Goal: Task Accomplishment & Management: Use online tool/utility

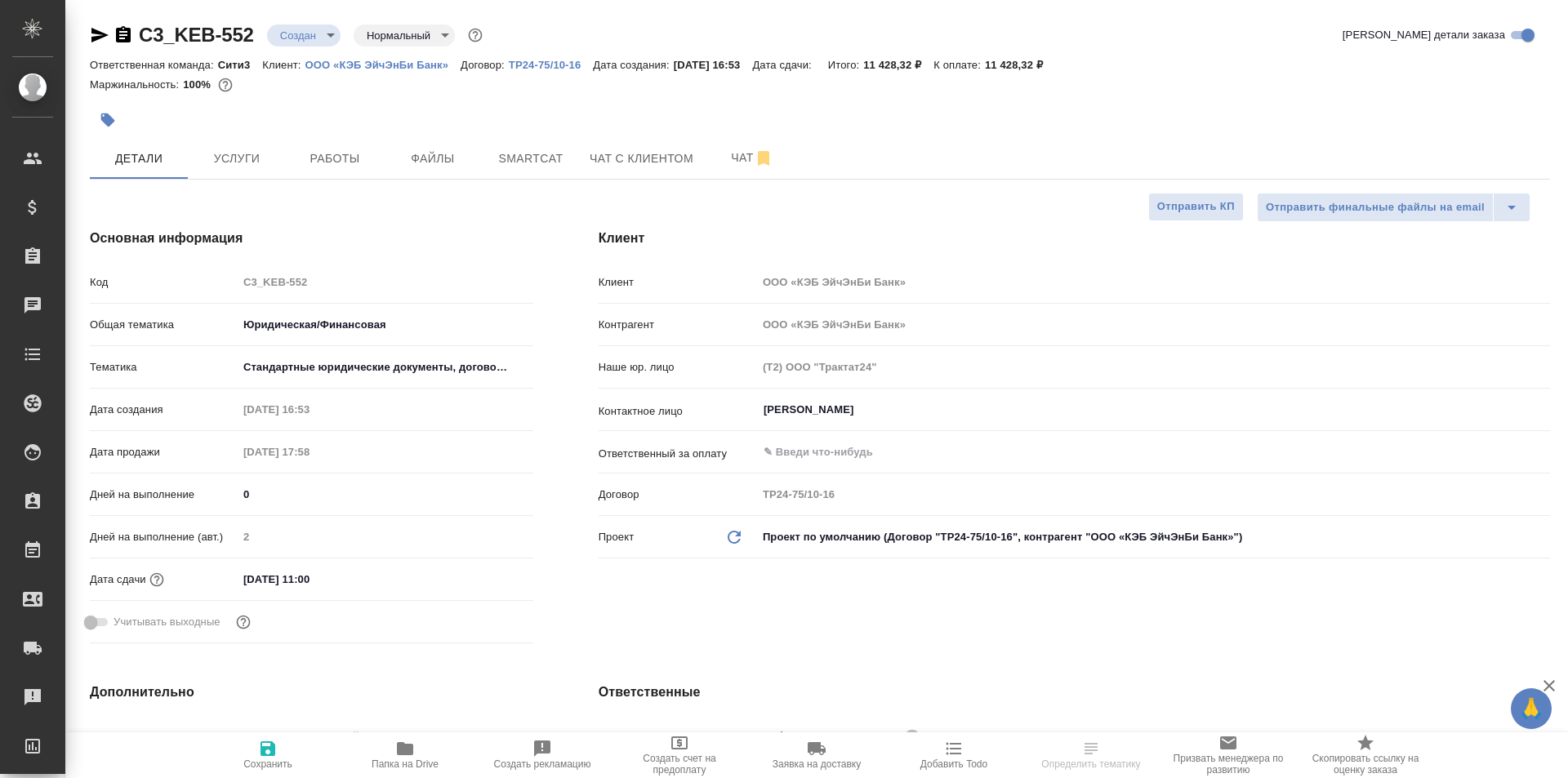
select select "RU"
type input "[PERSON_NAME]"
select select "RU"
type textarea "x"
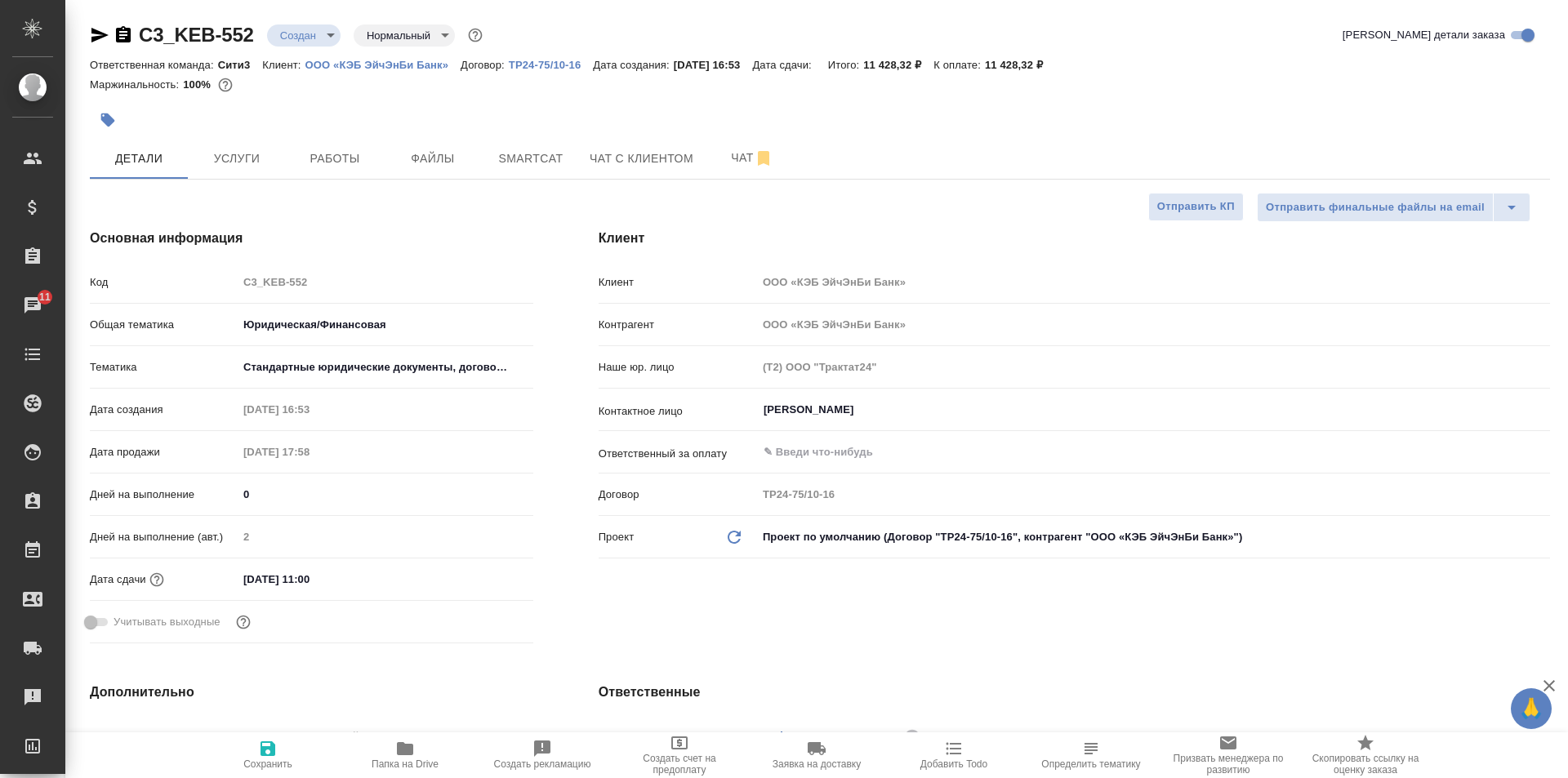
type textarea "x"
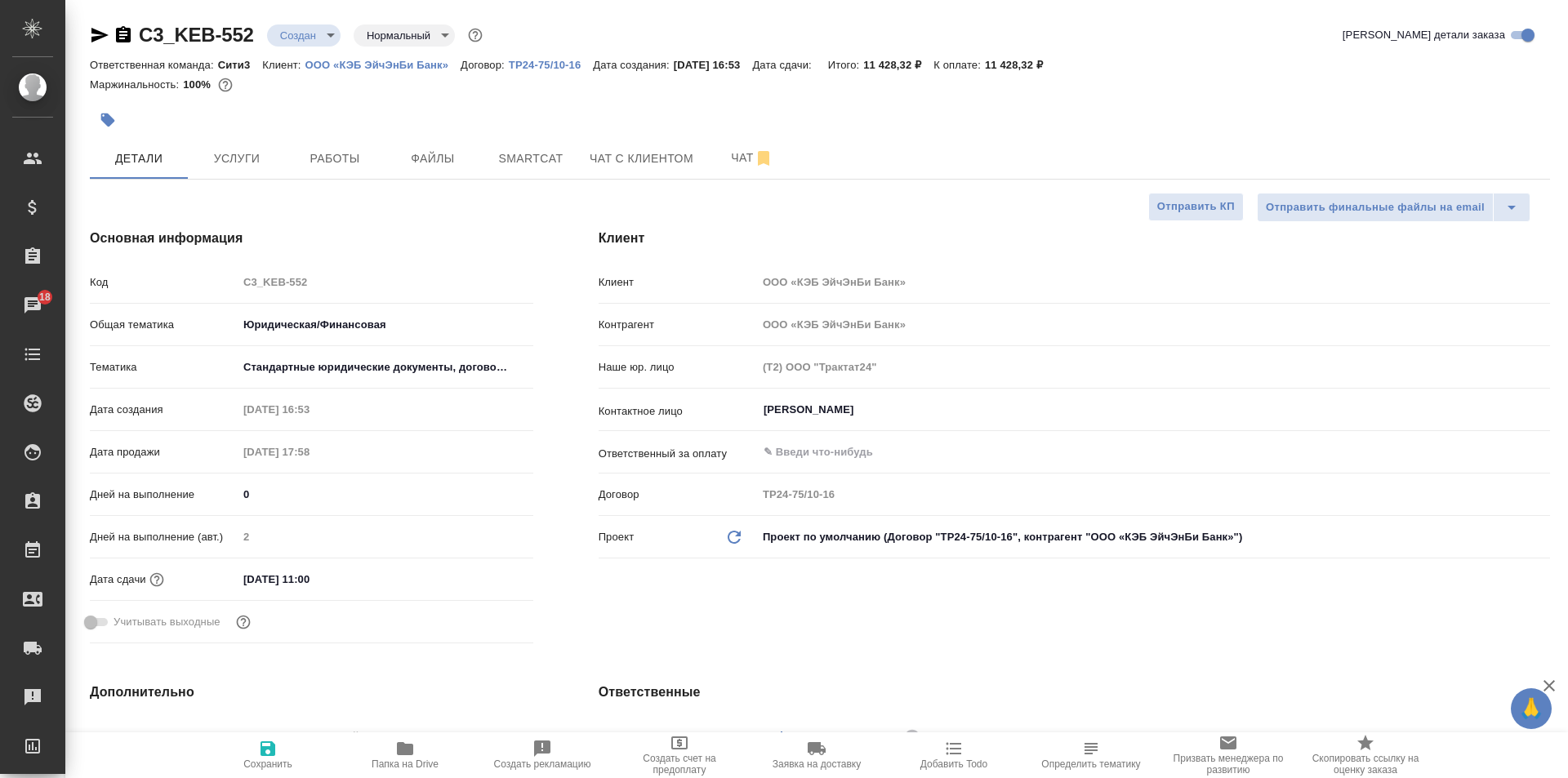
type textarea "x"
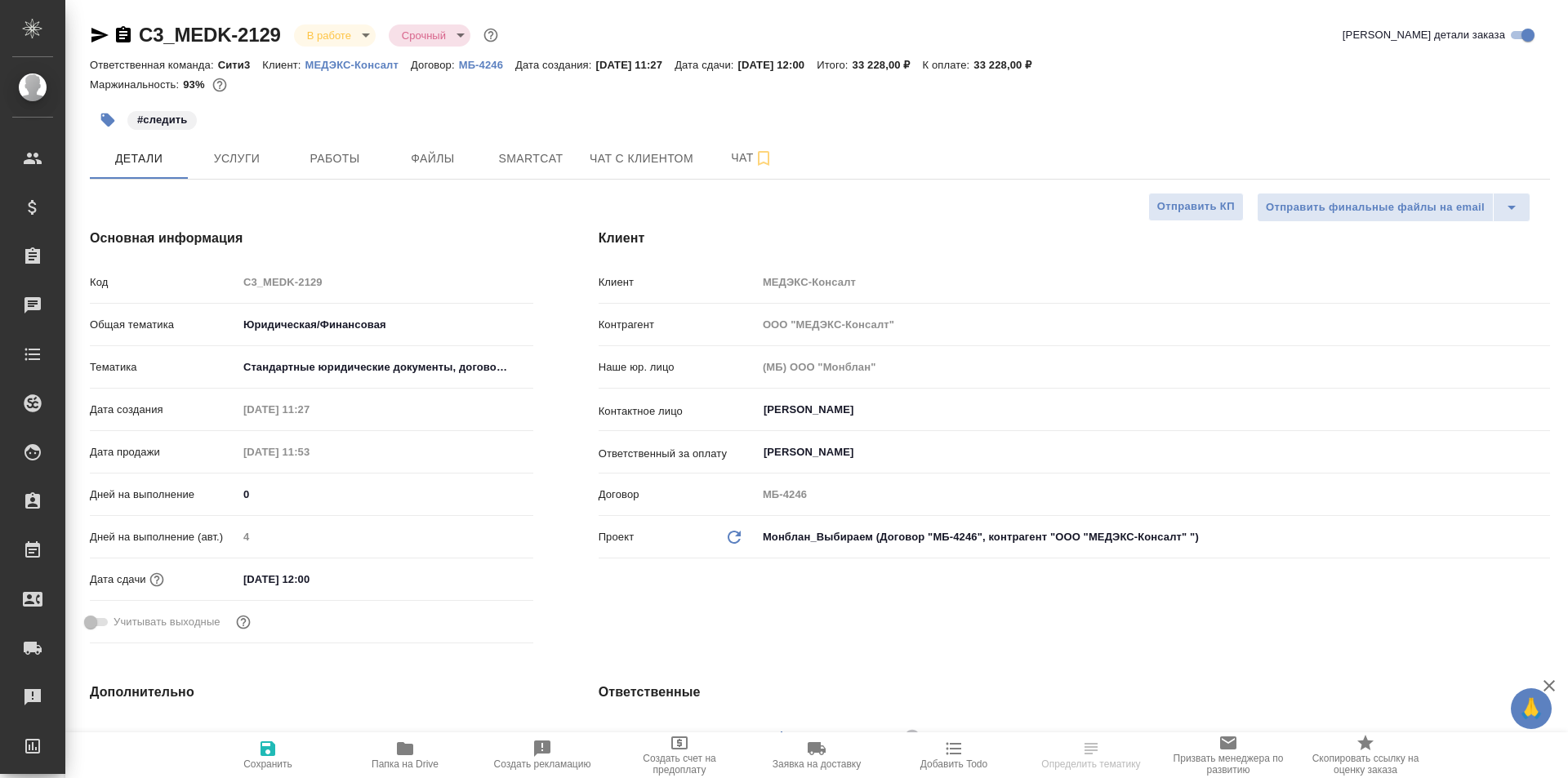
select select "RU"
type textarea "x"
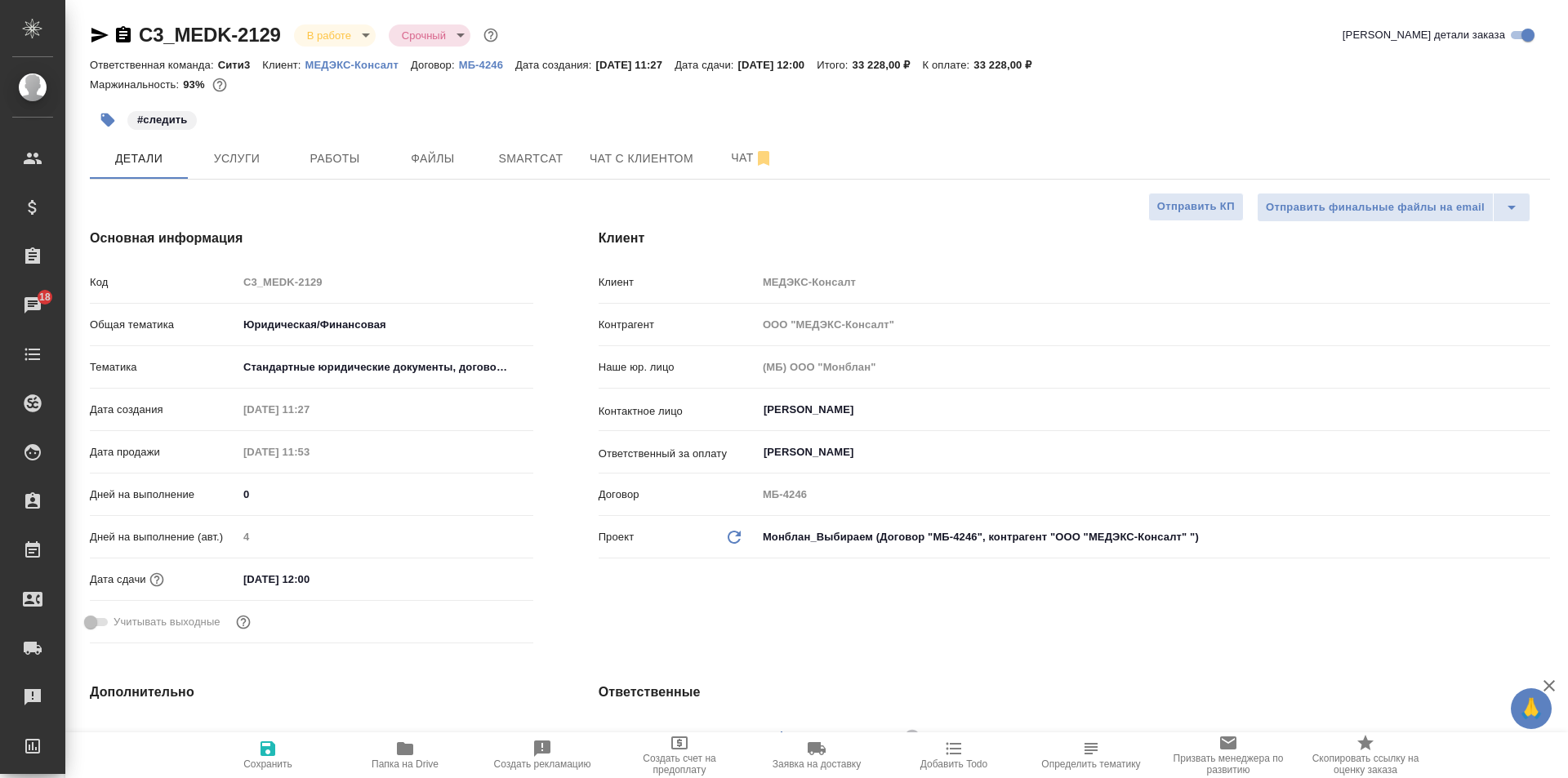
type textarea "x"
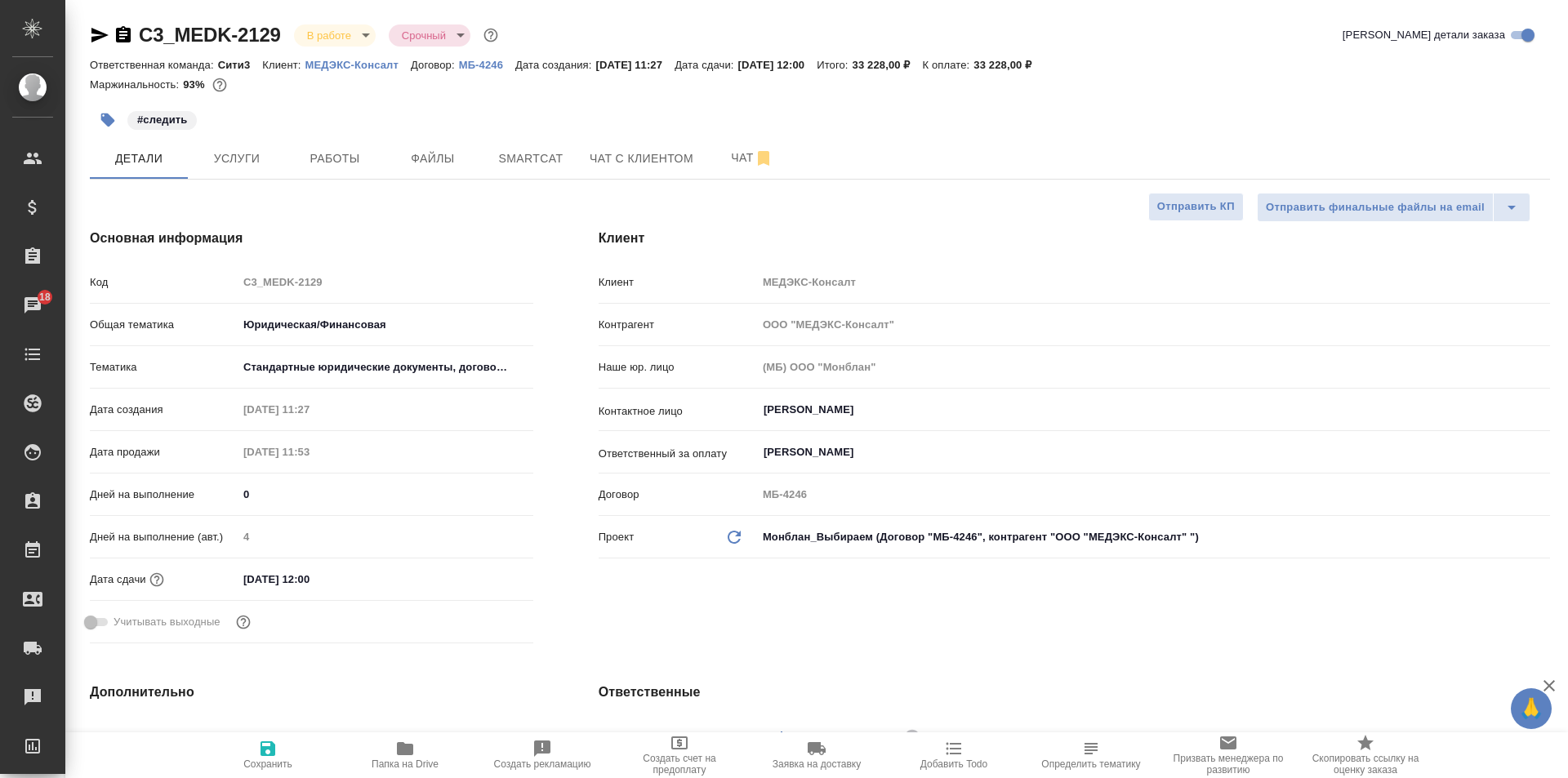
type textarea "x"
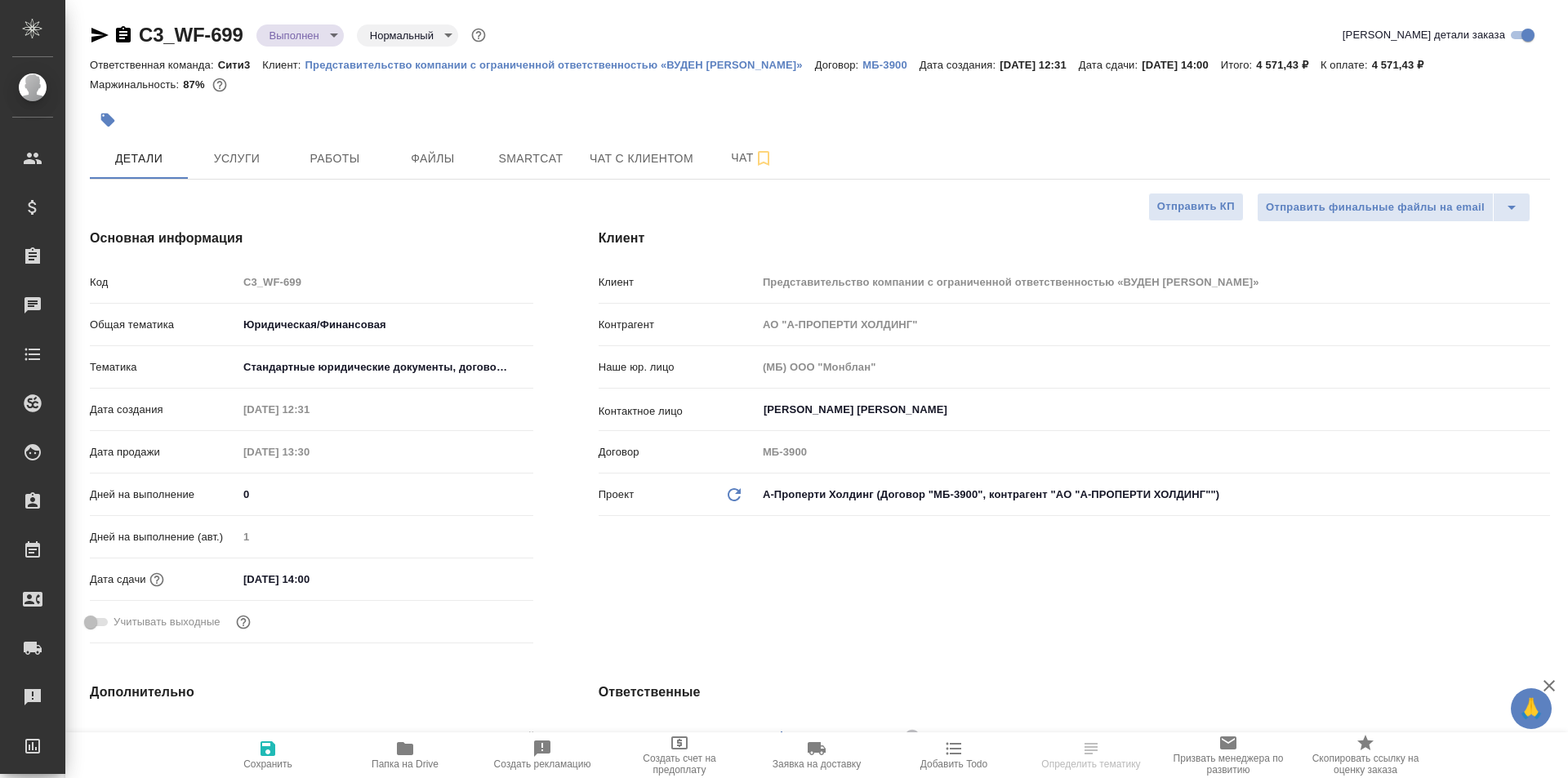
select select "RU"
type textarea "x"
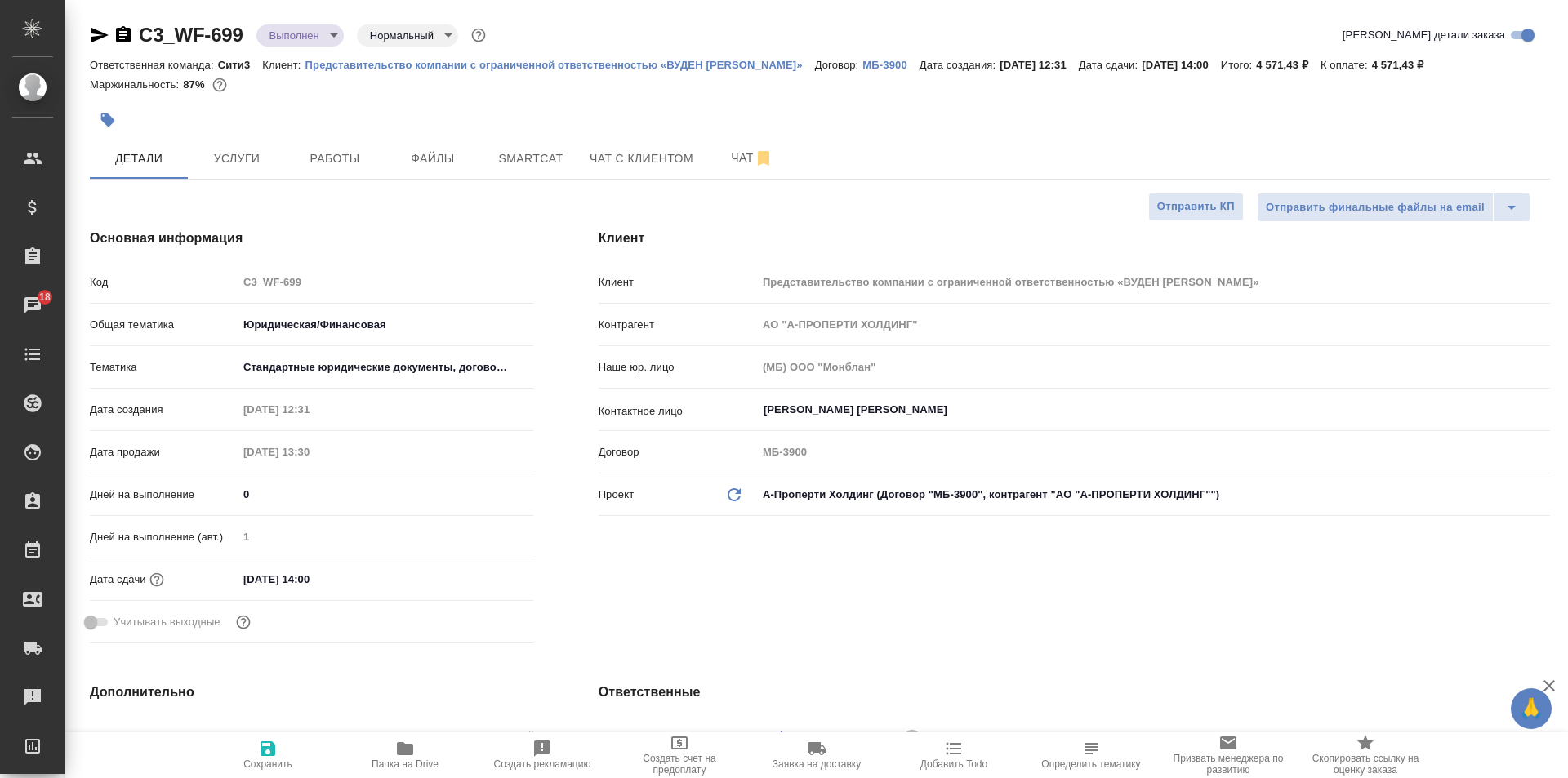
type textarea "x"
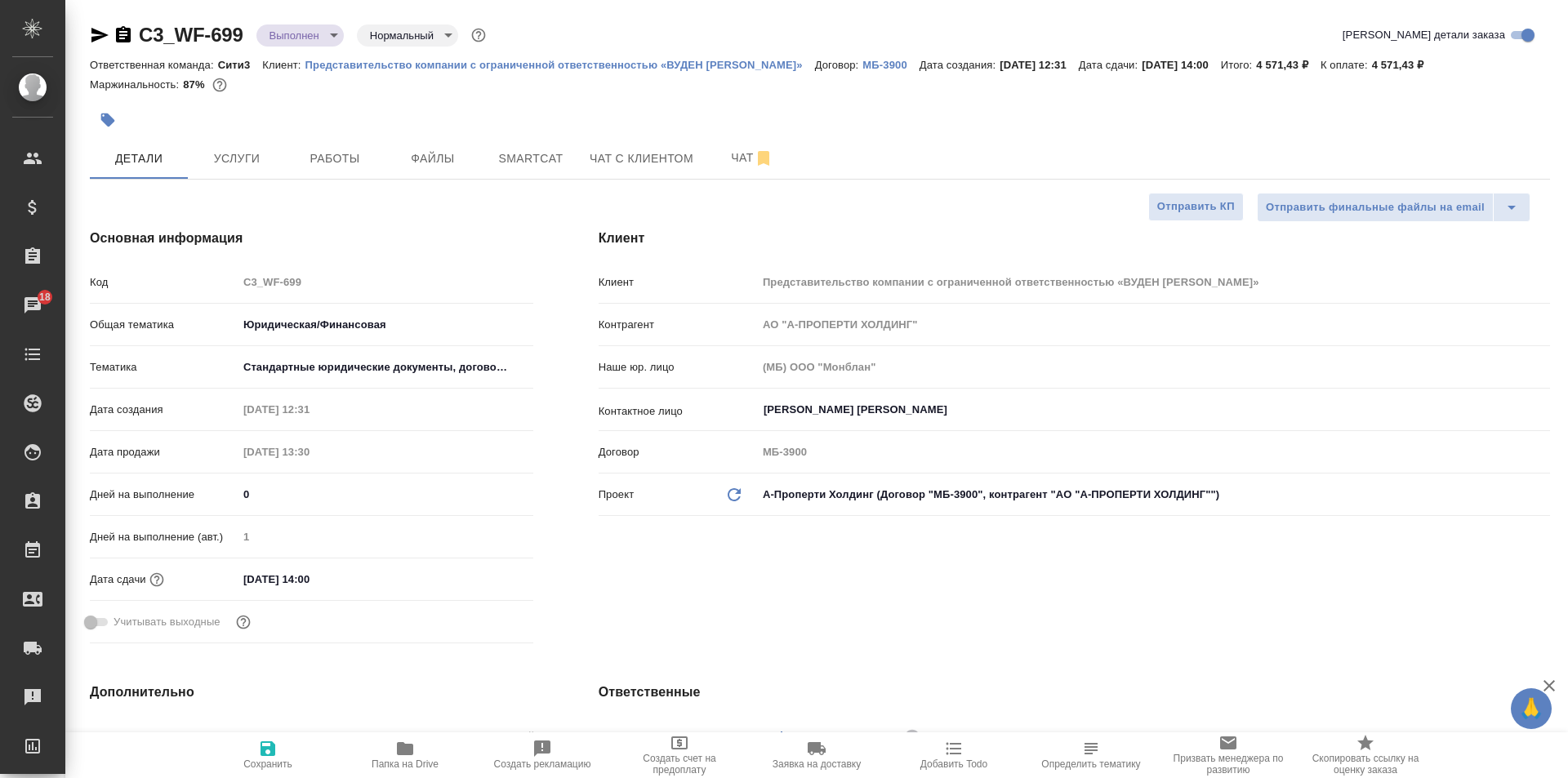
type textarea "x"
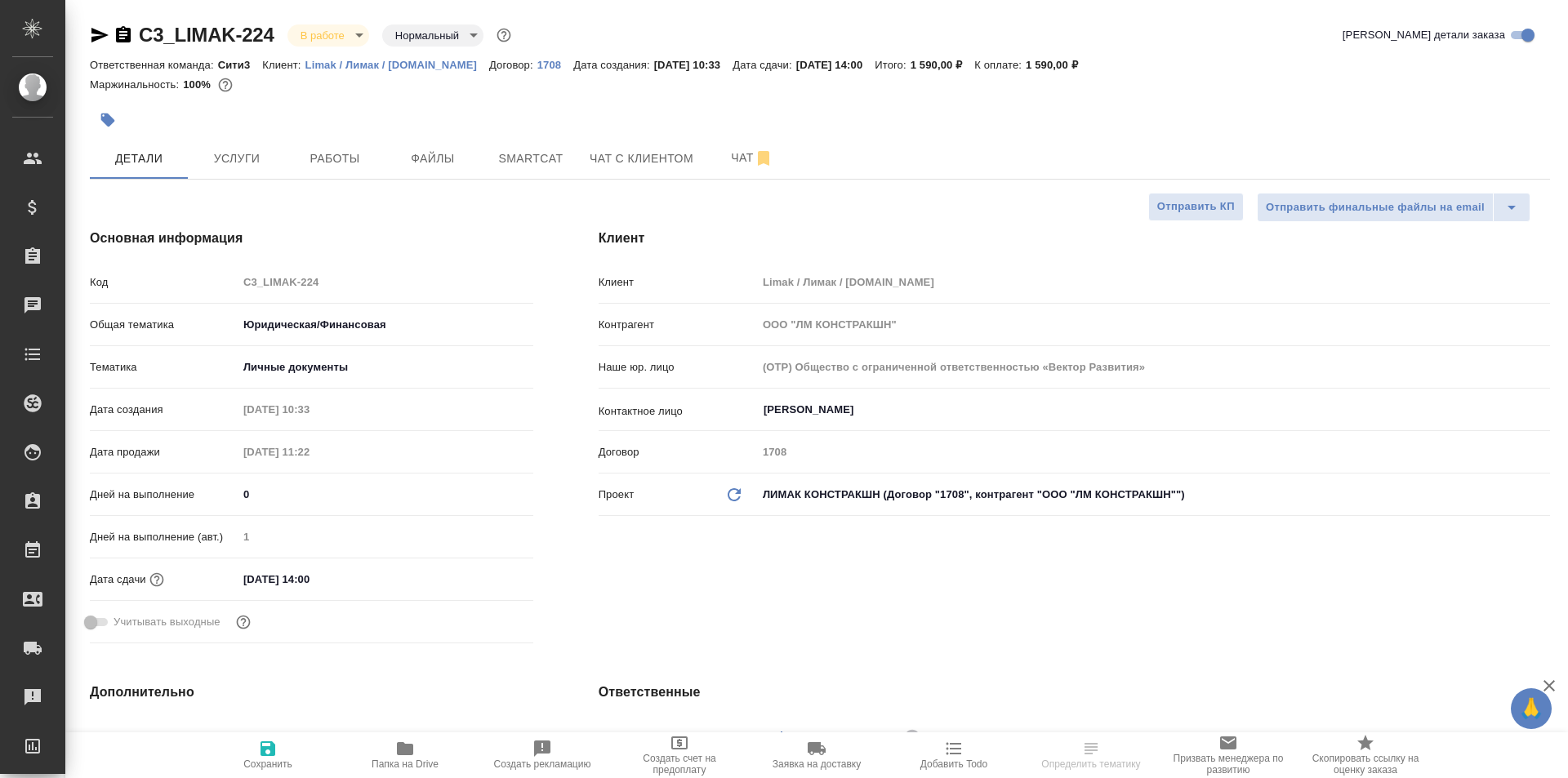
select select "RU"
type textarea "x"
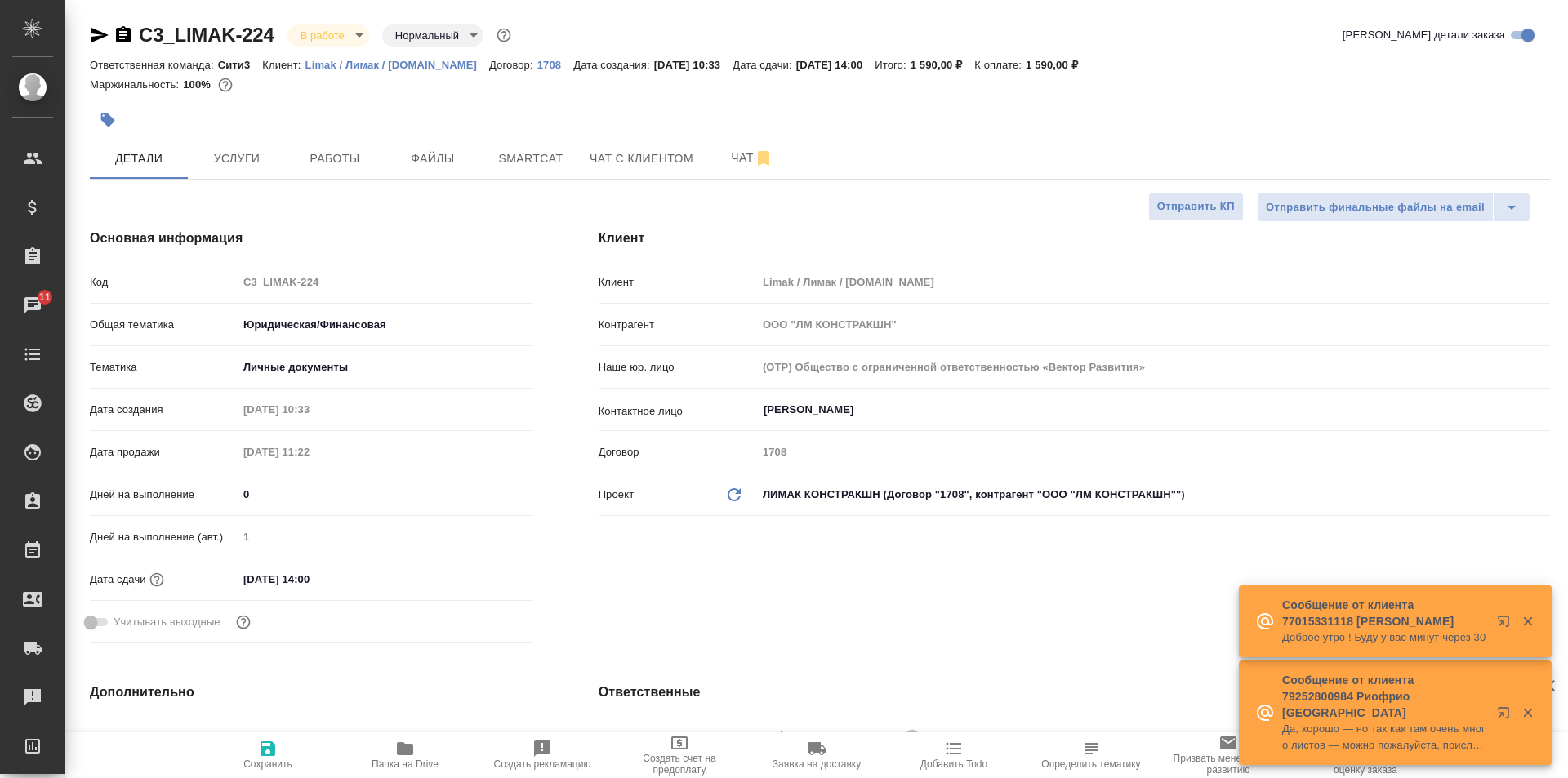
type textarea "x"
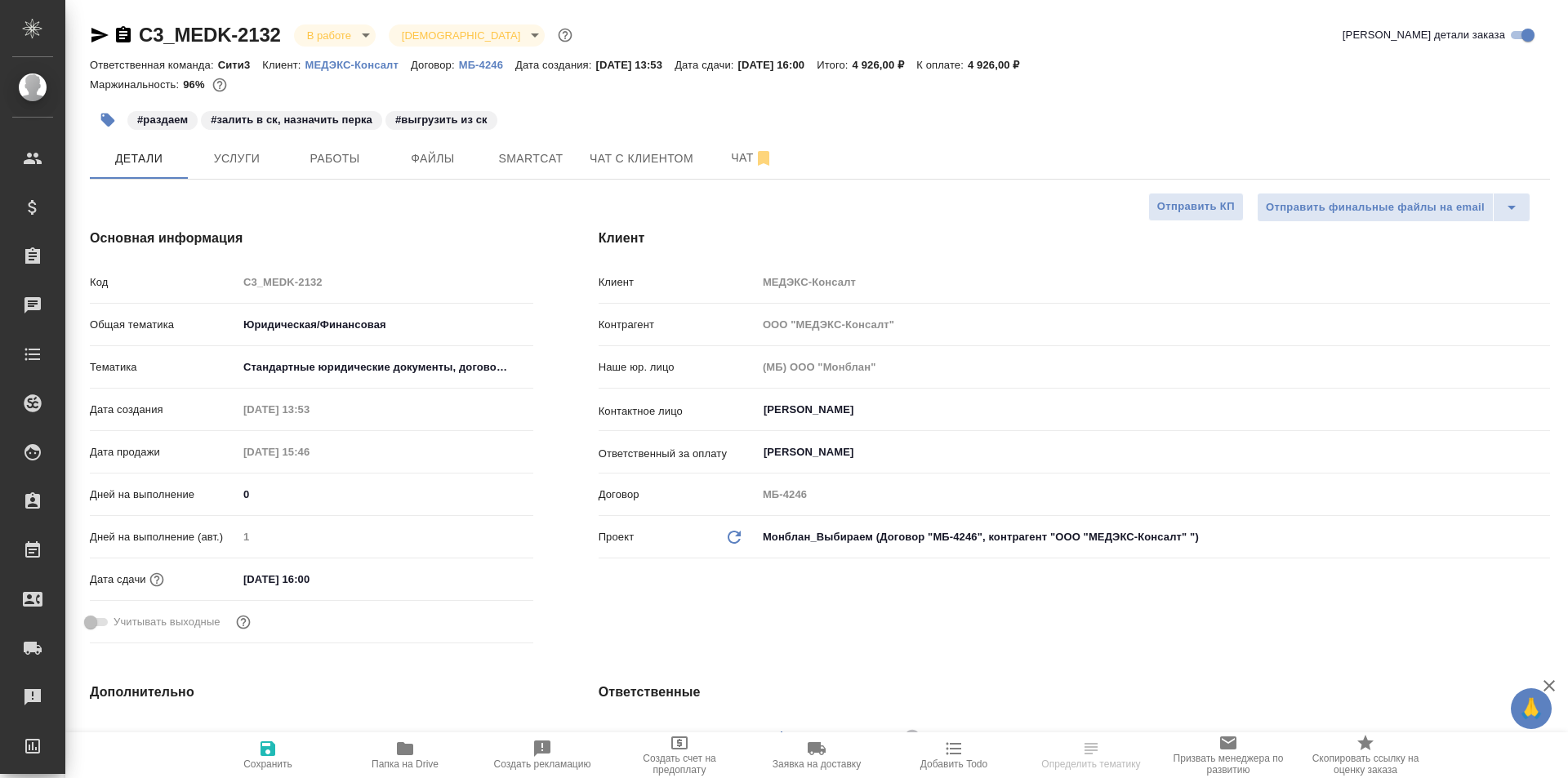
select select "RU"
type textarea "x"
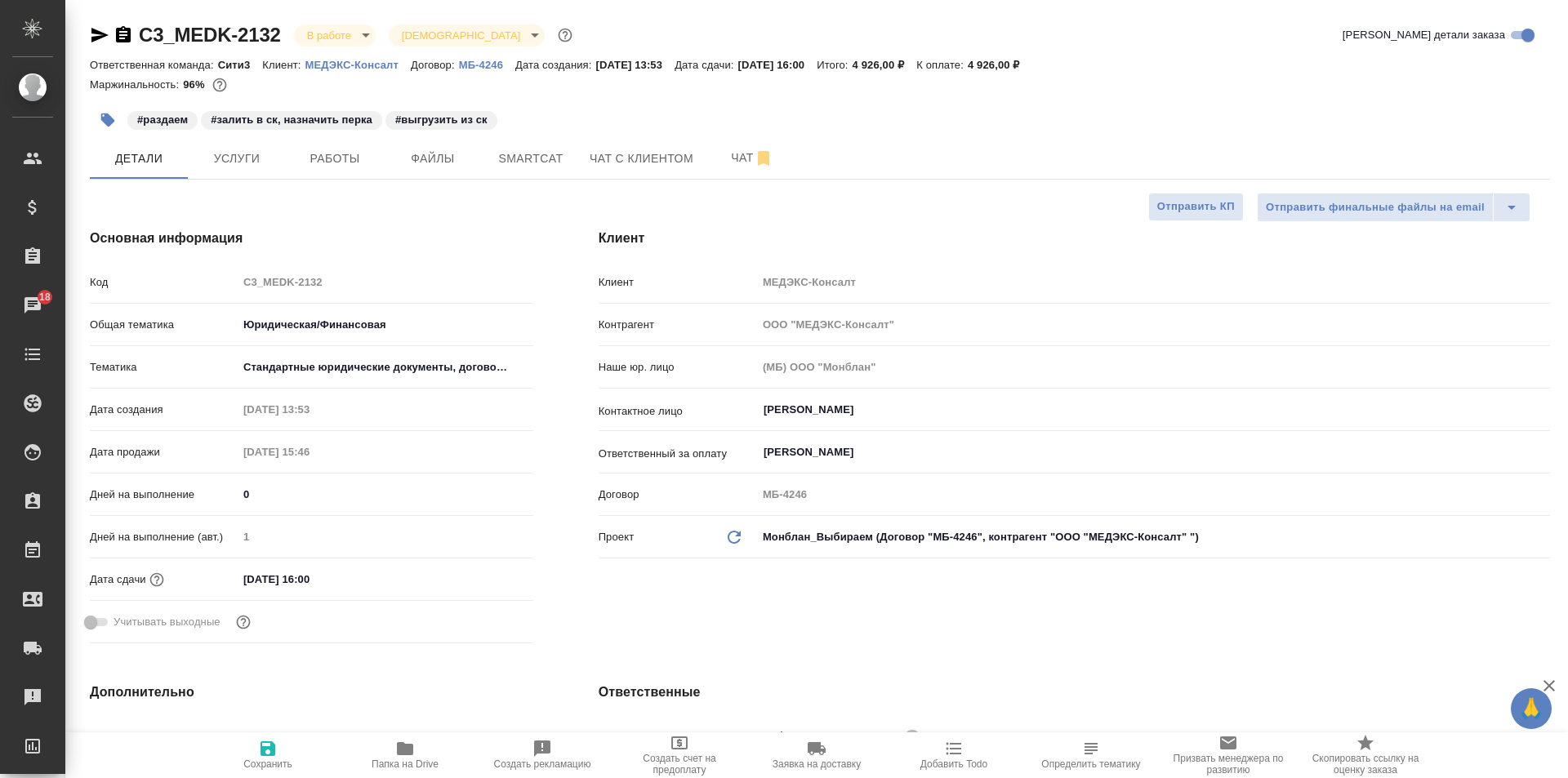
type textarea "x"
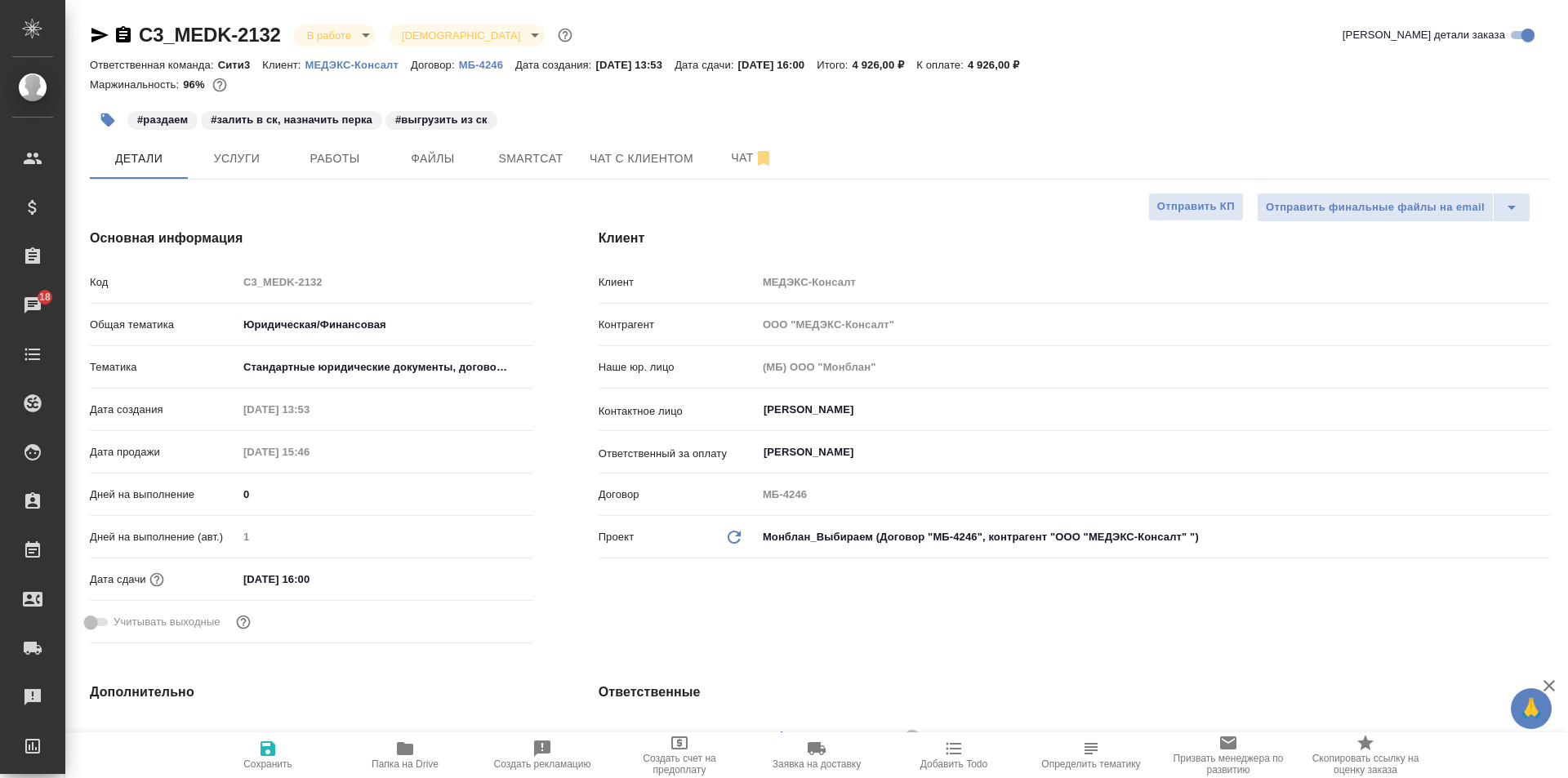
type textarea "x"
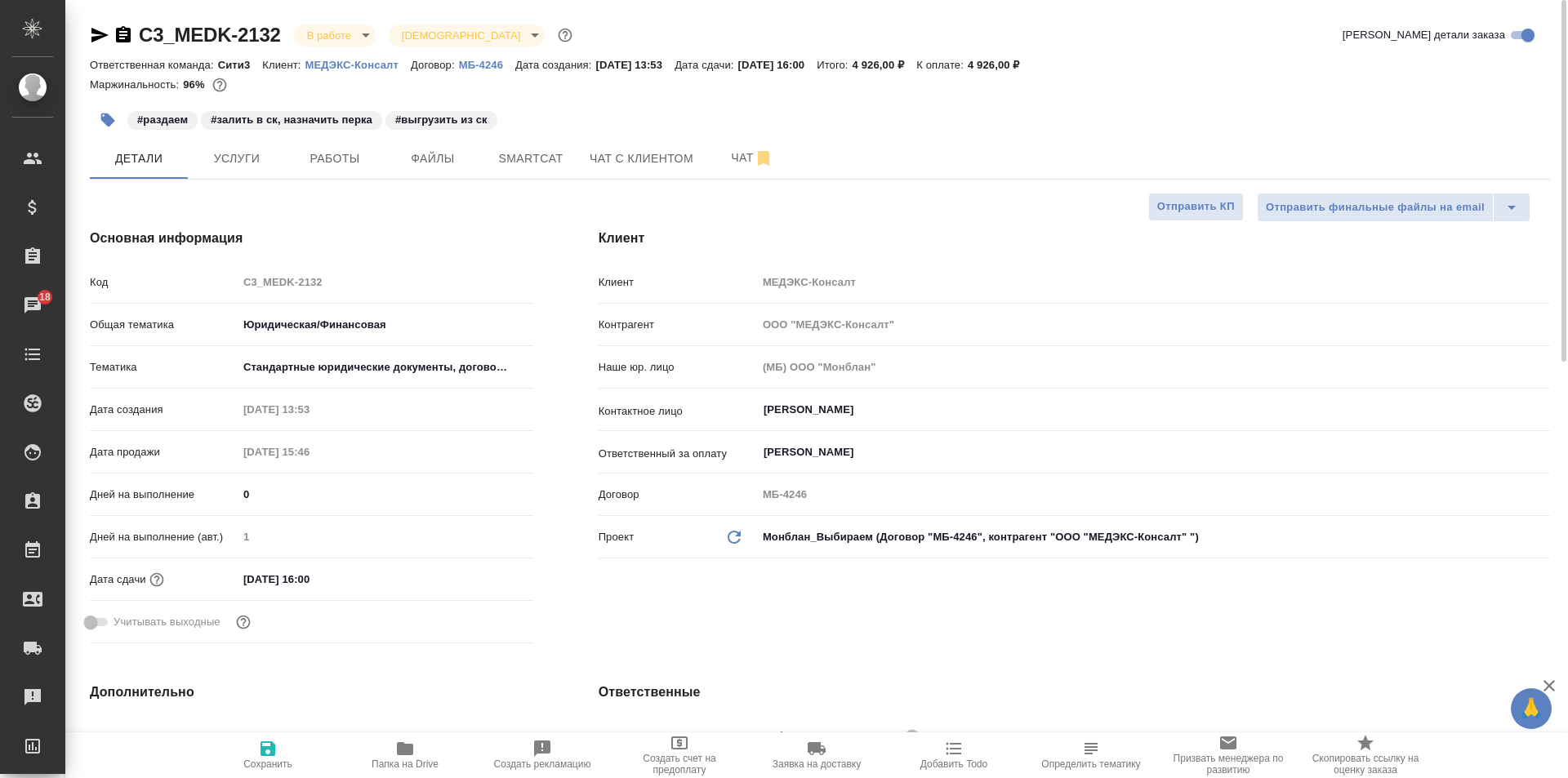
type textarea "x"
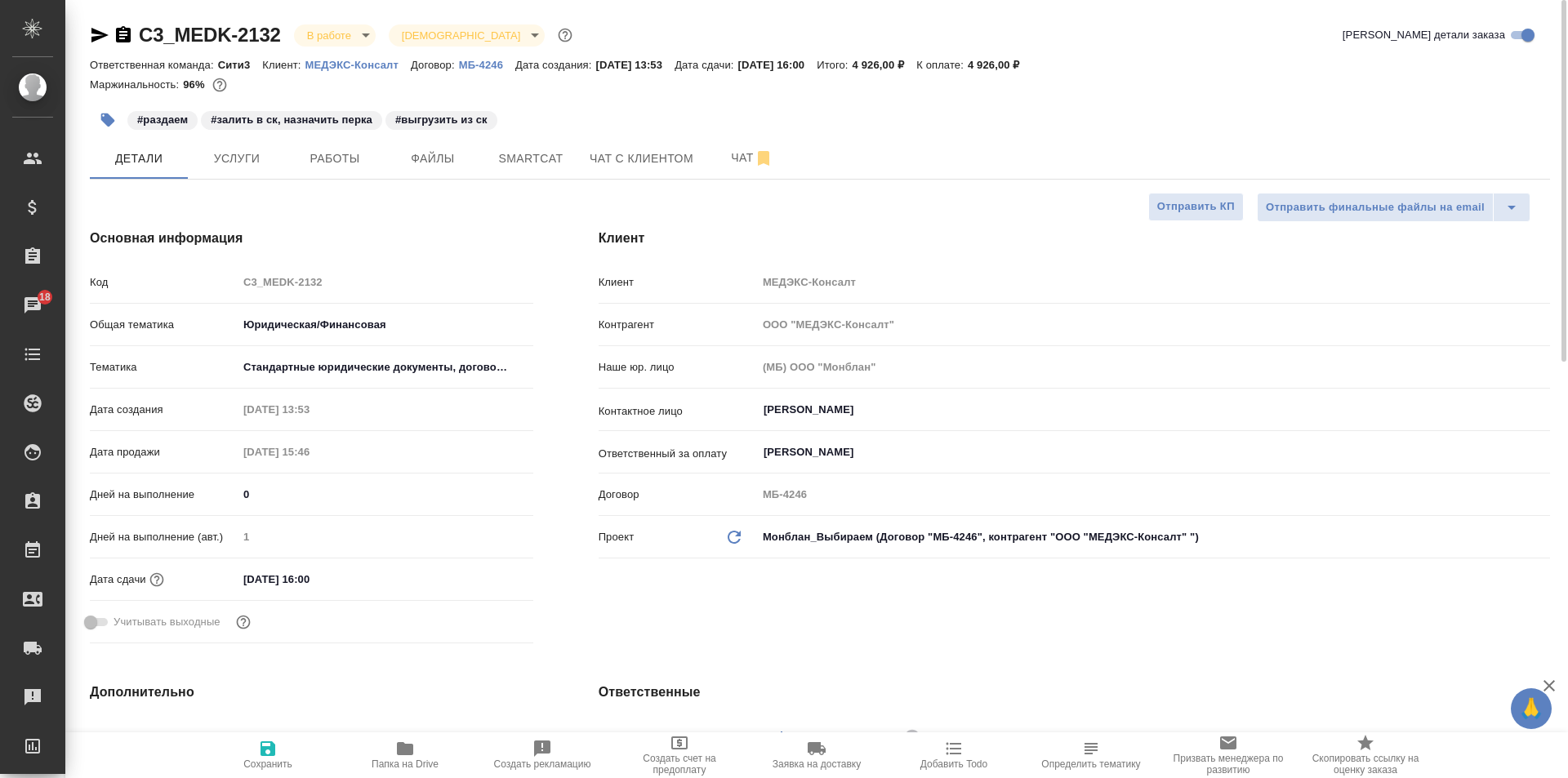
type textarea "x"
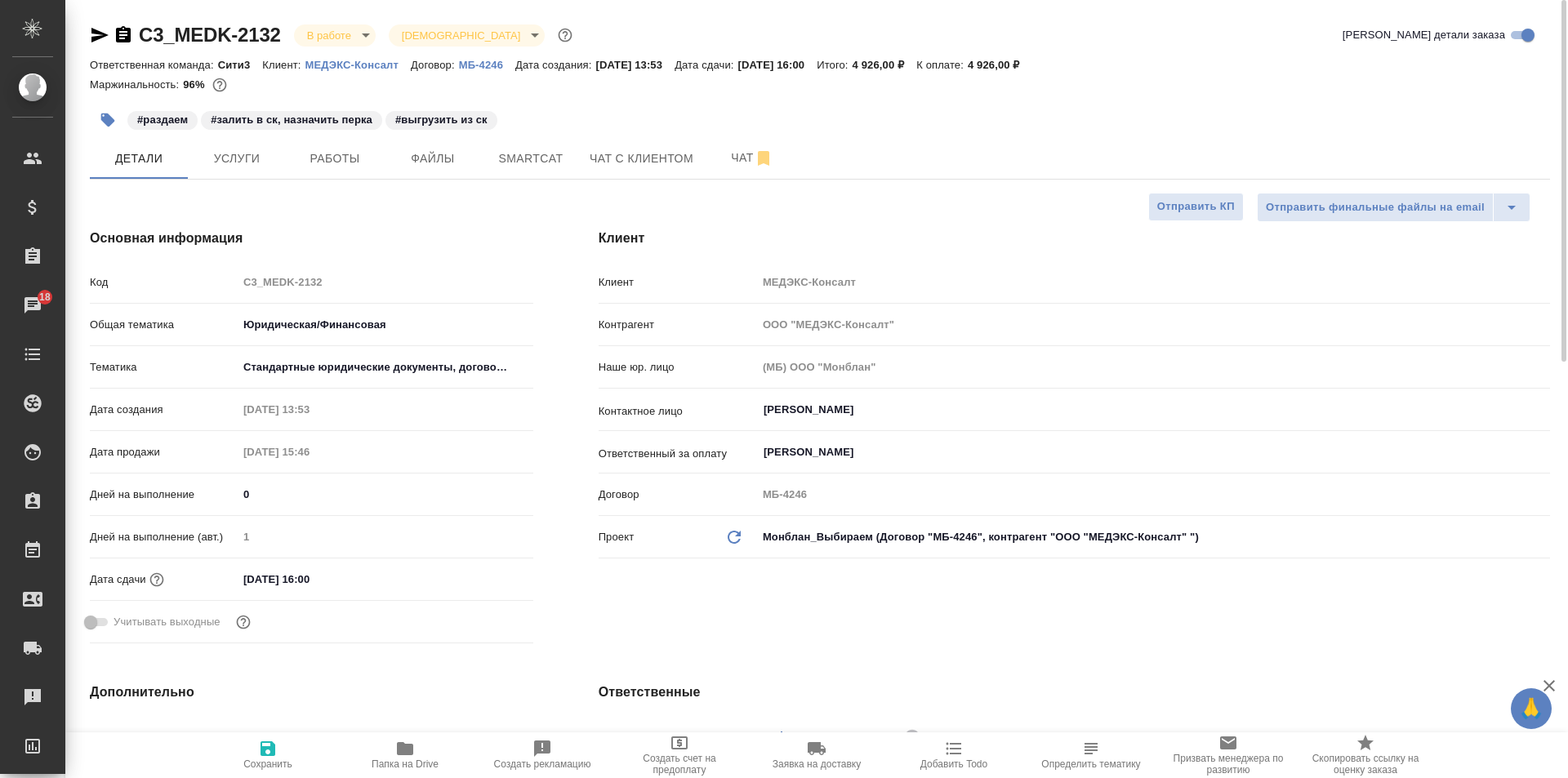
type textarea "x"
click at [249, 165] on span "Услуги" at bounding box center [236, 159] width 78 height 20
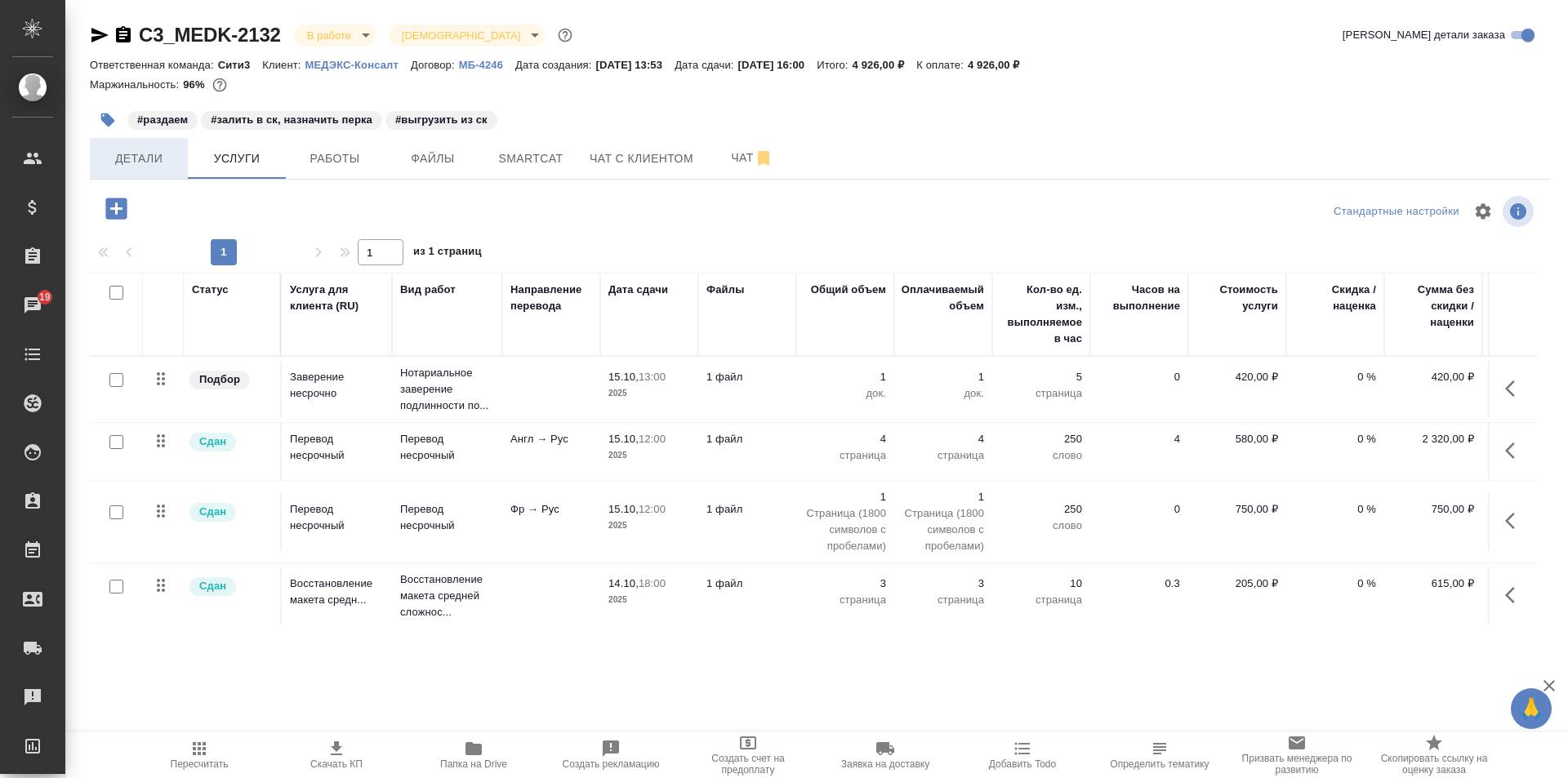
click at [157, 166] on span "Детали" at bounding box center [138, 159] width 78 height 20
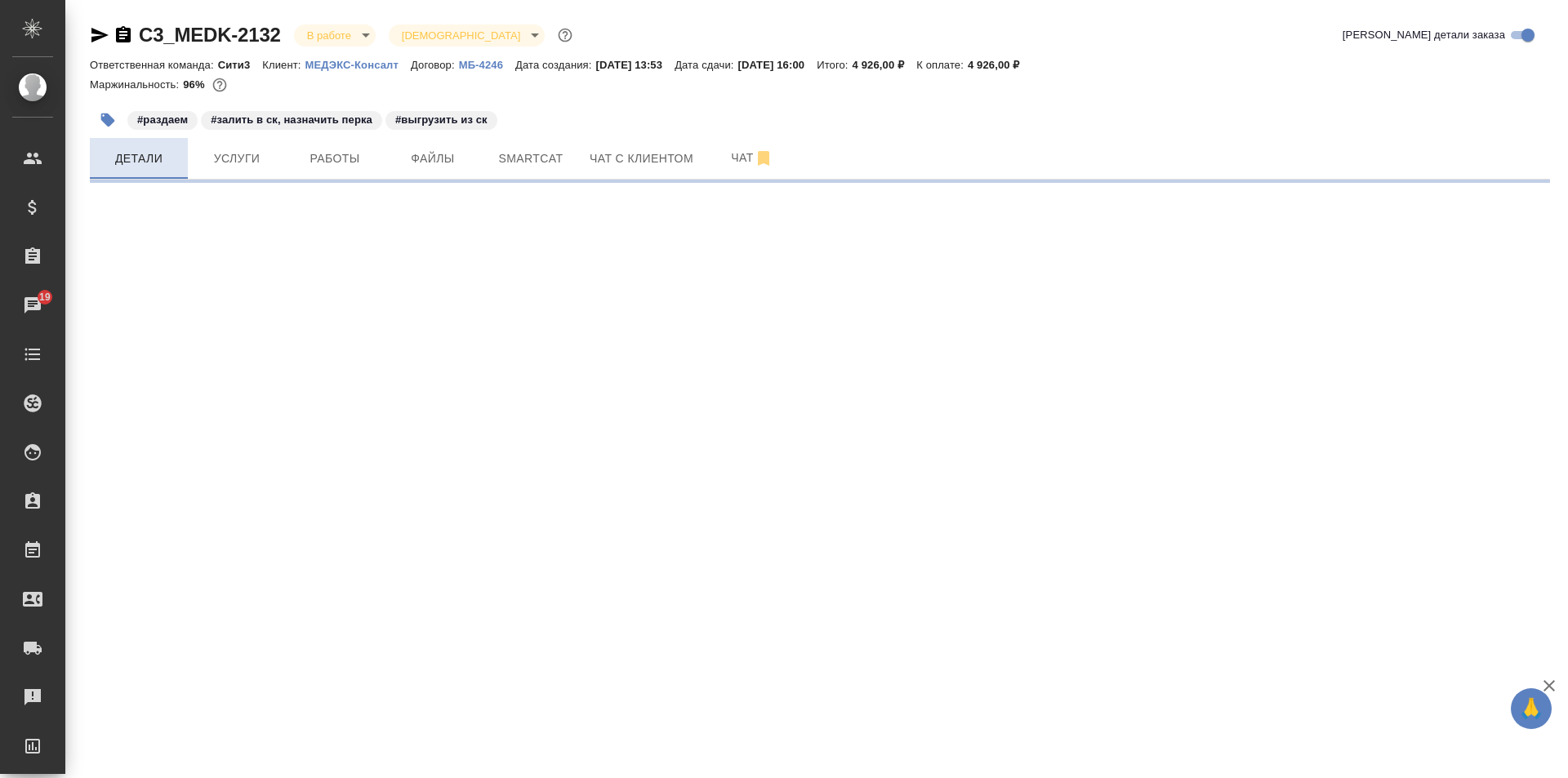
select select "RU"
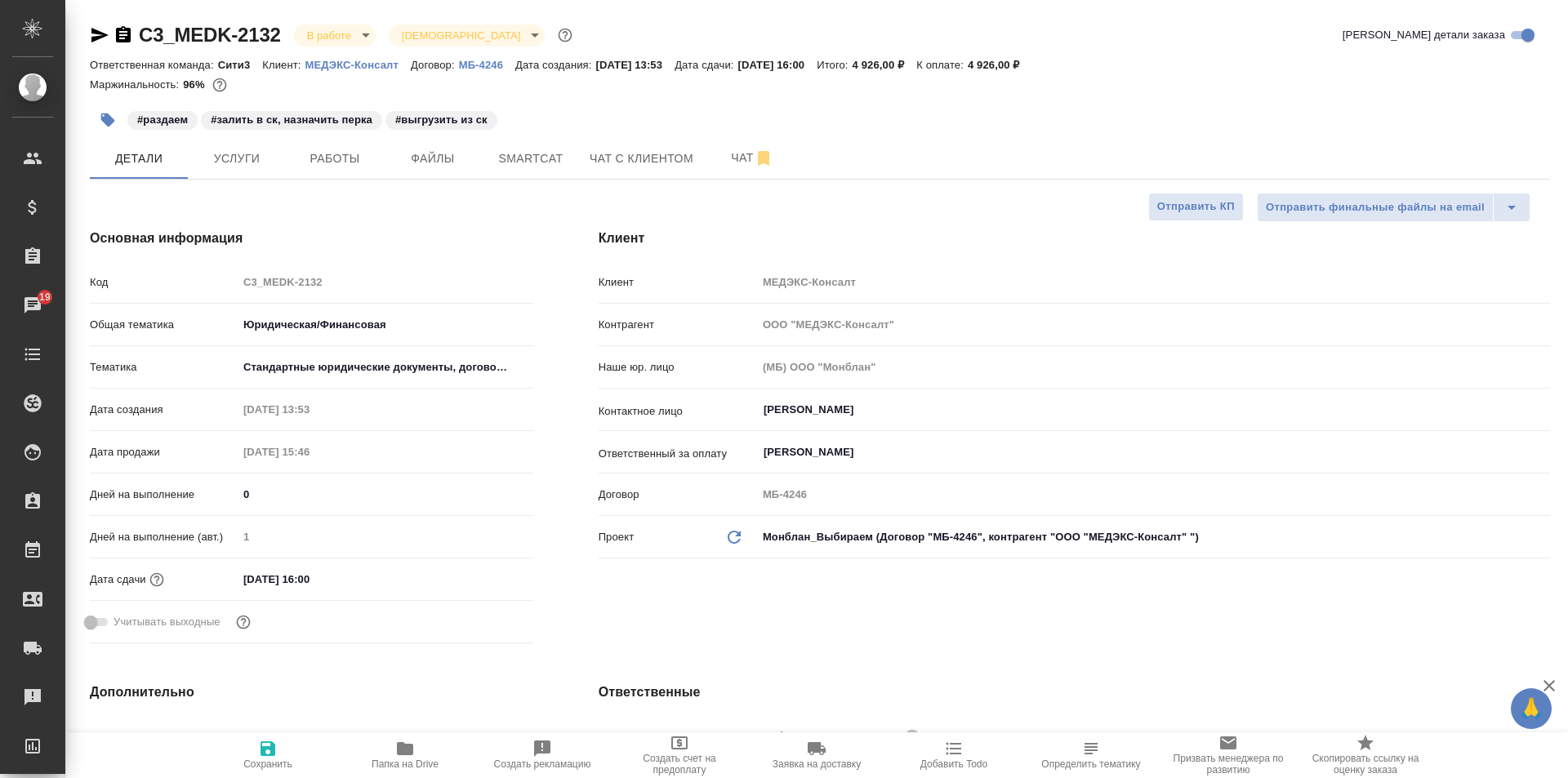
type textarea "x"
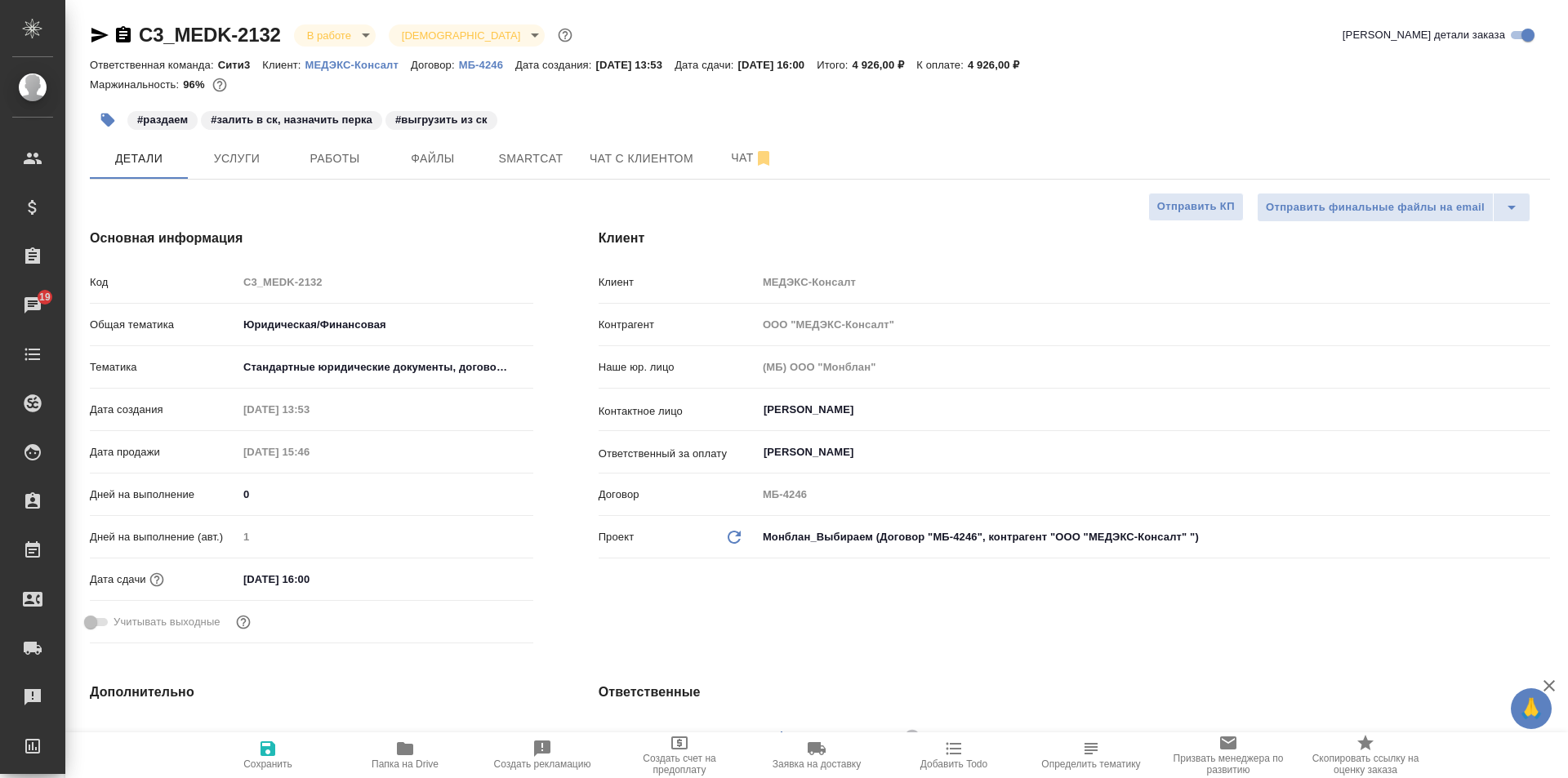
type textarea "x"
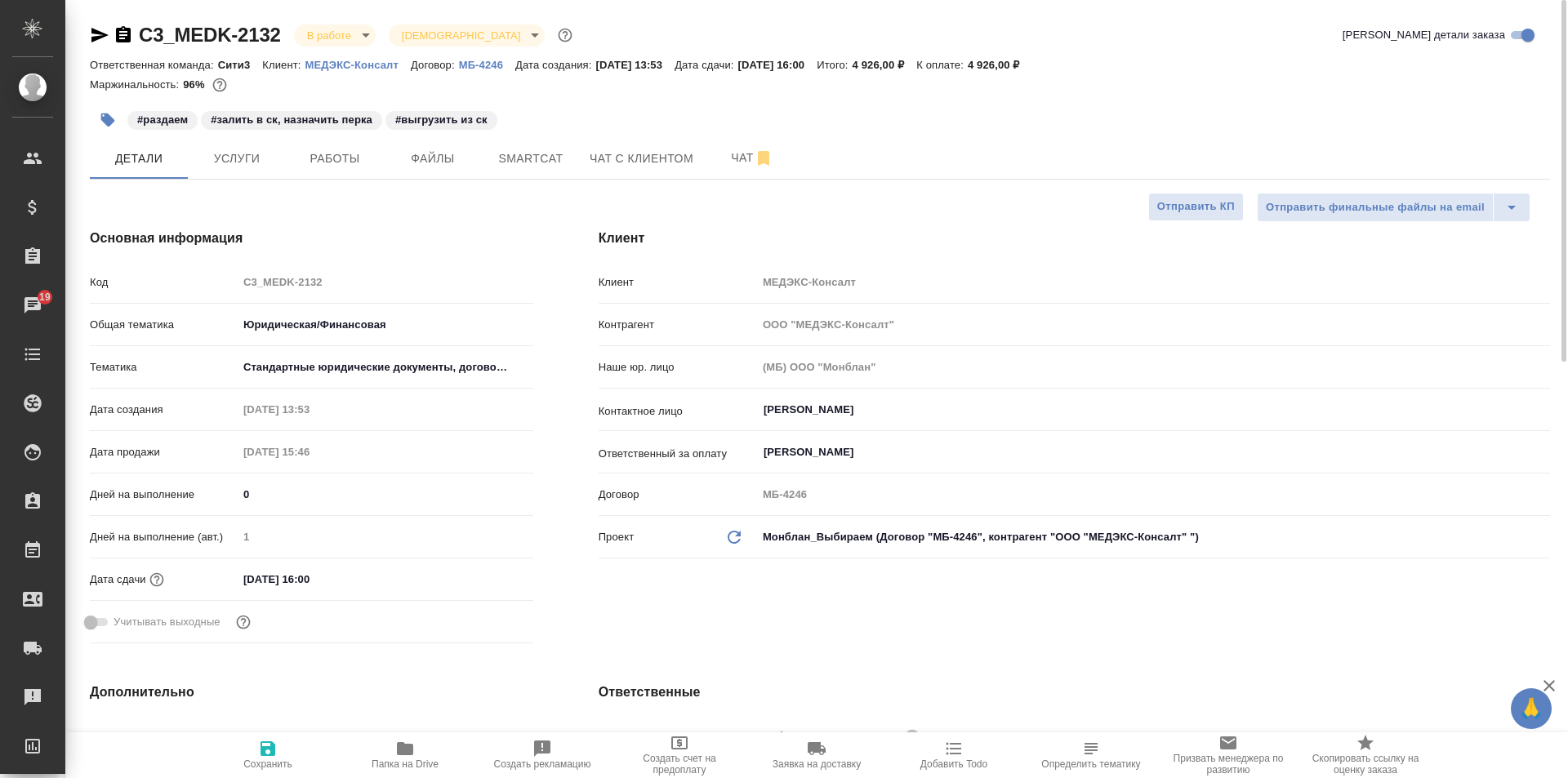
type textarea "x"
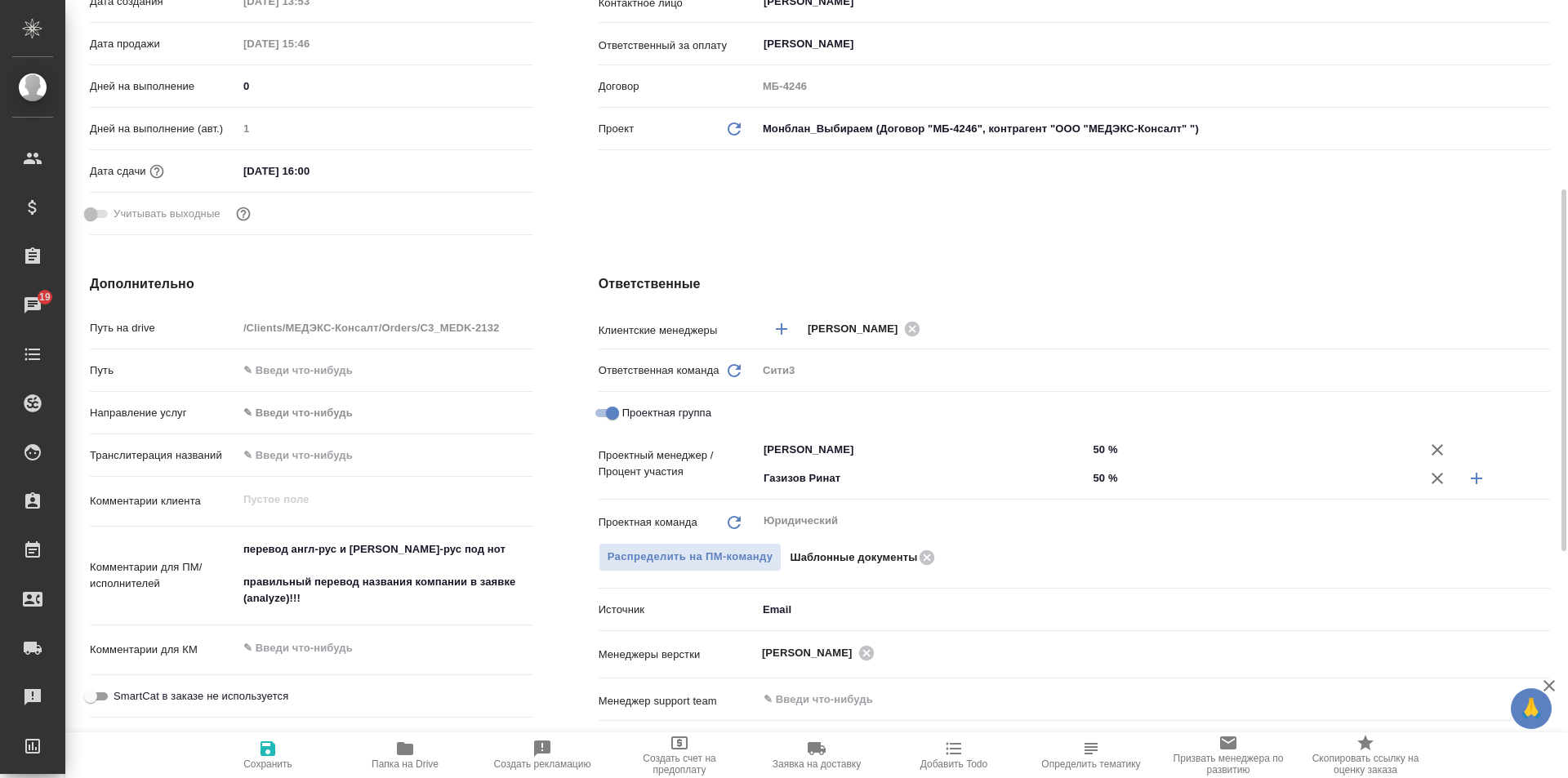
scroll to position [245, 0]
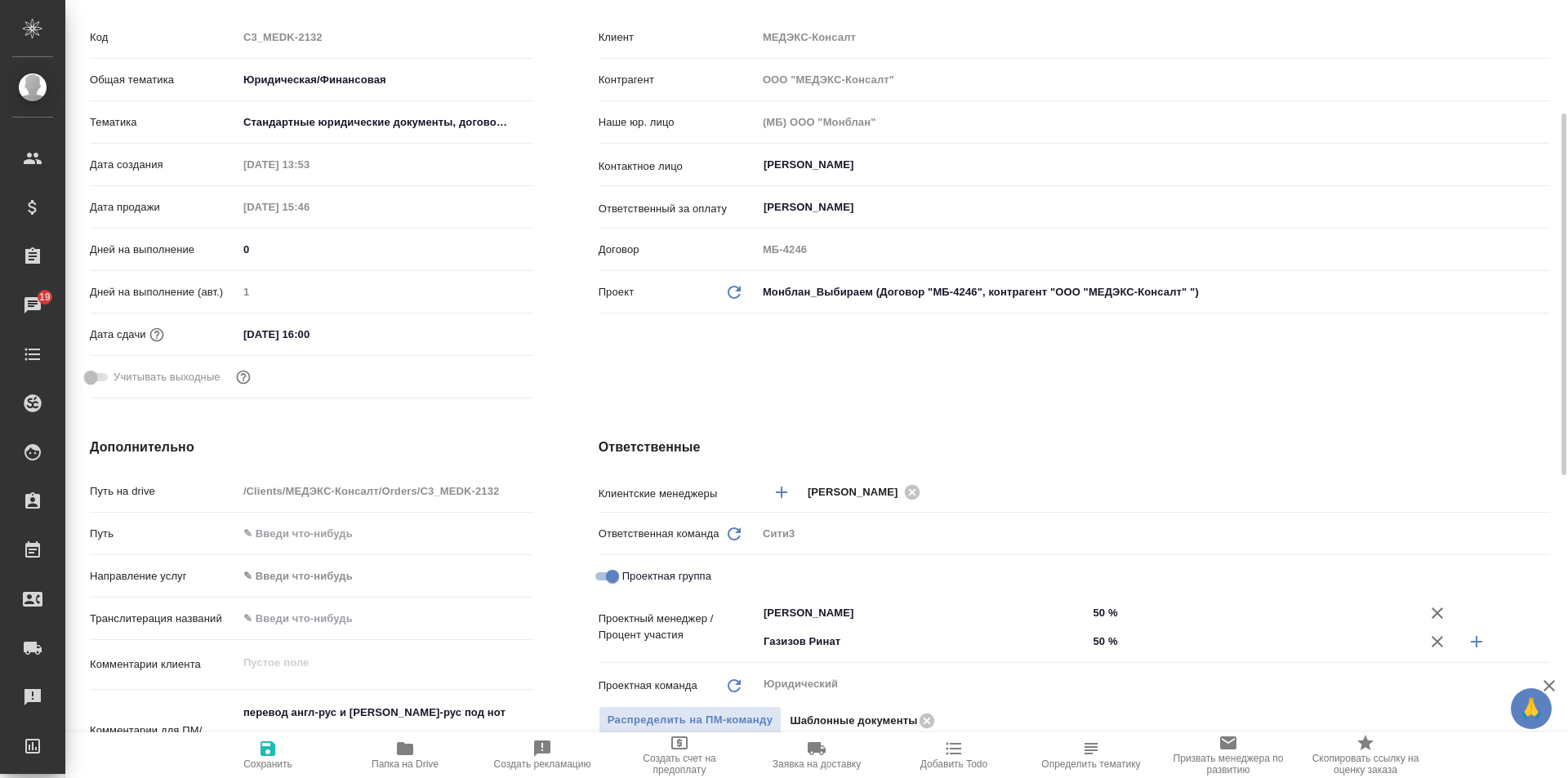
type textarea "x"
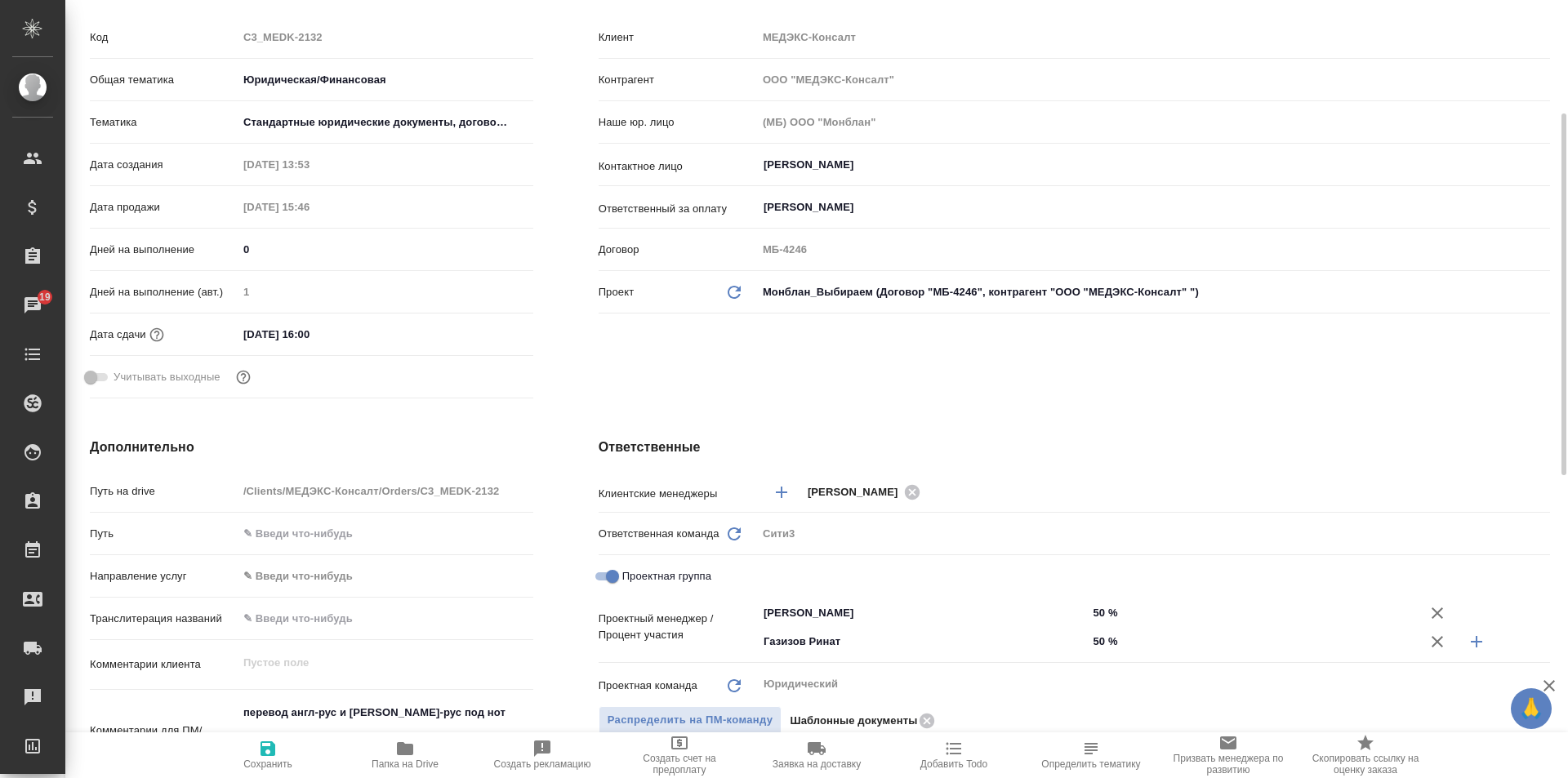
type textarea "x"
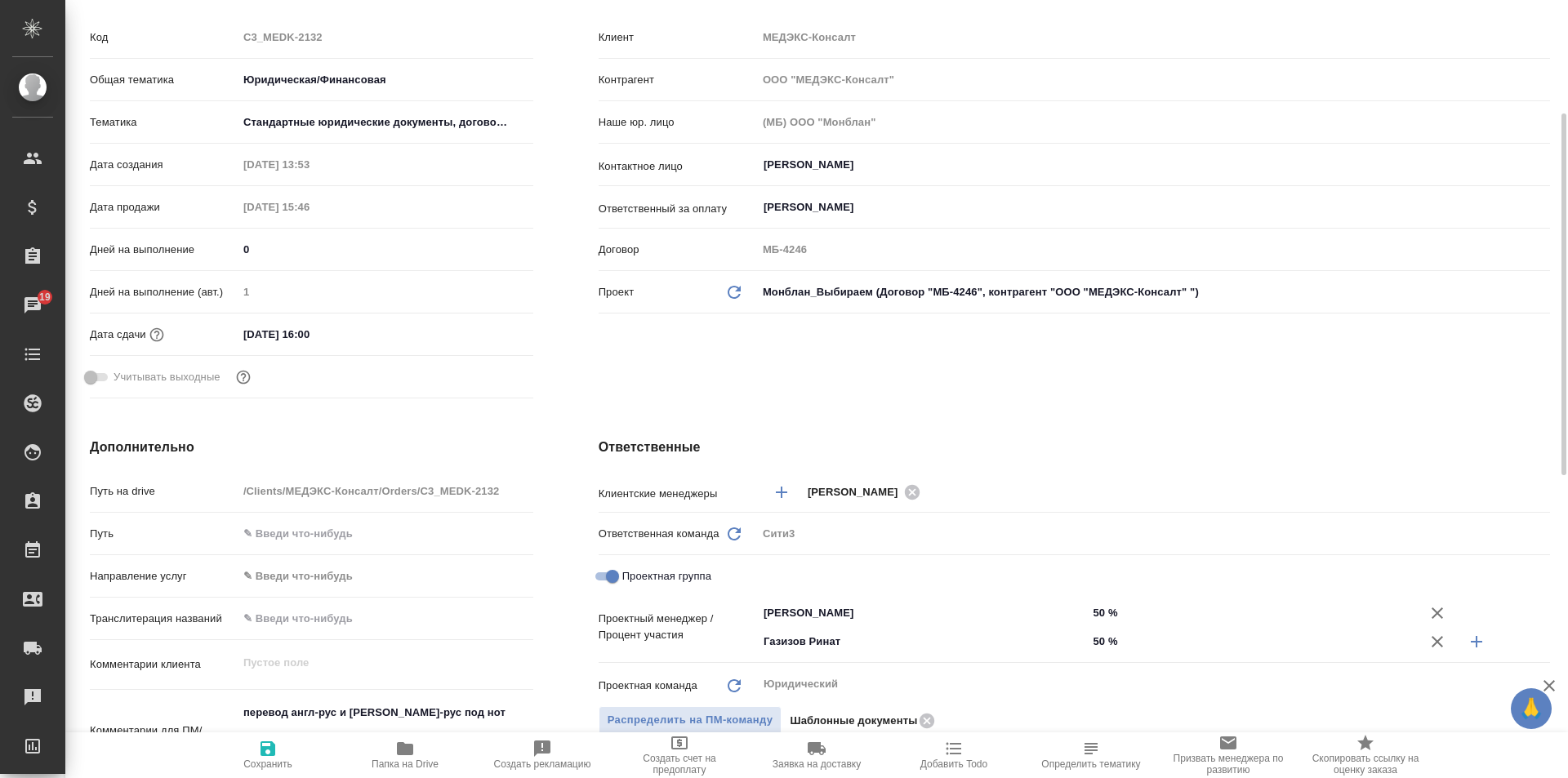
type textarea "x"
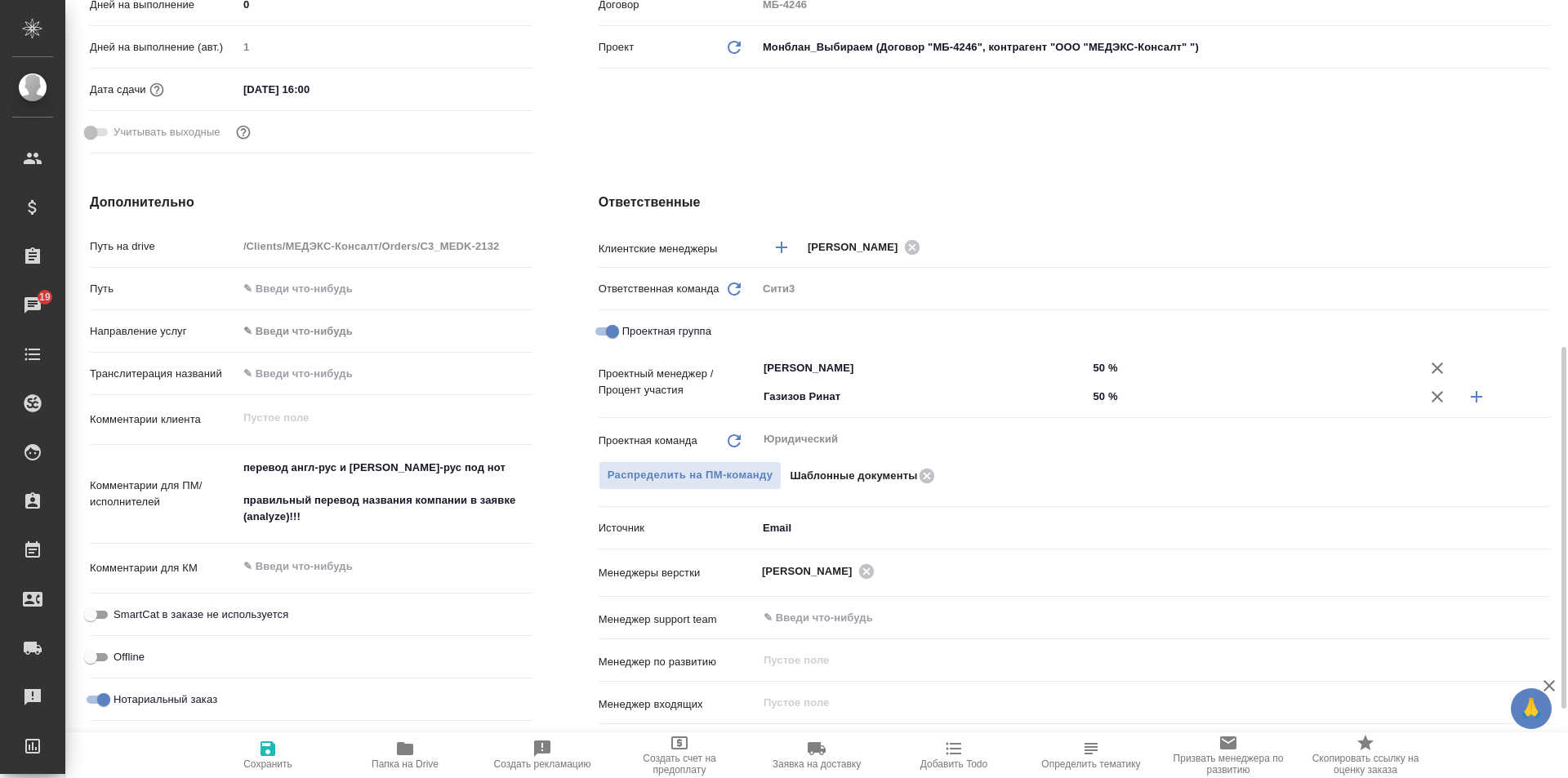
scroll to position [572, 0]
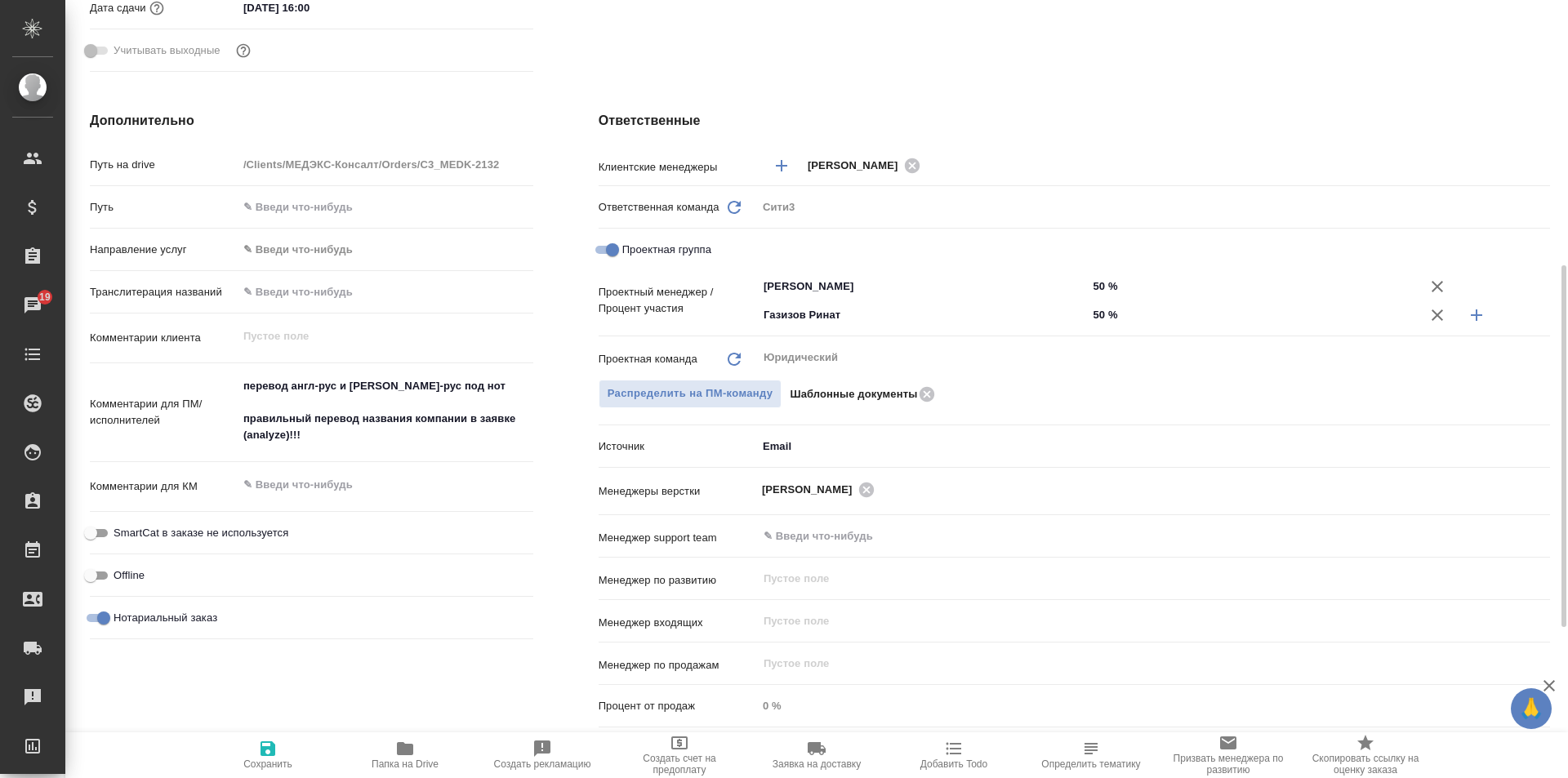
type textarea "x"
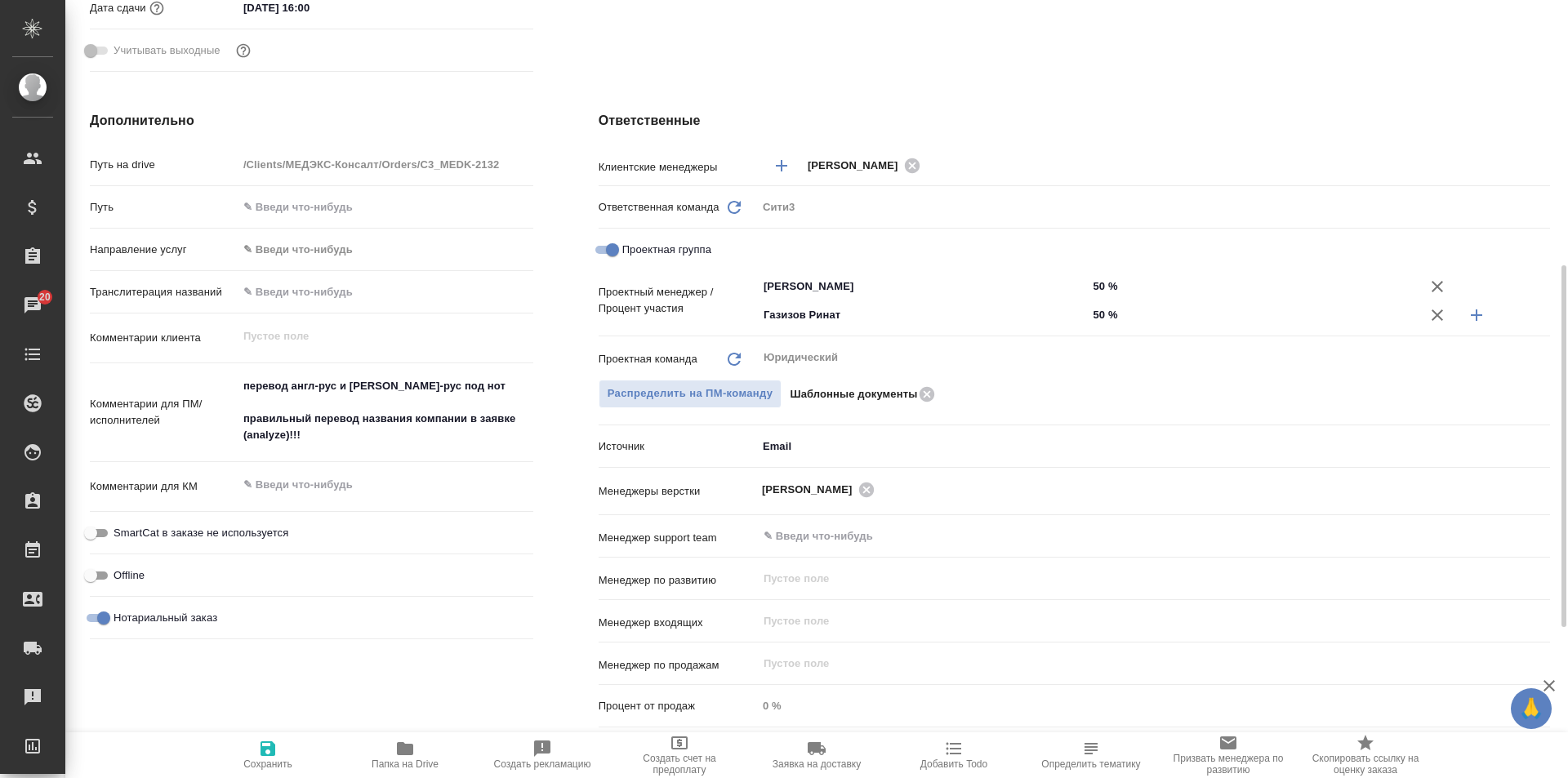
type textarea "x"
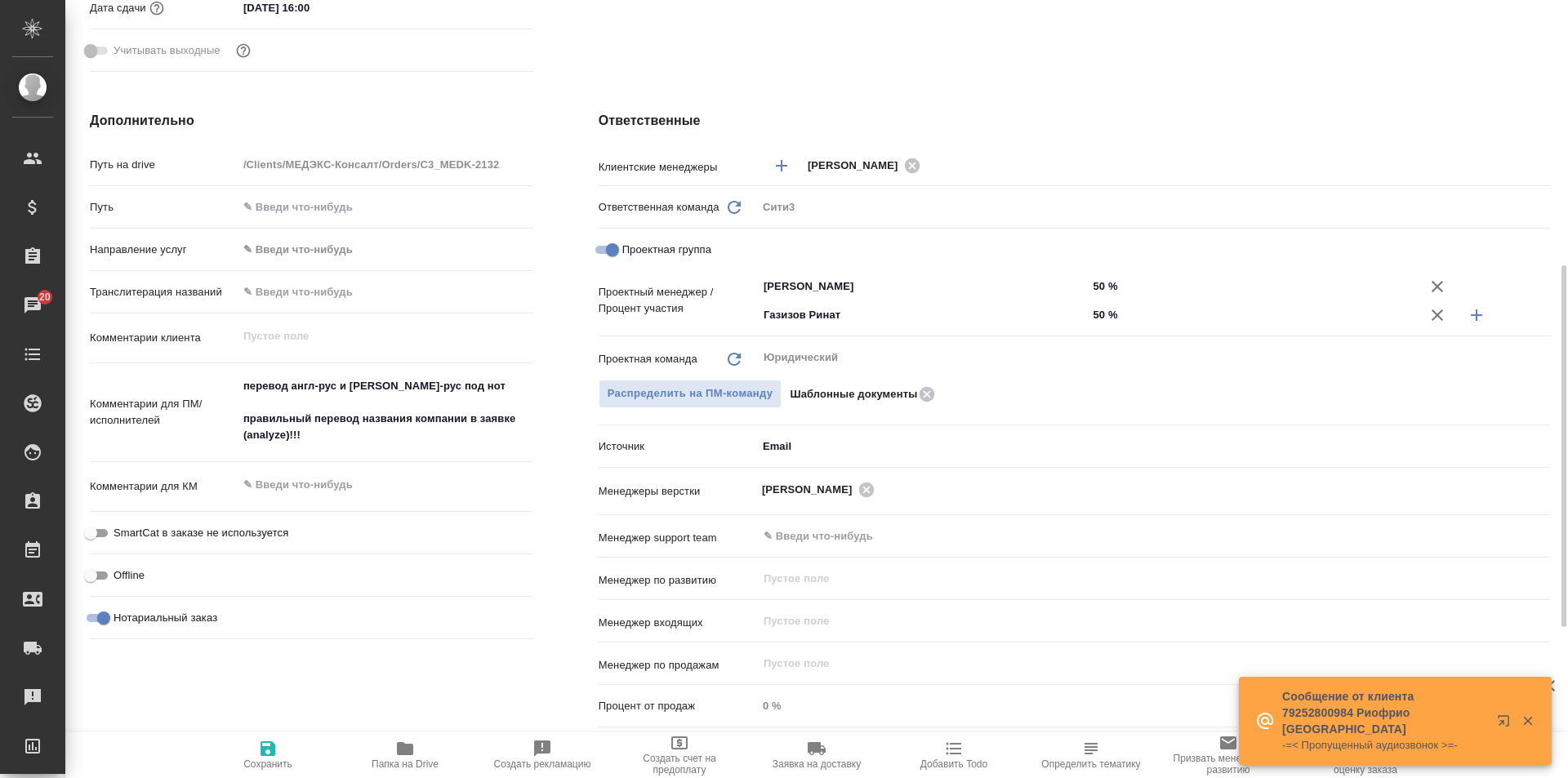
type textarea "x"
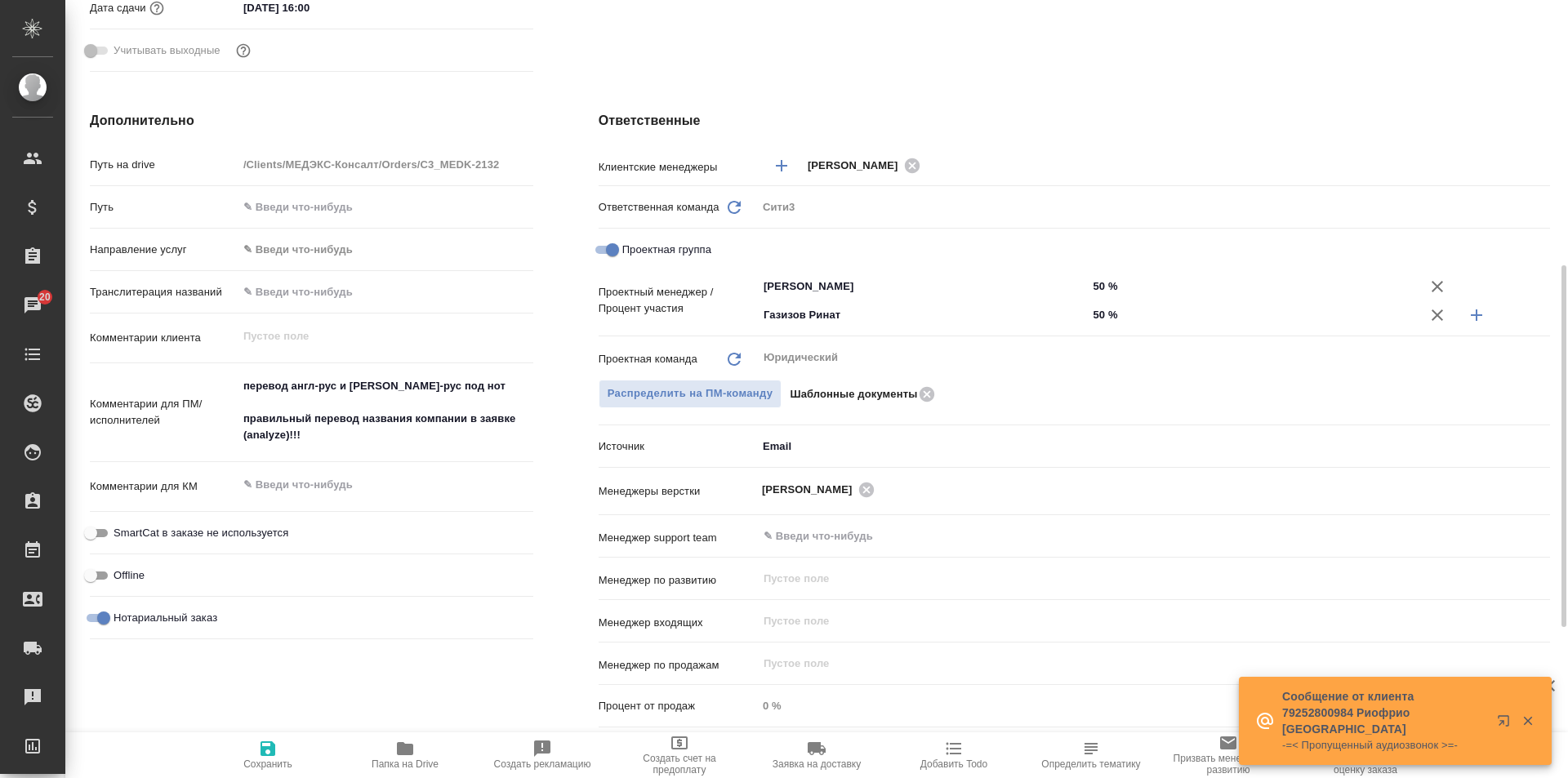
type textarea "x"
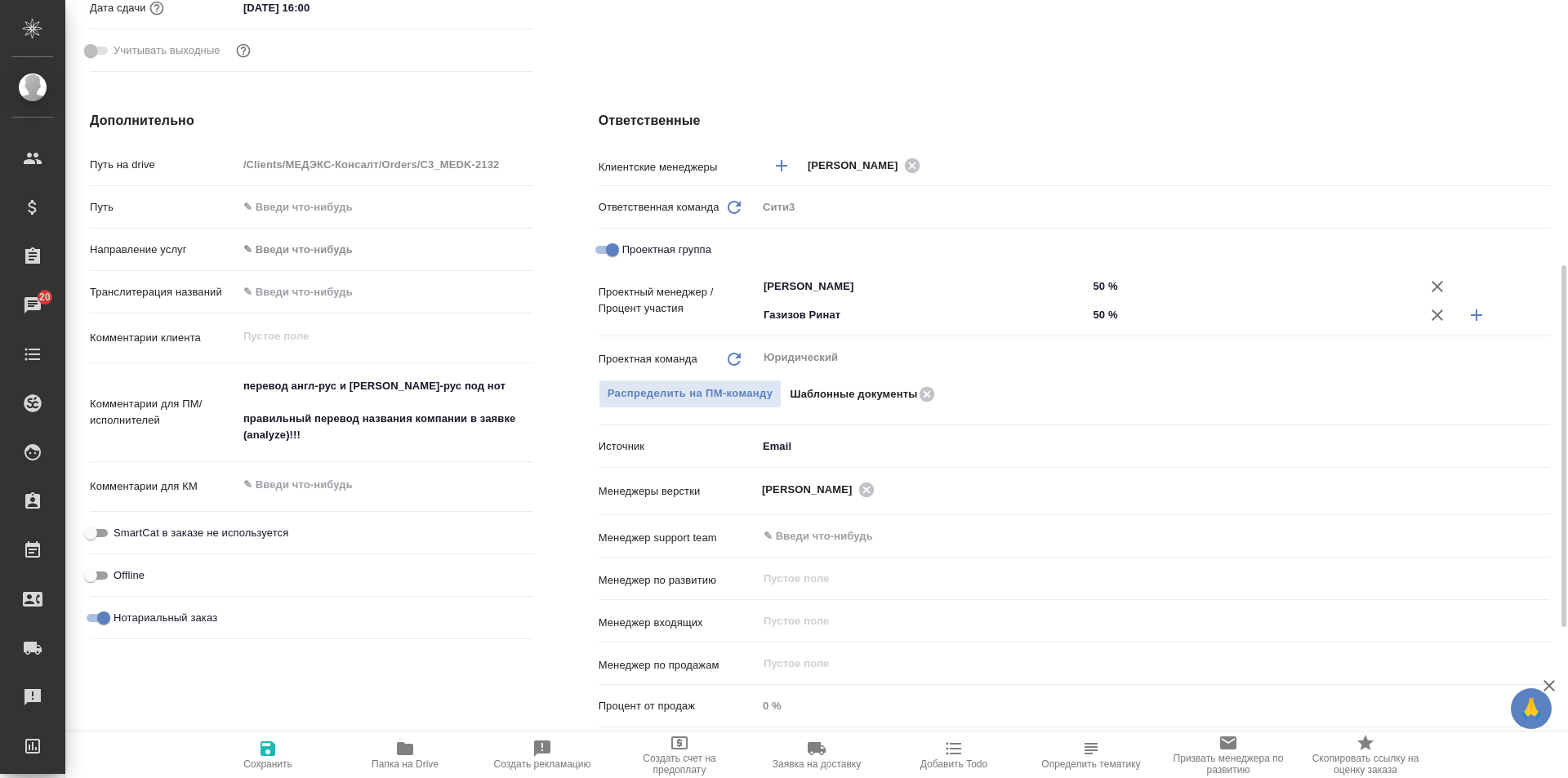
type textarea "x"
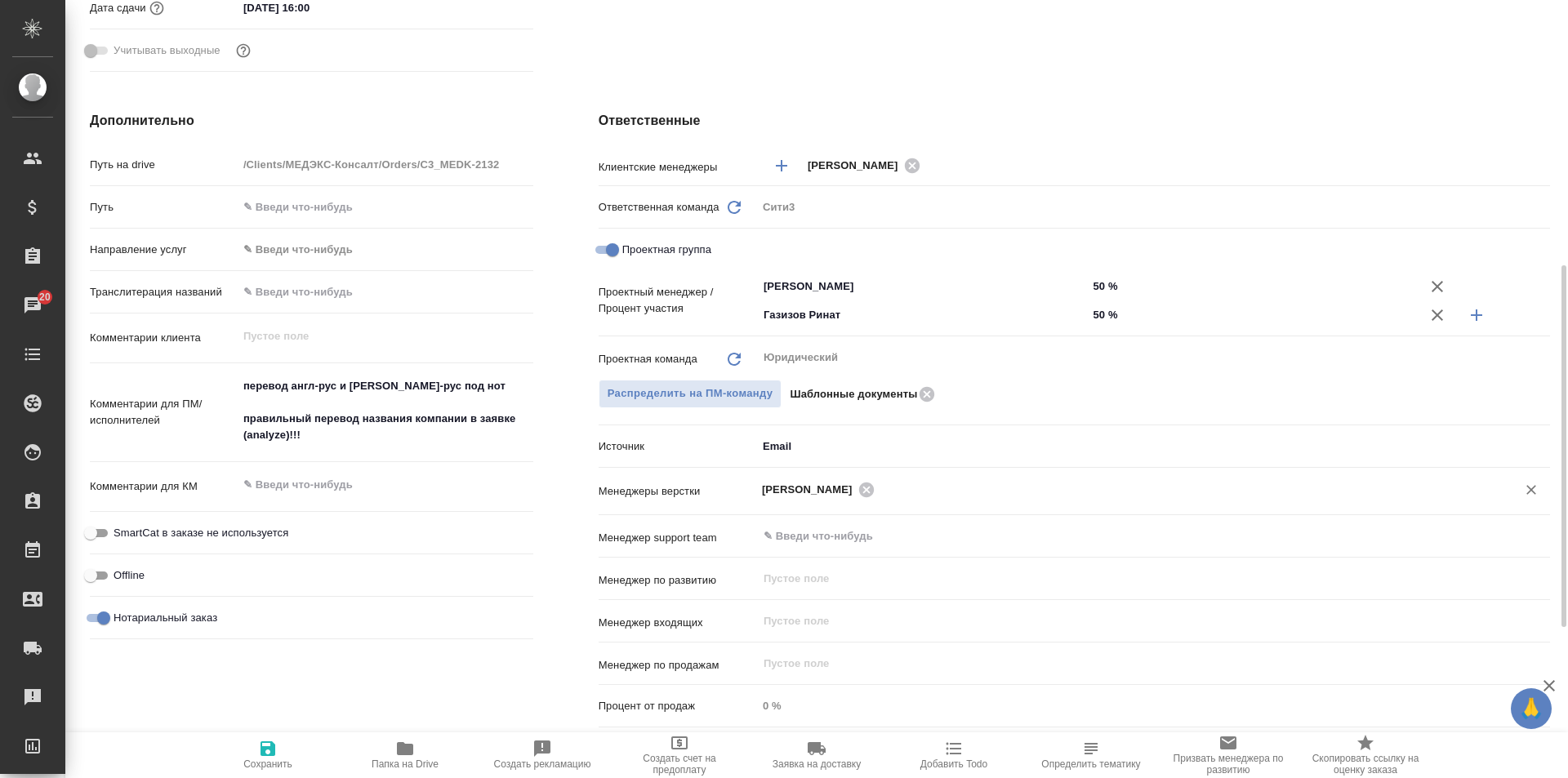
type textarea "x"
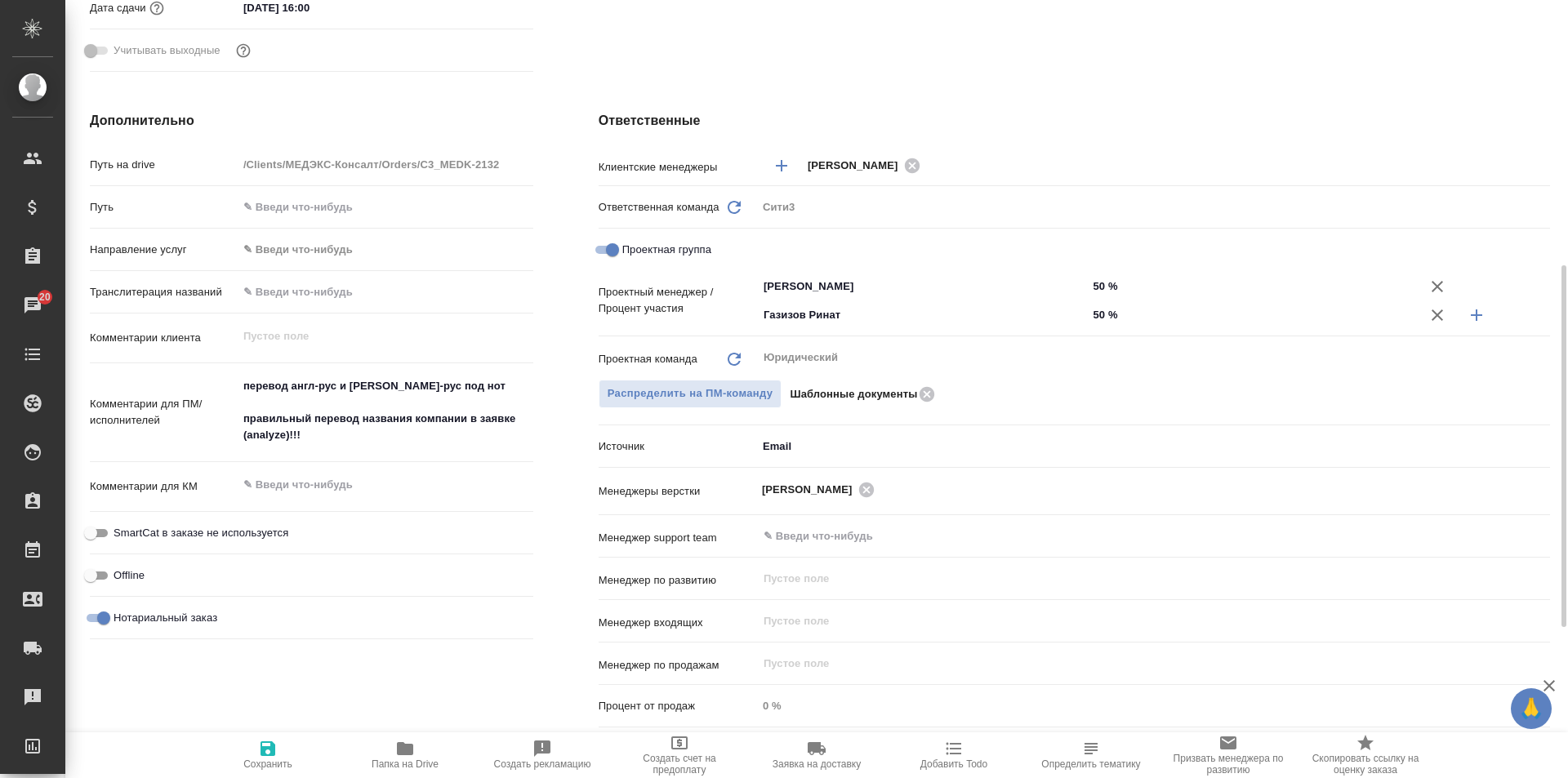
type textarea "x"
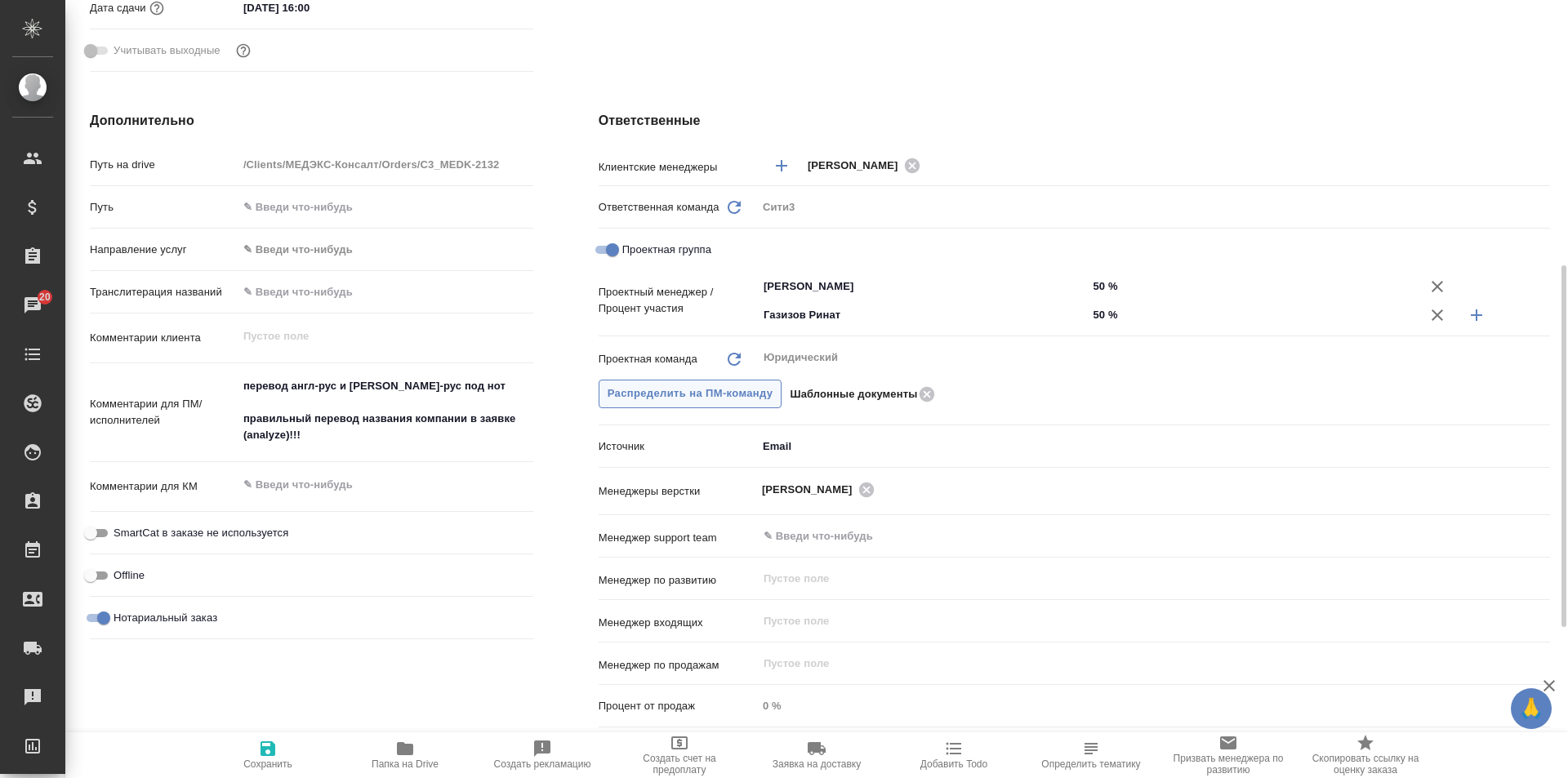
type textarea "x"
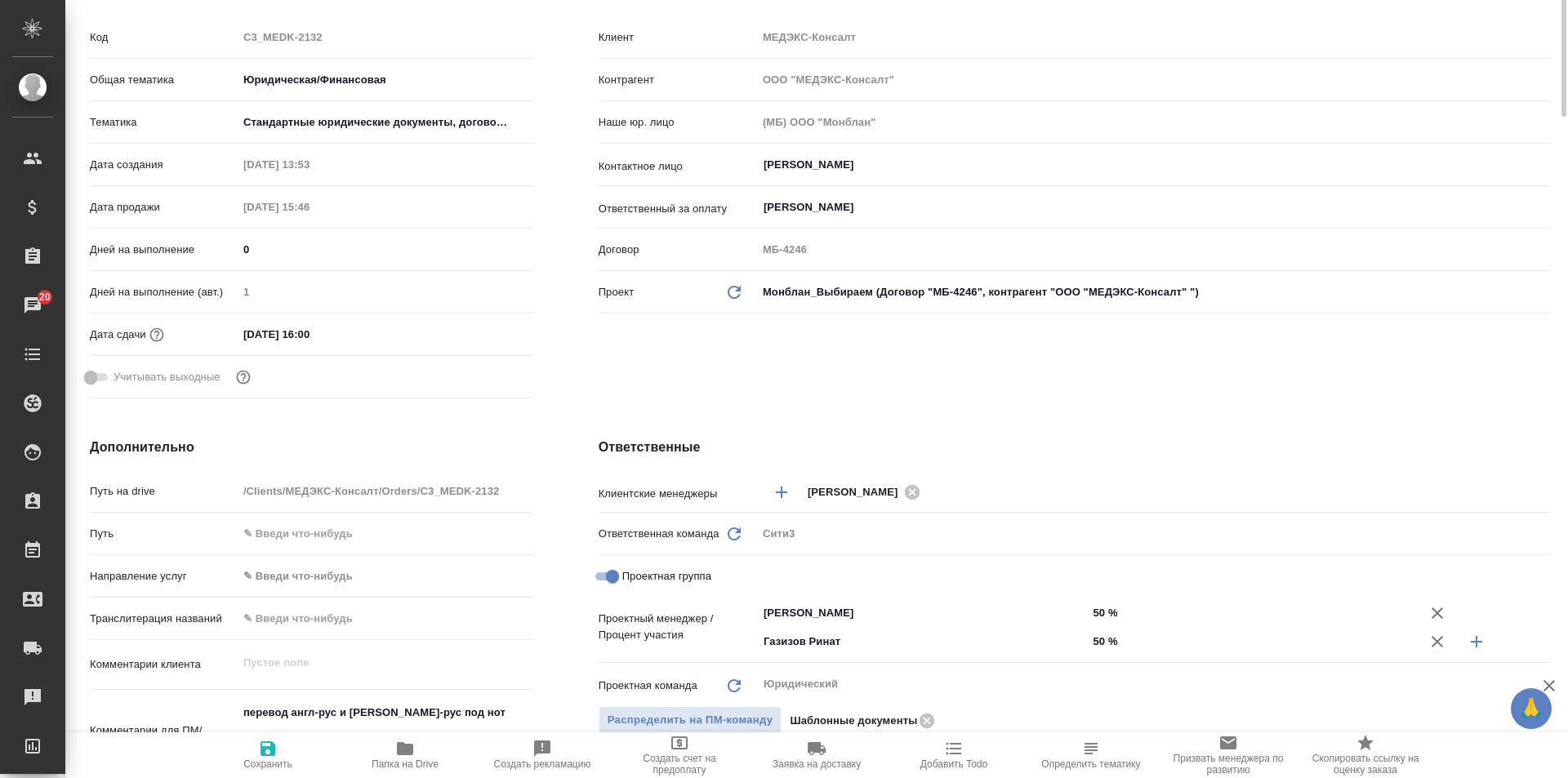
scroll to position [0, 0]
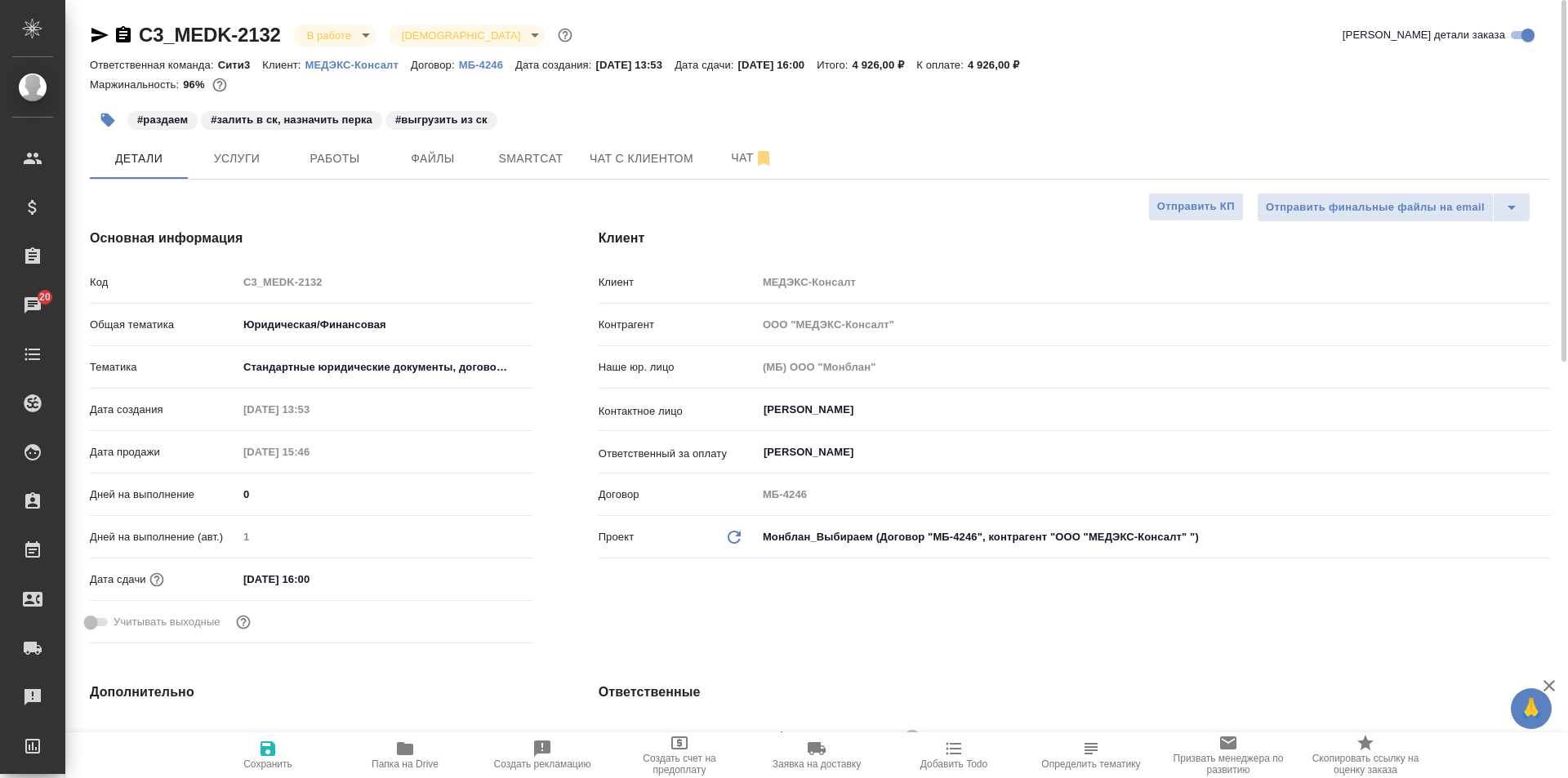
type textarea "x"
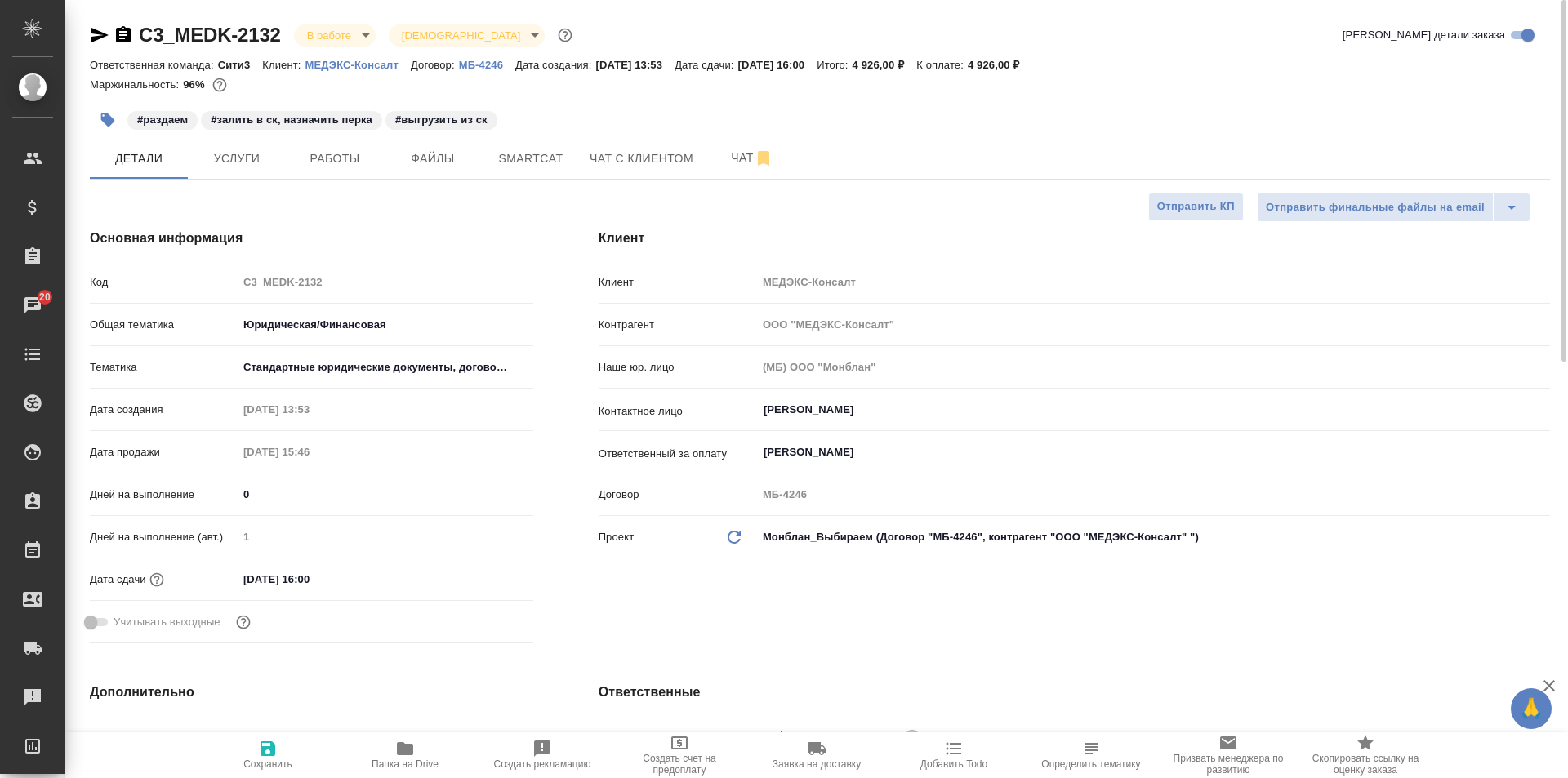
type textarea "x"
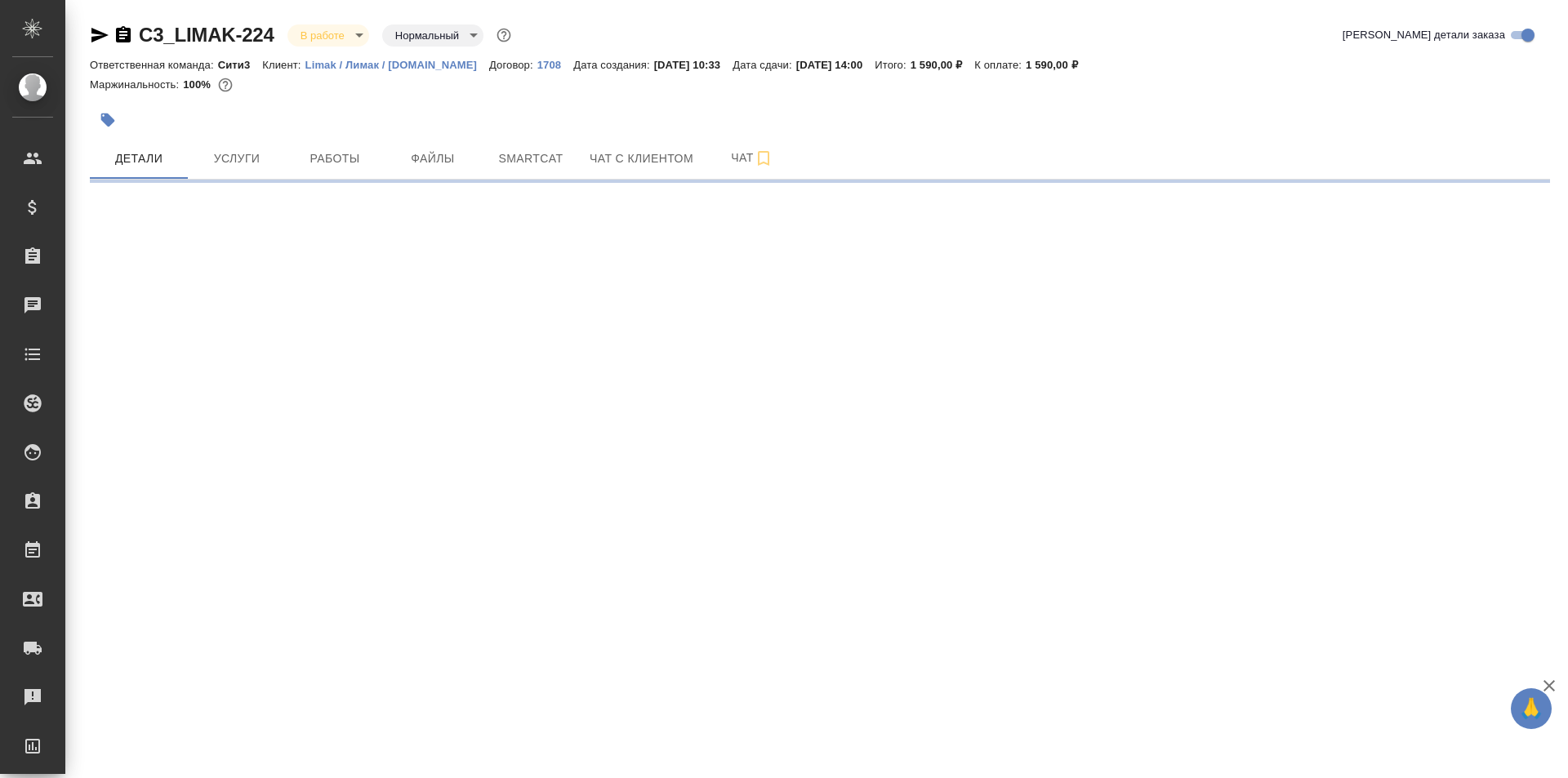
select select "RU"
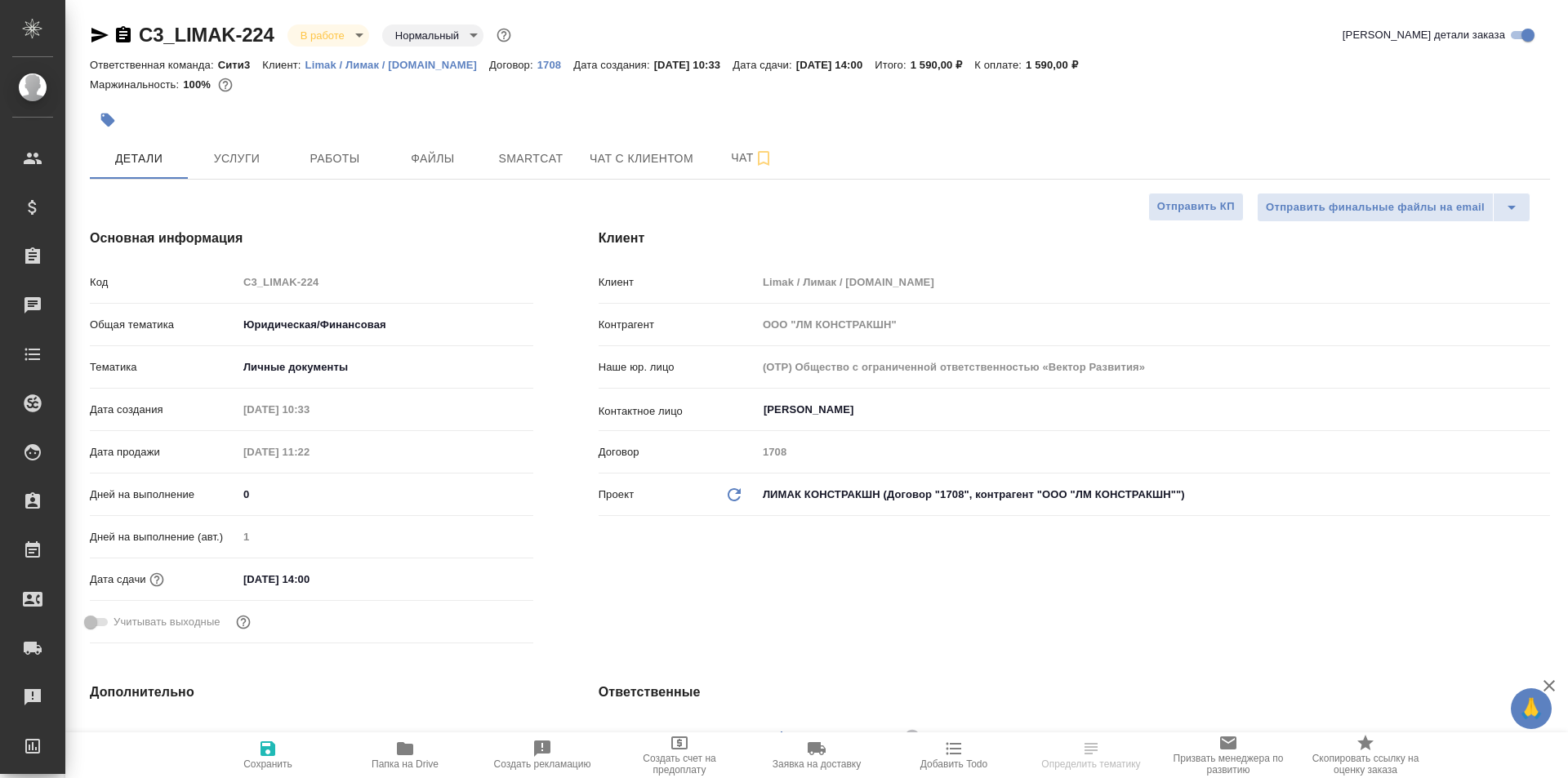
type textarea "x"
type input "Шаблонные документы"
type textarea "x"
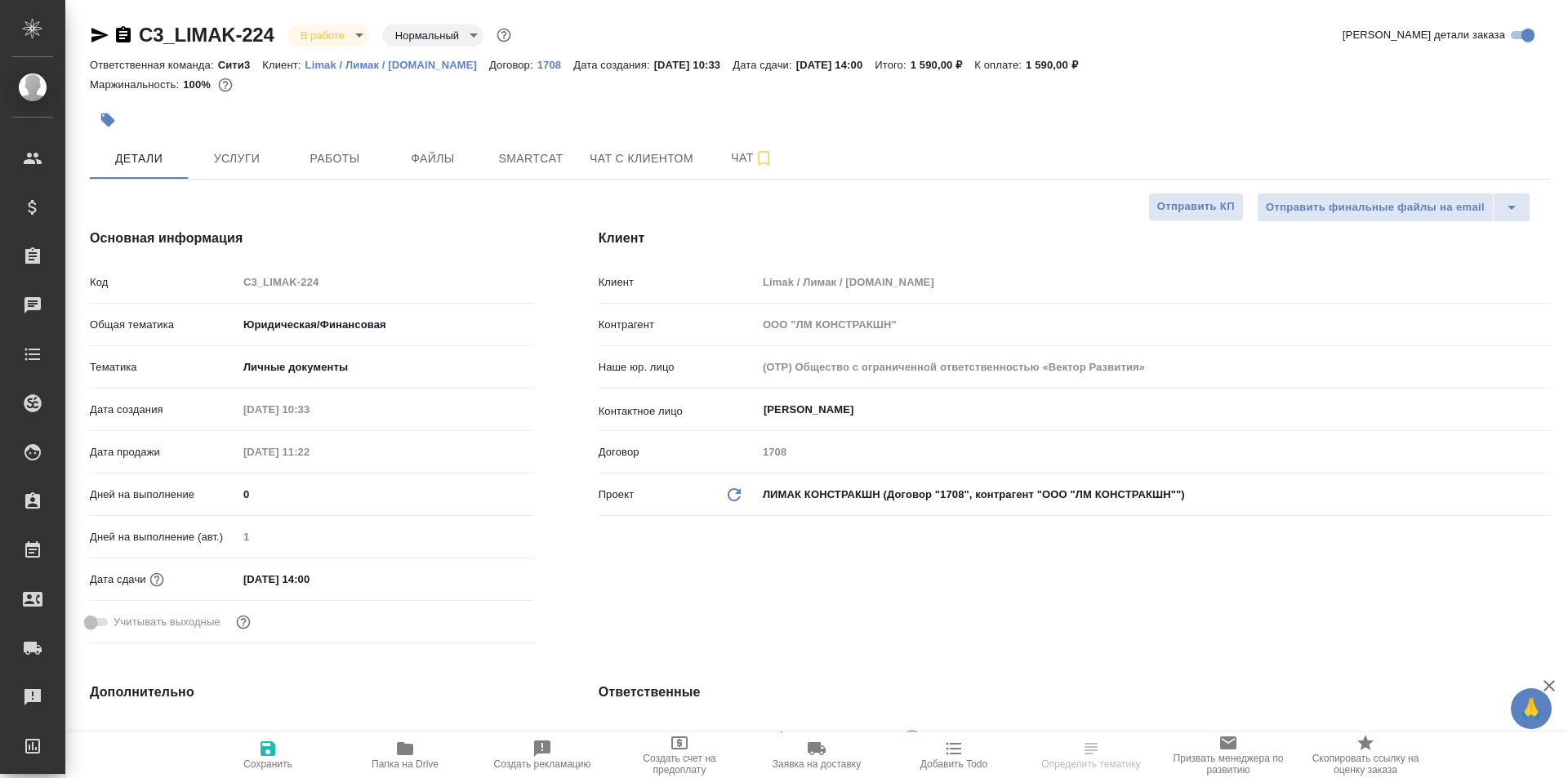
type textarea "x"
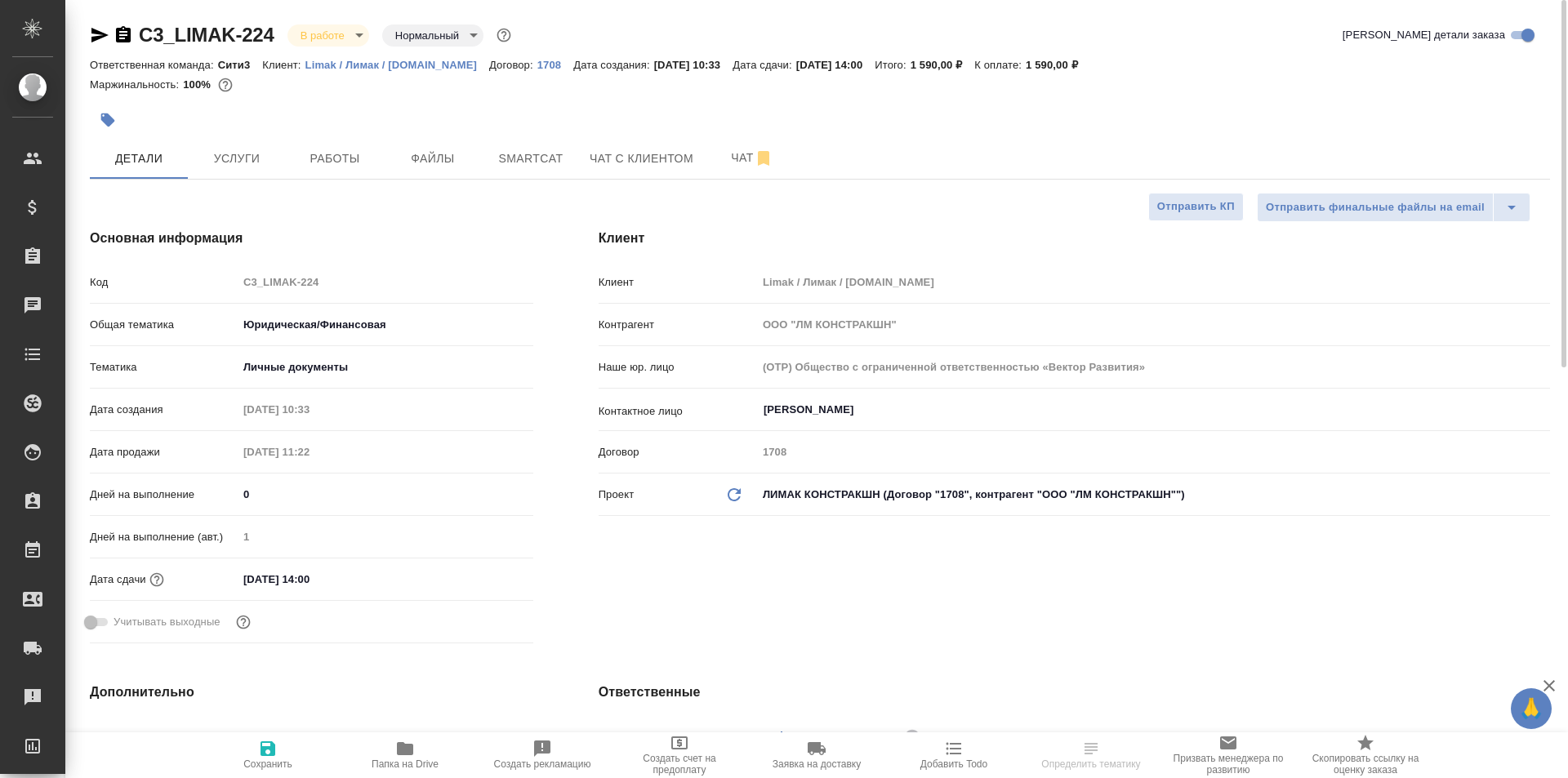
type textarea "x"
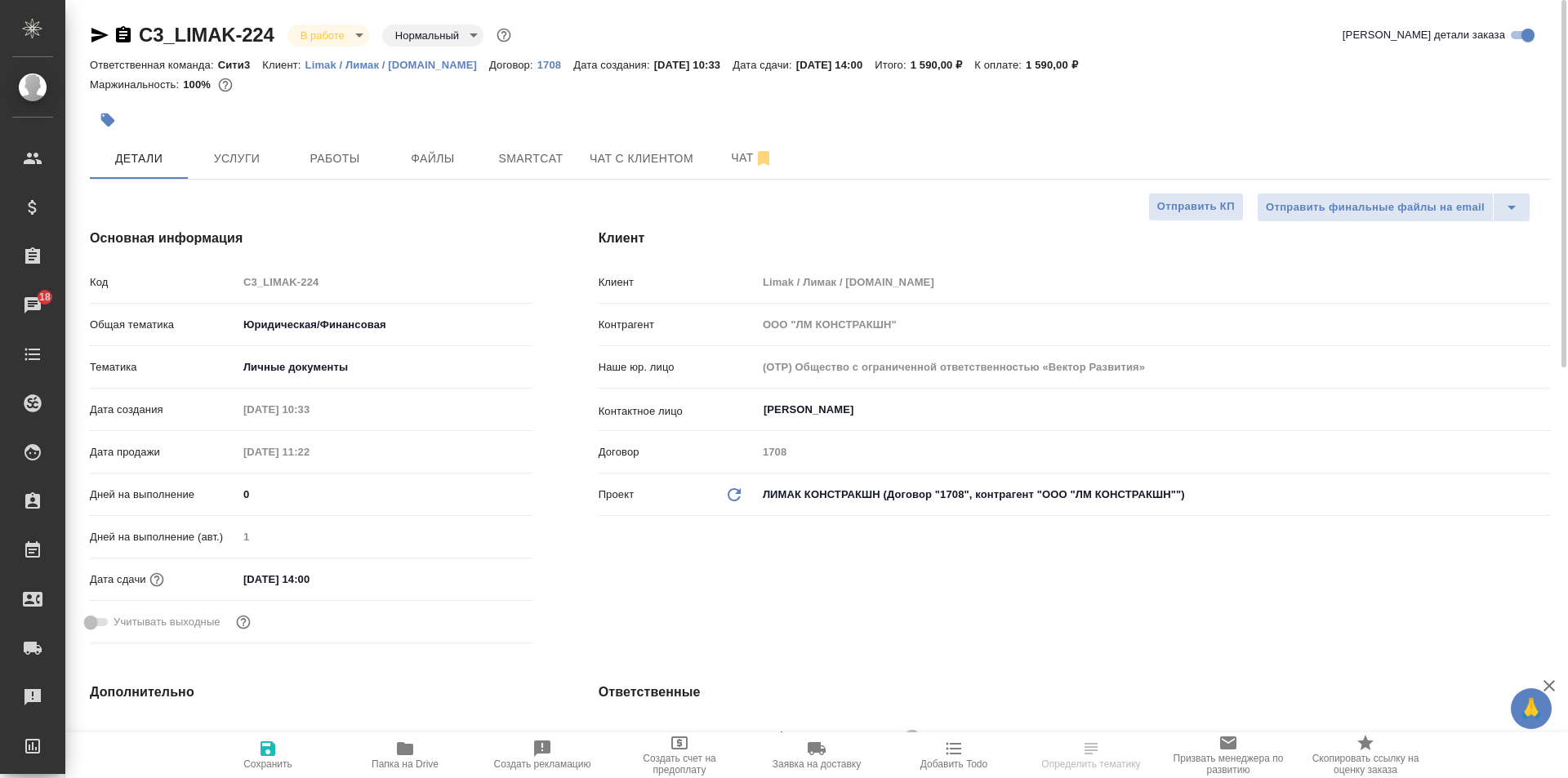
type textarea "x"
select select "RU"
type textarea "x"
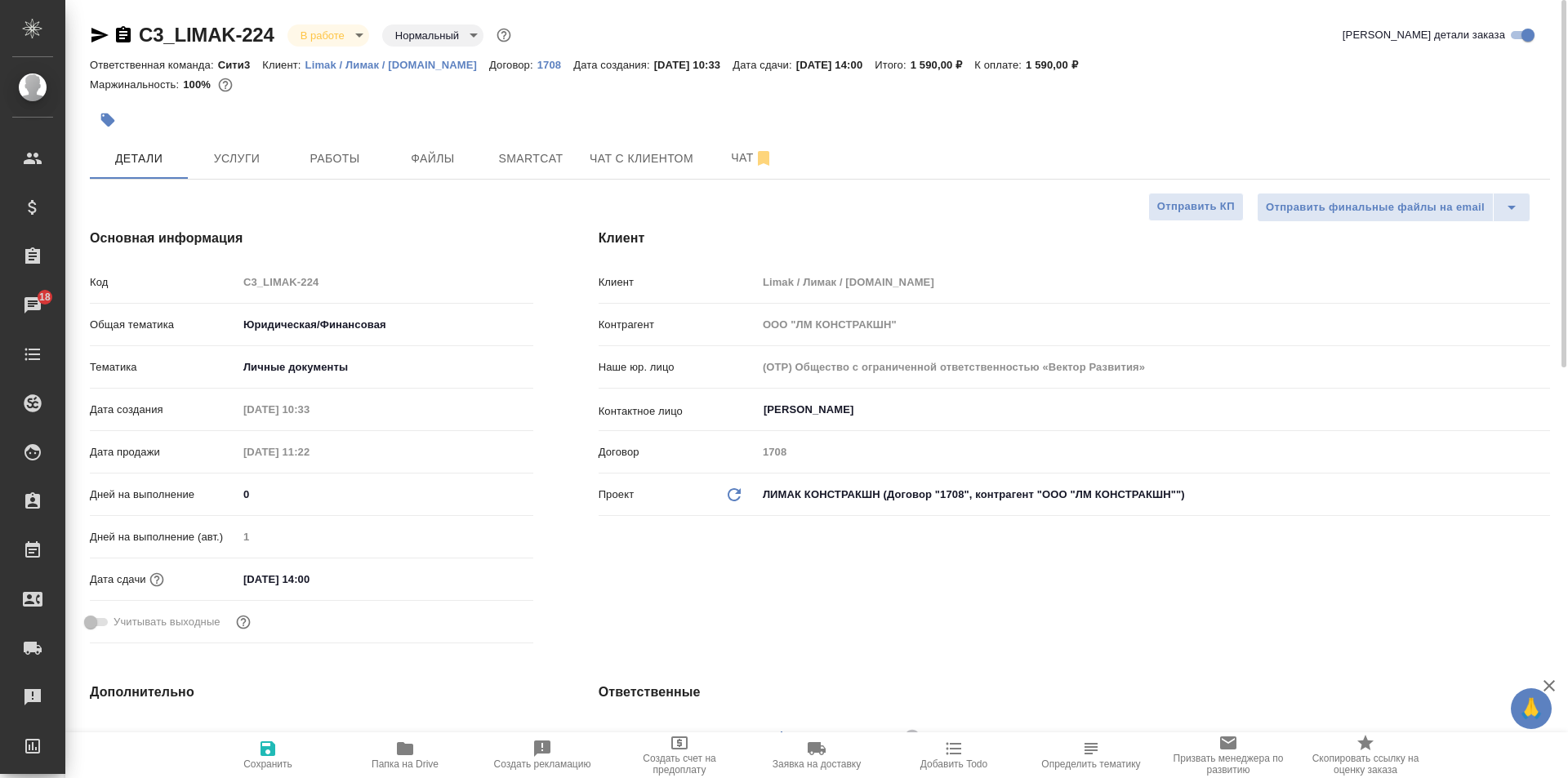
type textarea "x"
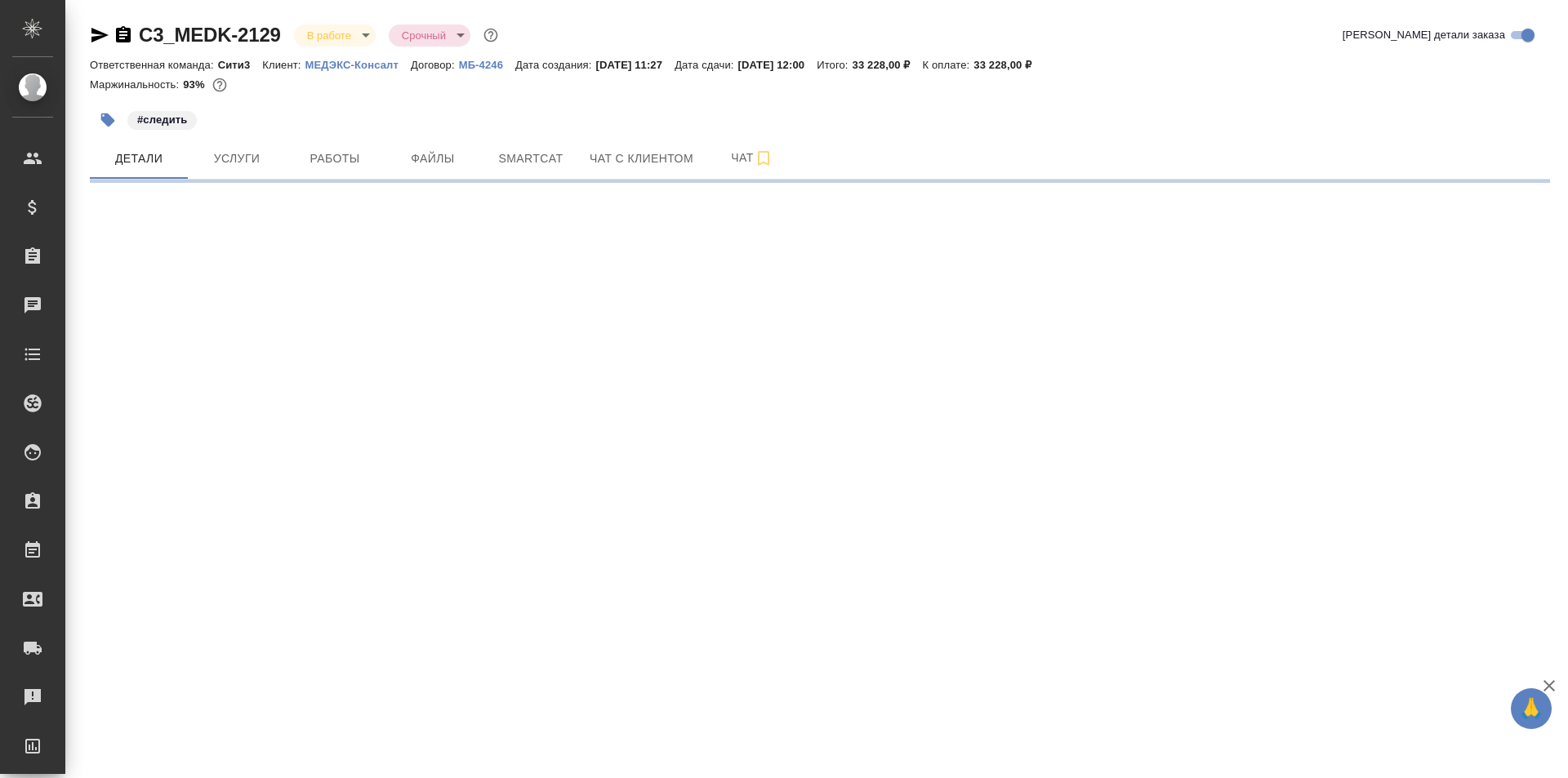
select select "RU"
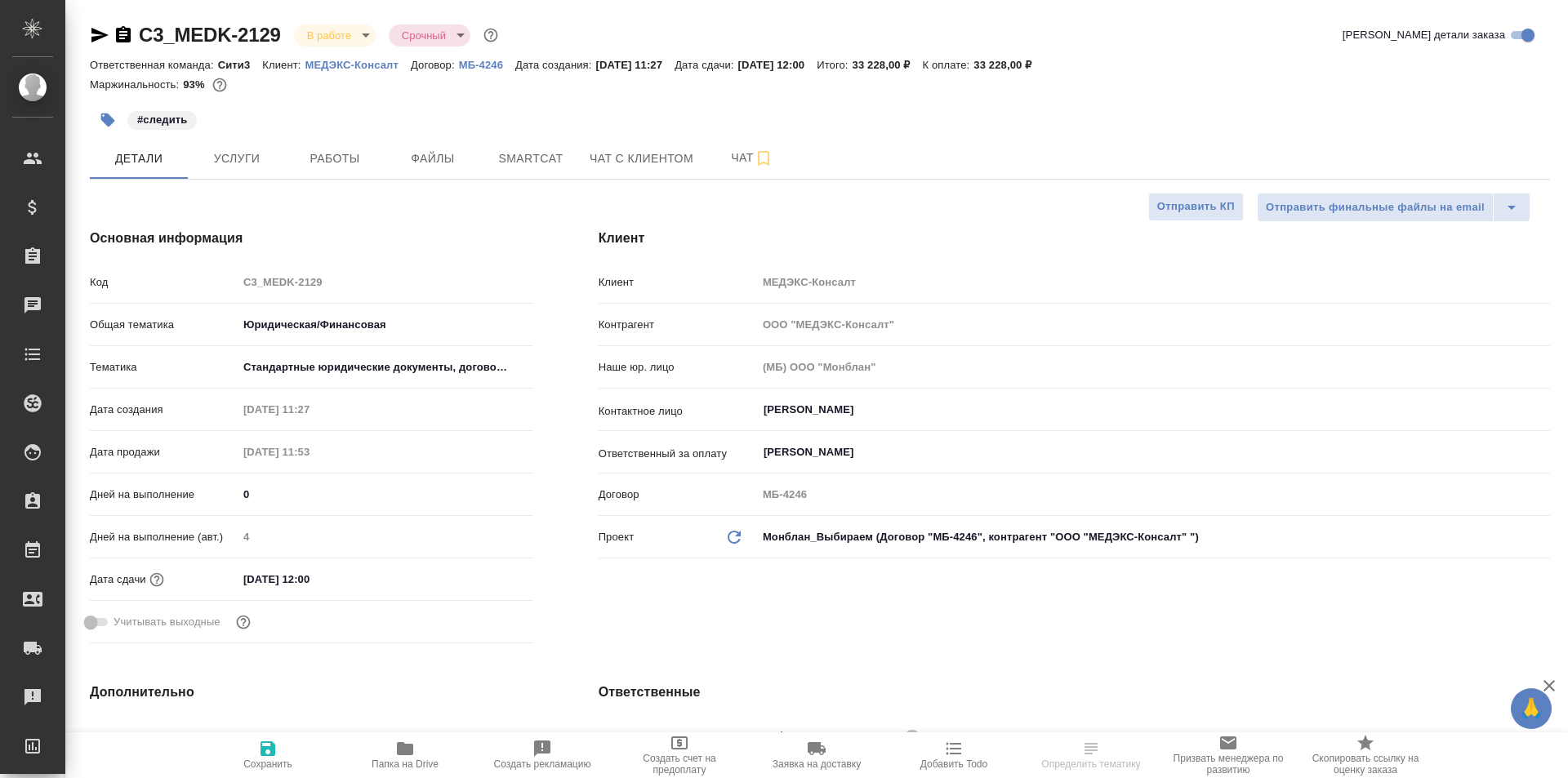
type textarea "x"
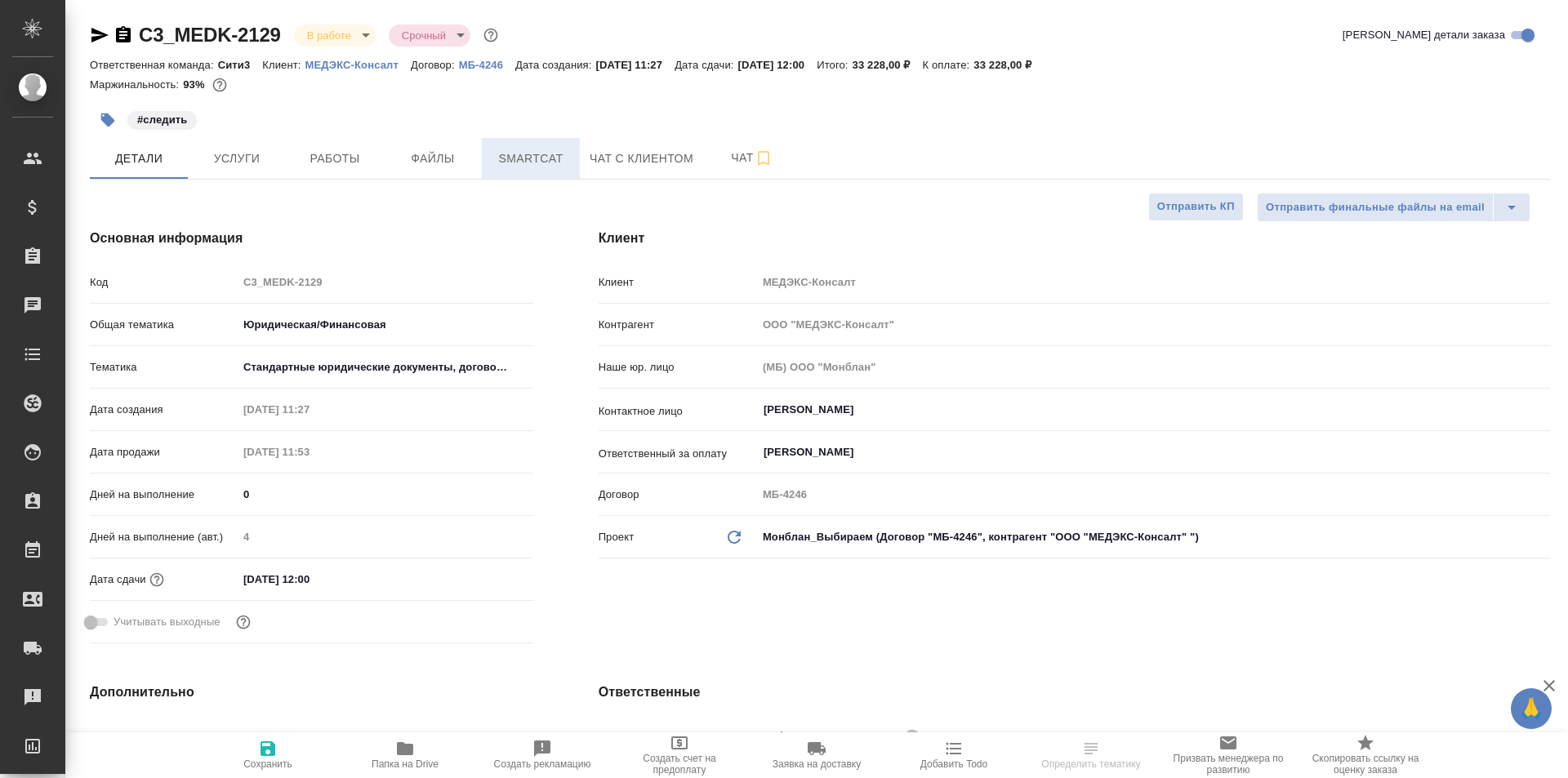
type textarea "x"
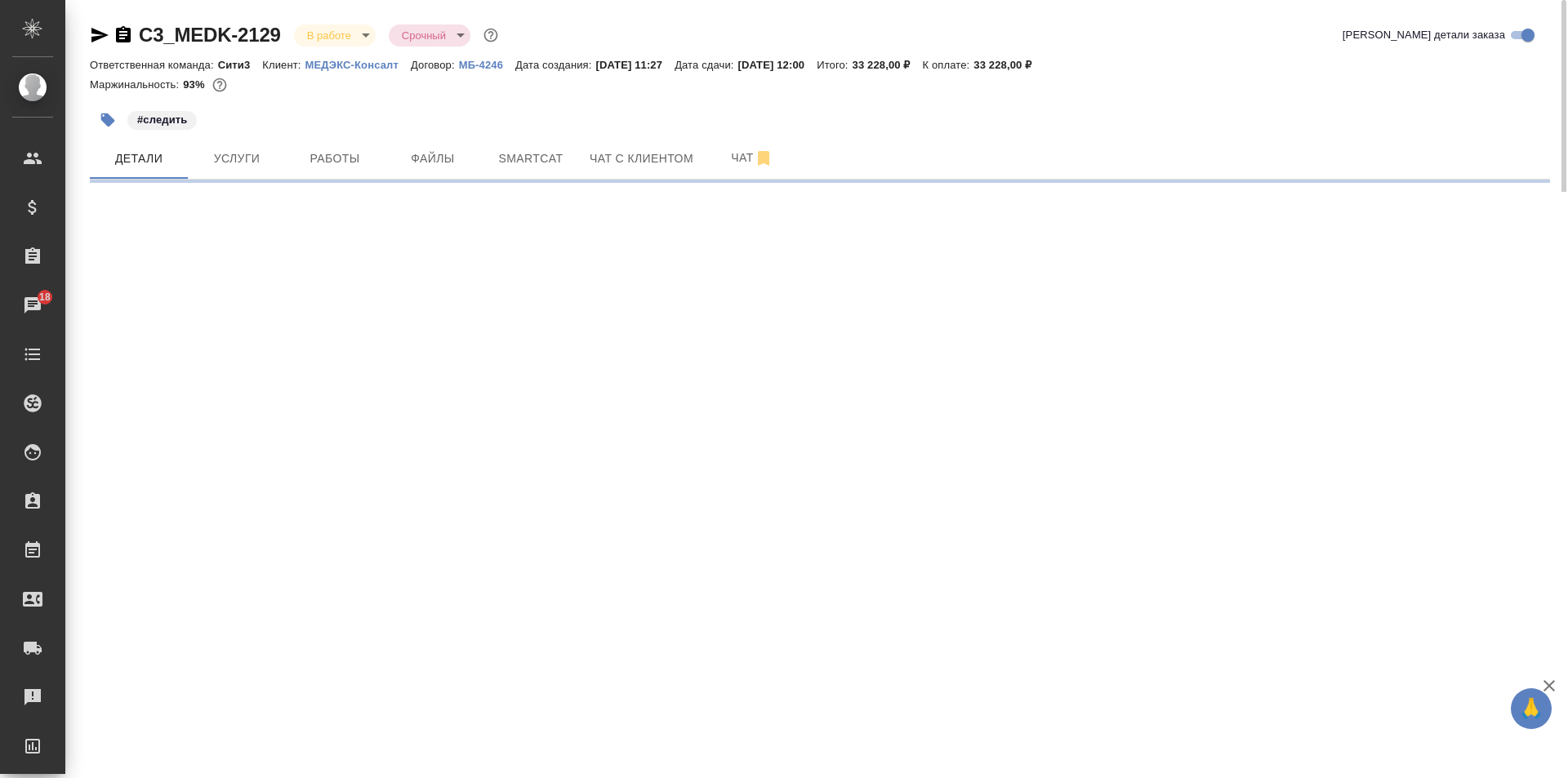
select select "RU"
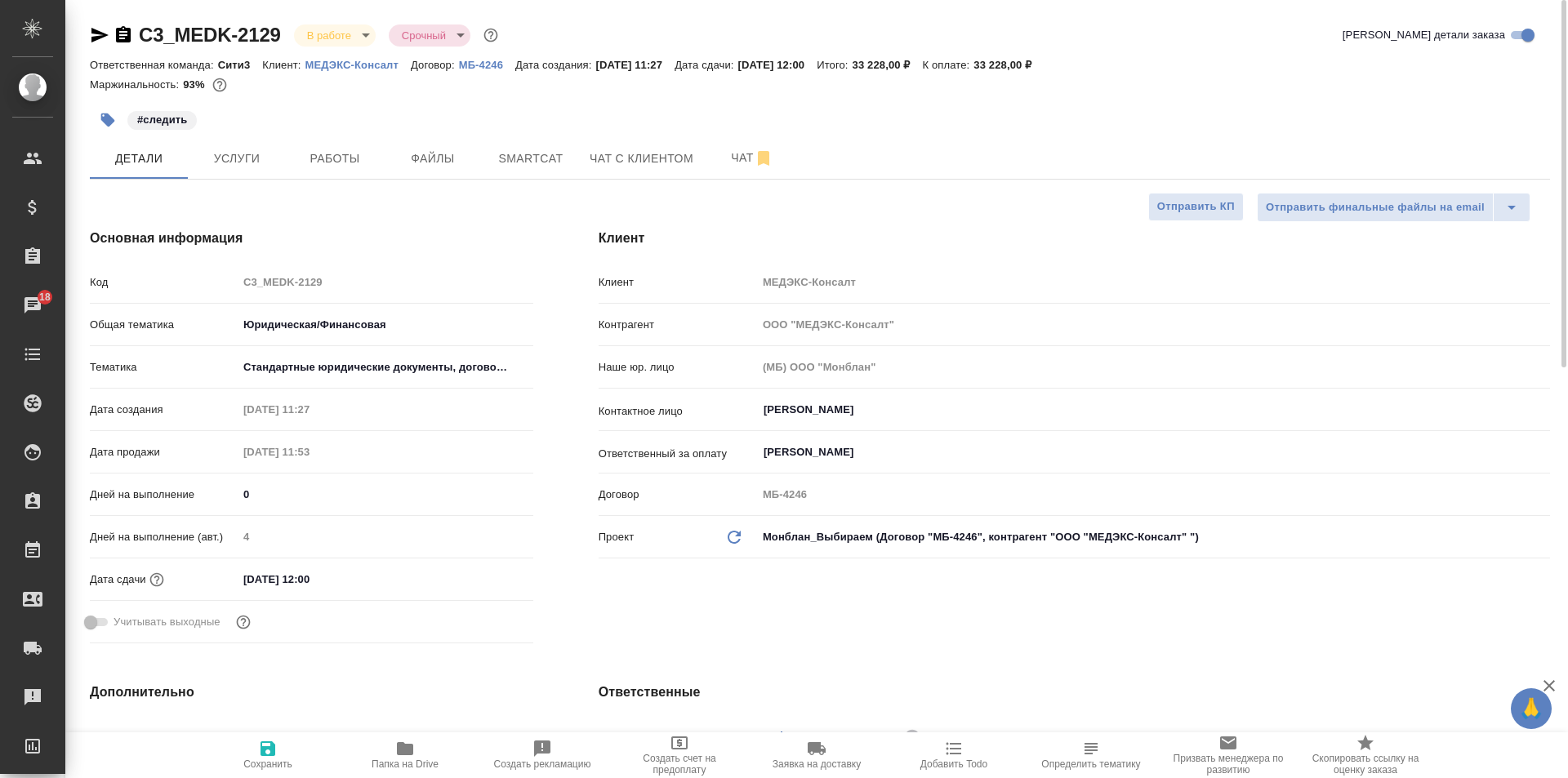
type textarea "x"
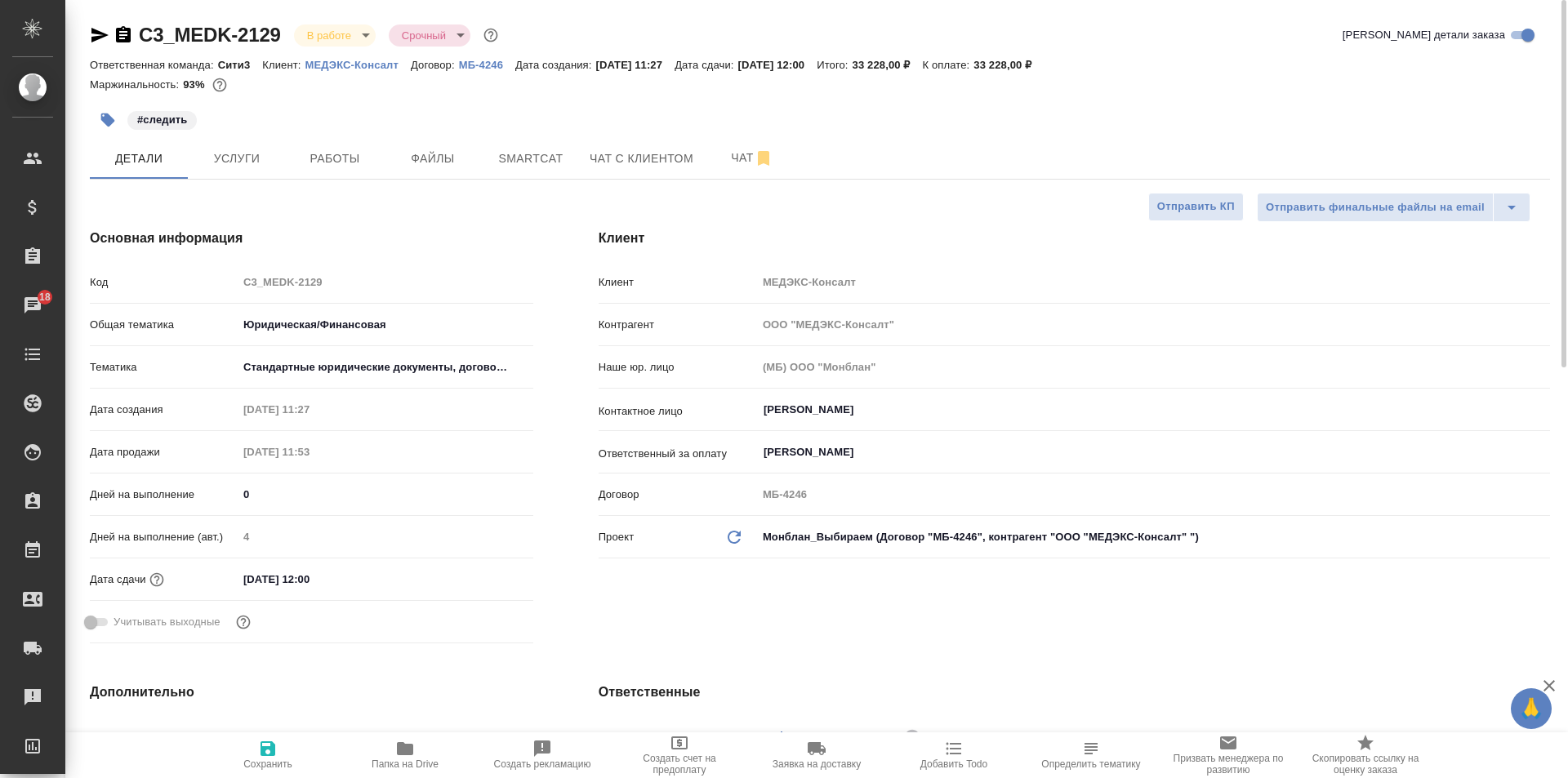
type textarea "x"
click at [381, 164] on button "Работы" at bounding box center [334, 159] width 98 height 41
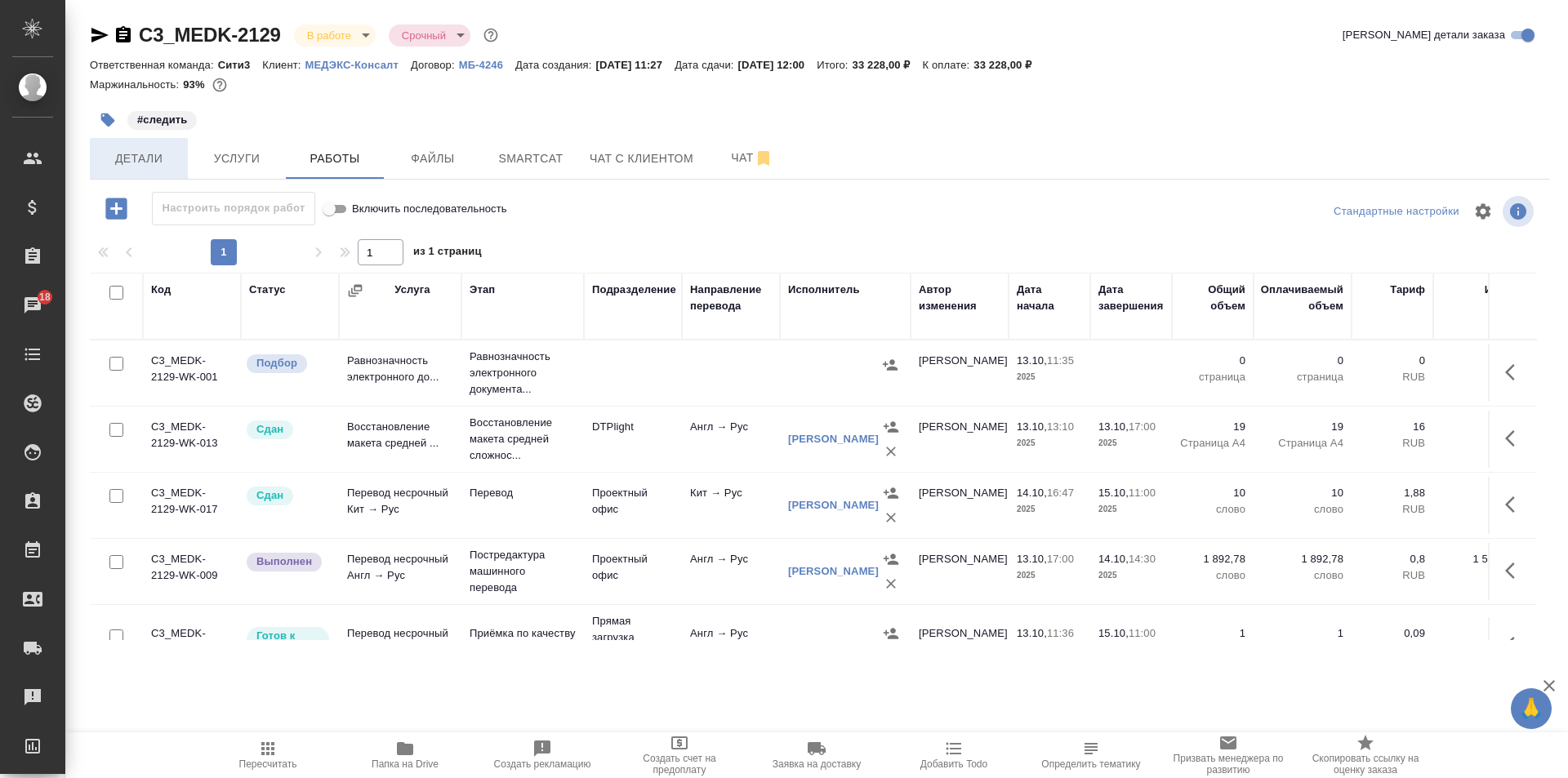
click at [161, 152] on span "Детали" at bounding box center [138, 159] width 78 height 20
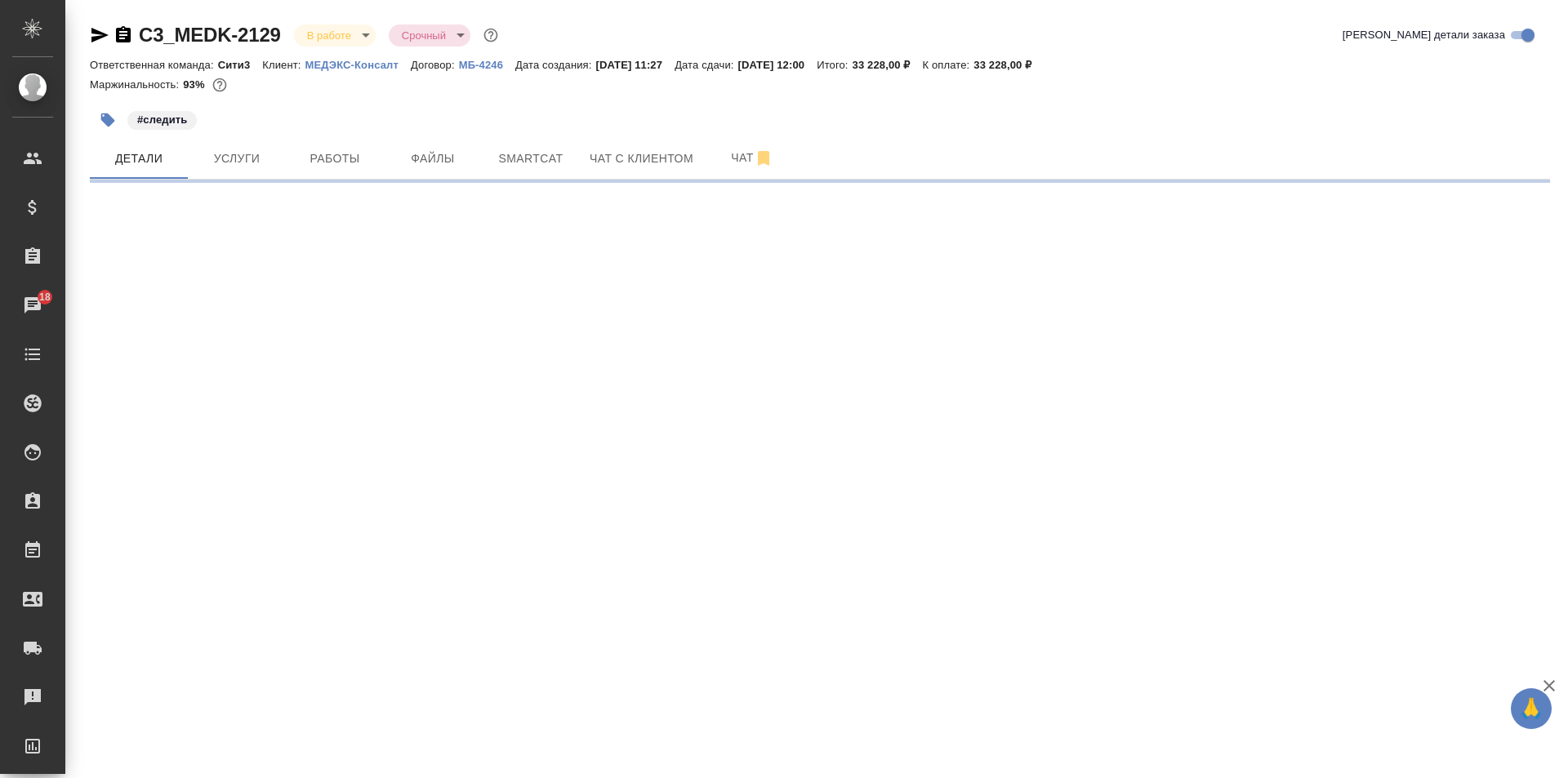
select select "RU"
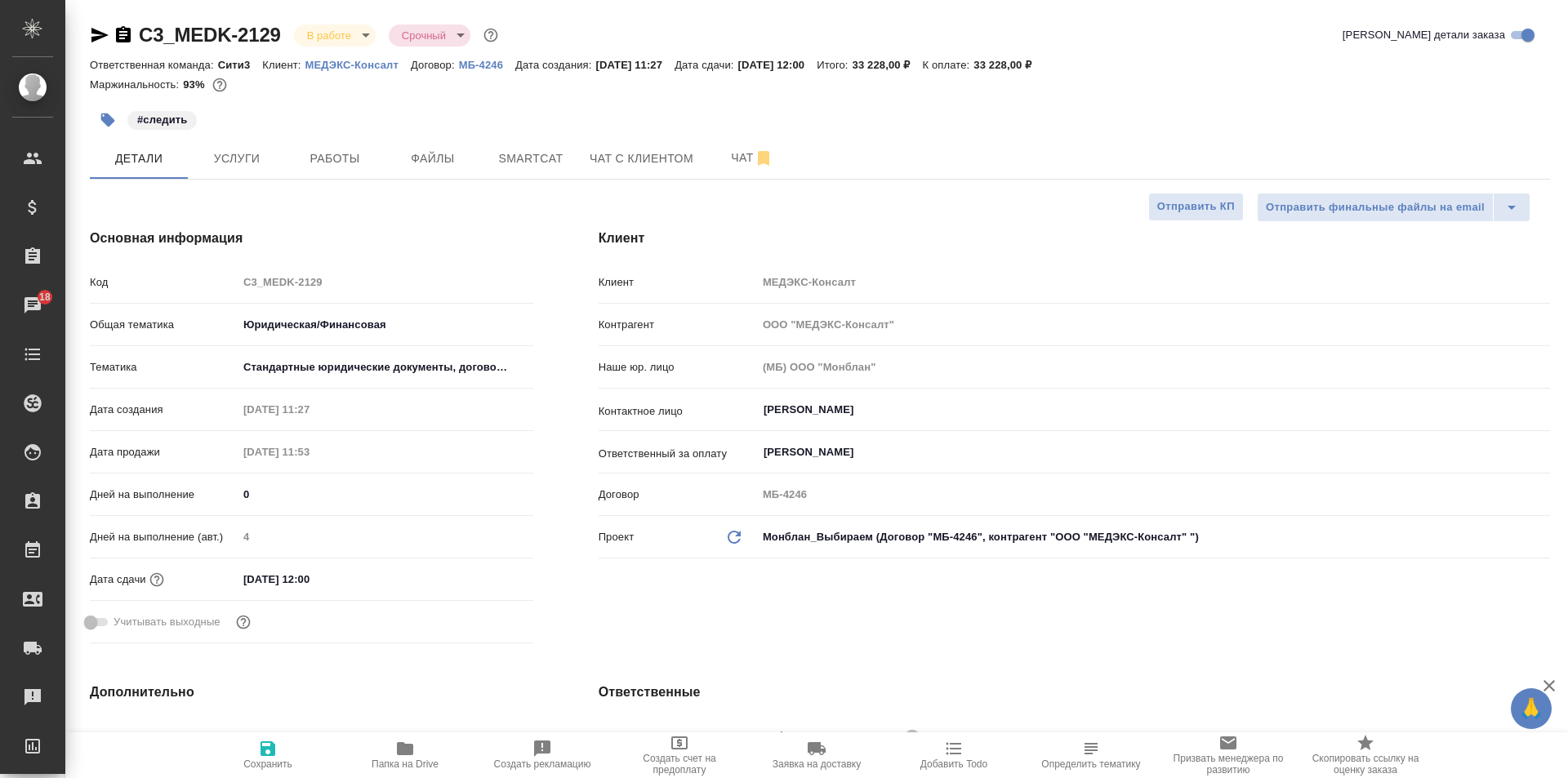
type textarea "x"
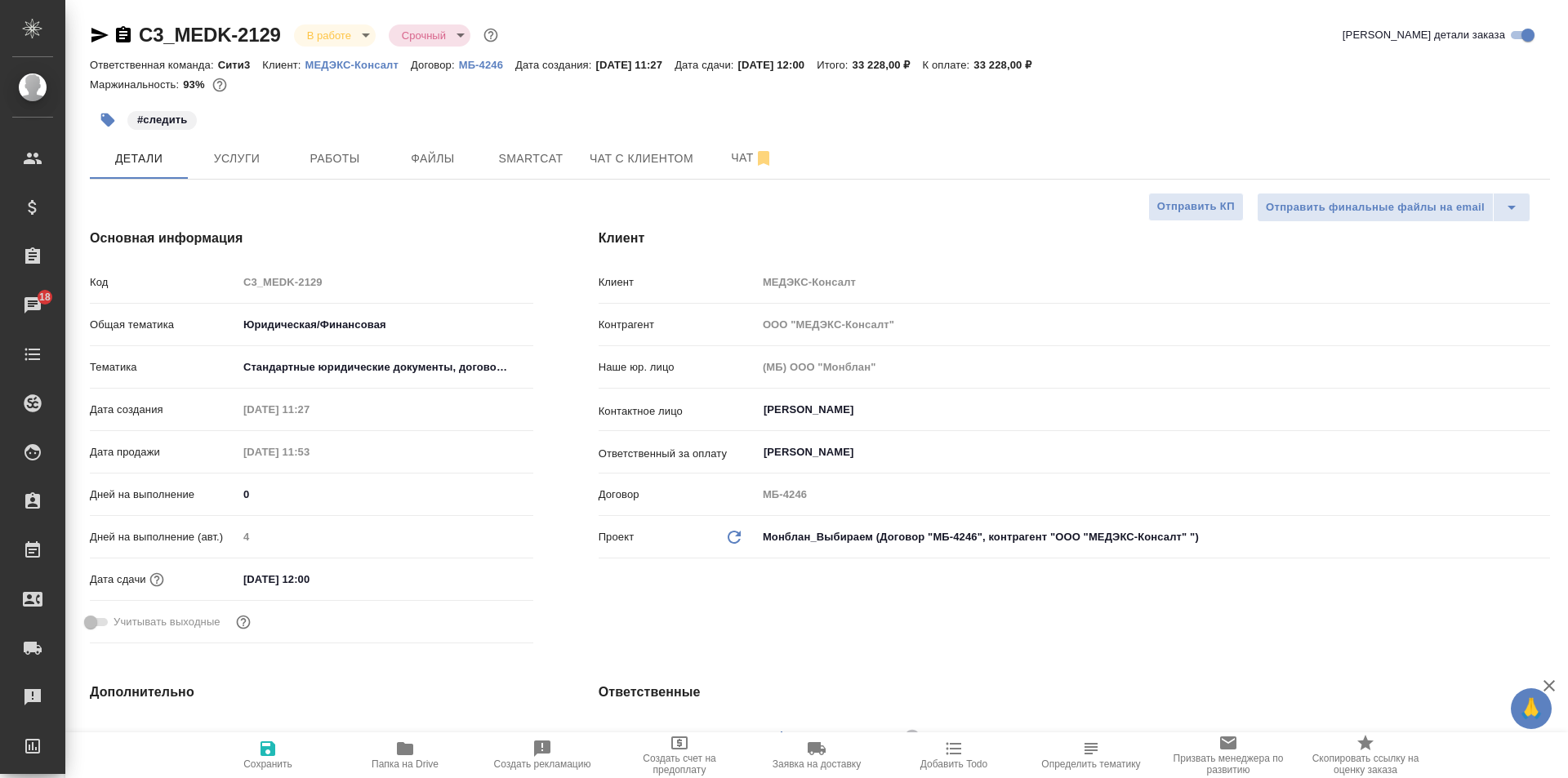
type textarea "x"
click at [227, 137] on div "#следить" at bounding box center [576, 120] width 974 height 36
click at [244, 167] on span "Услуги" at bounding box center [236, 159] width 78 height 20
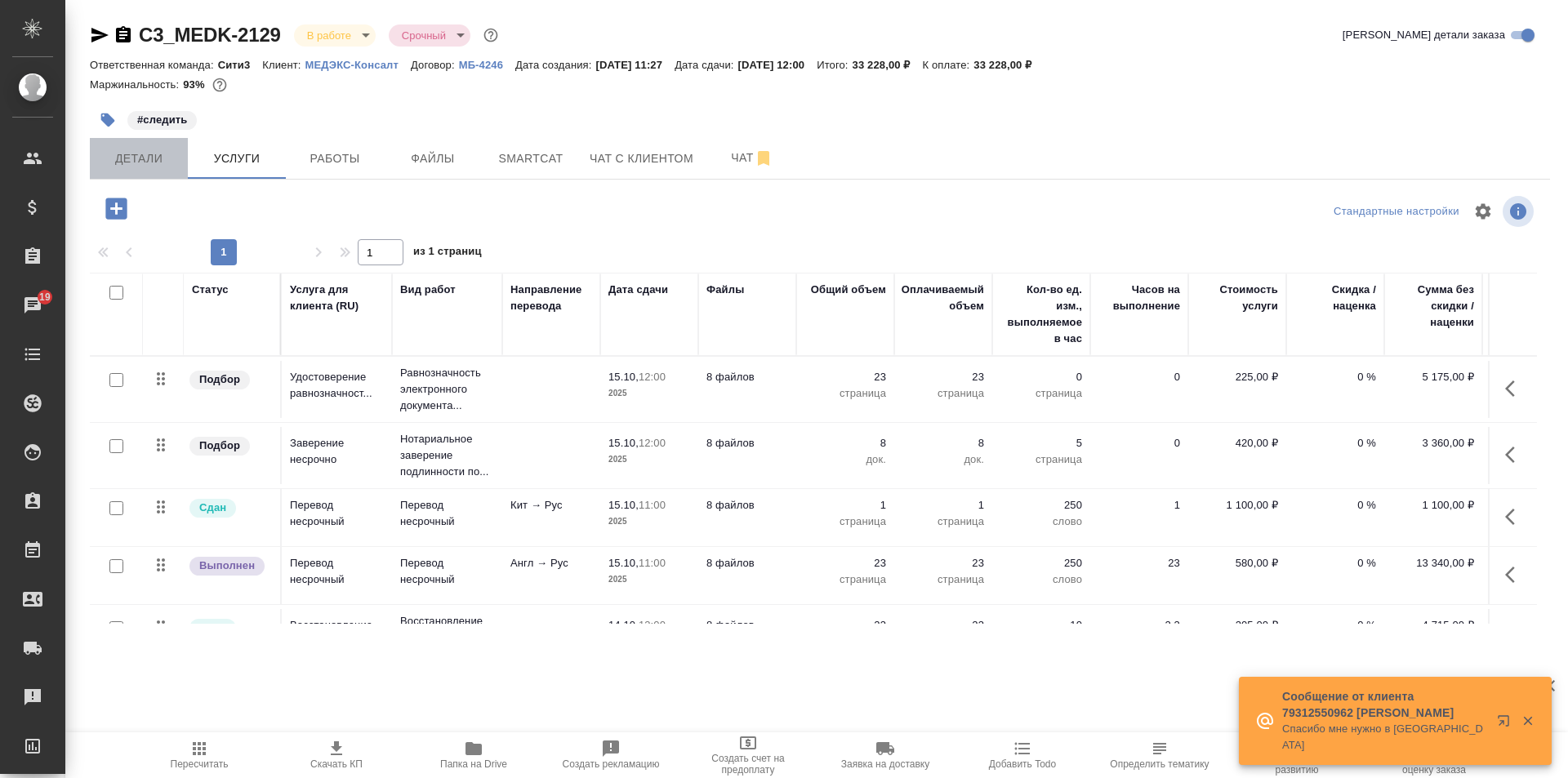
click at [128, 167] on span "Детали" at bounding box center [138, 159] width 78 height 20
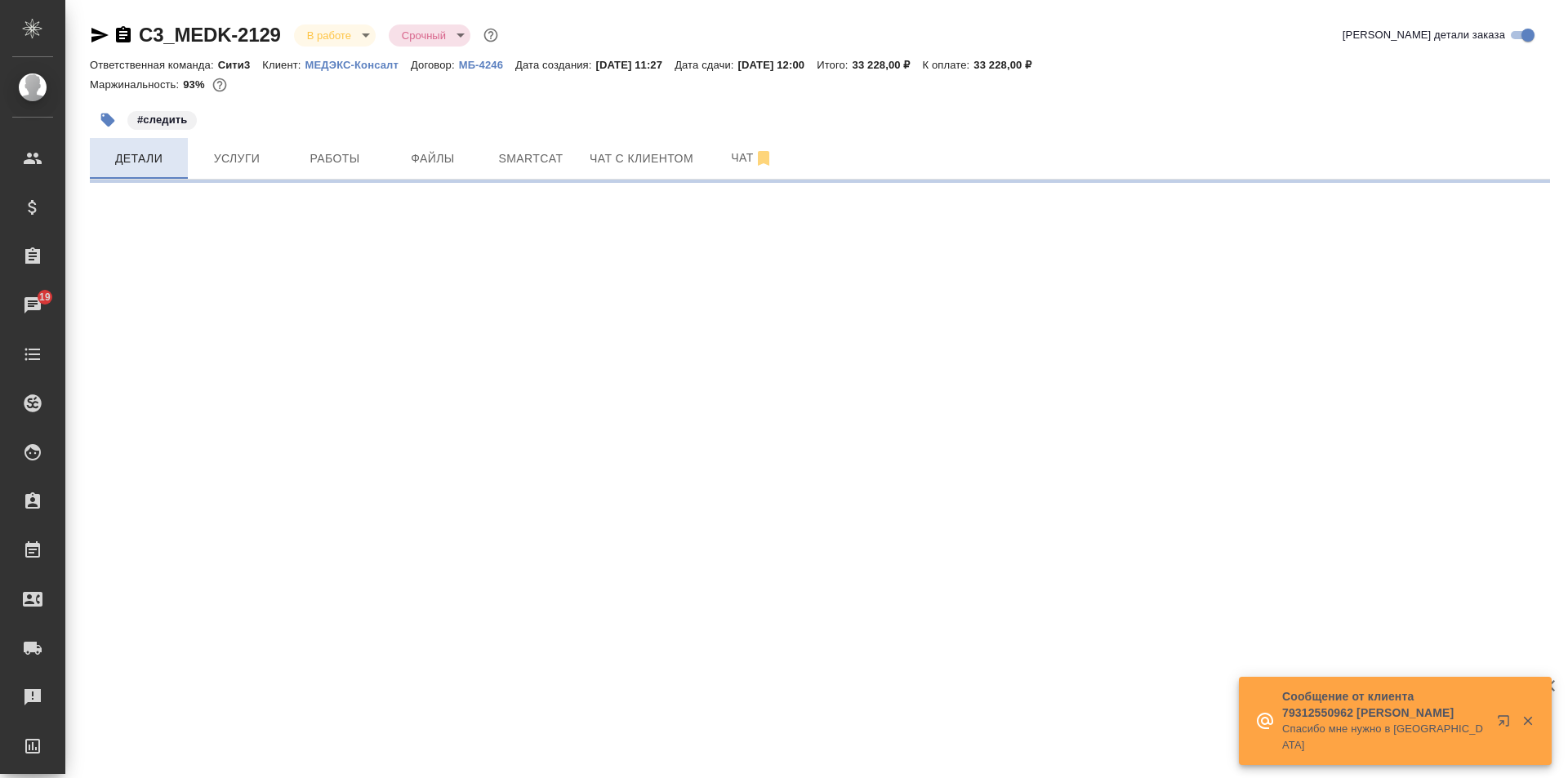
select select "RU"
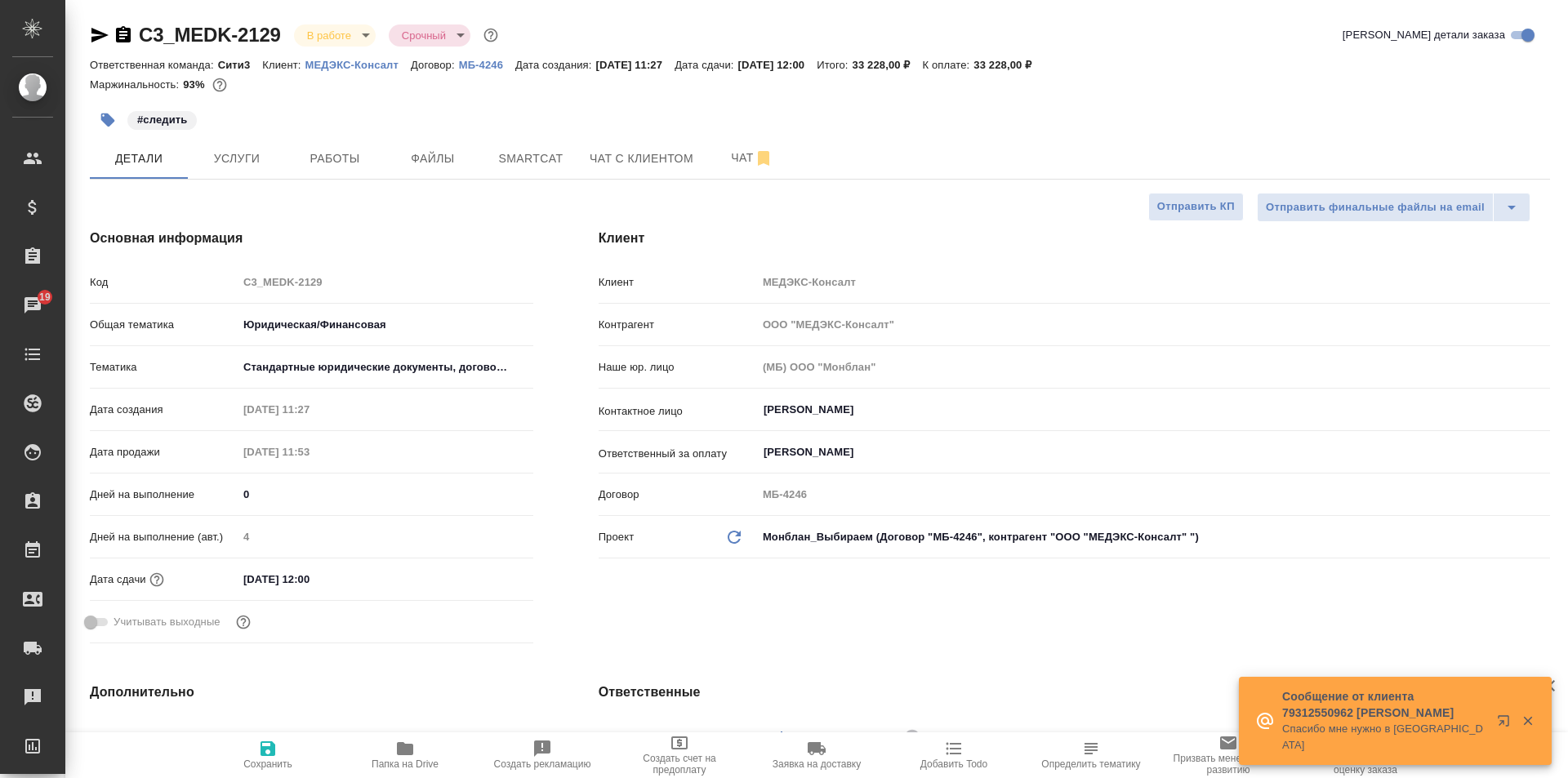
type textarea "x"
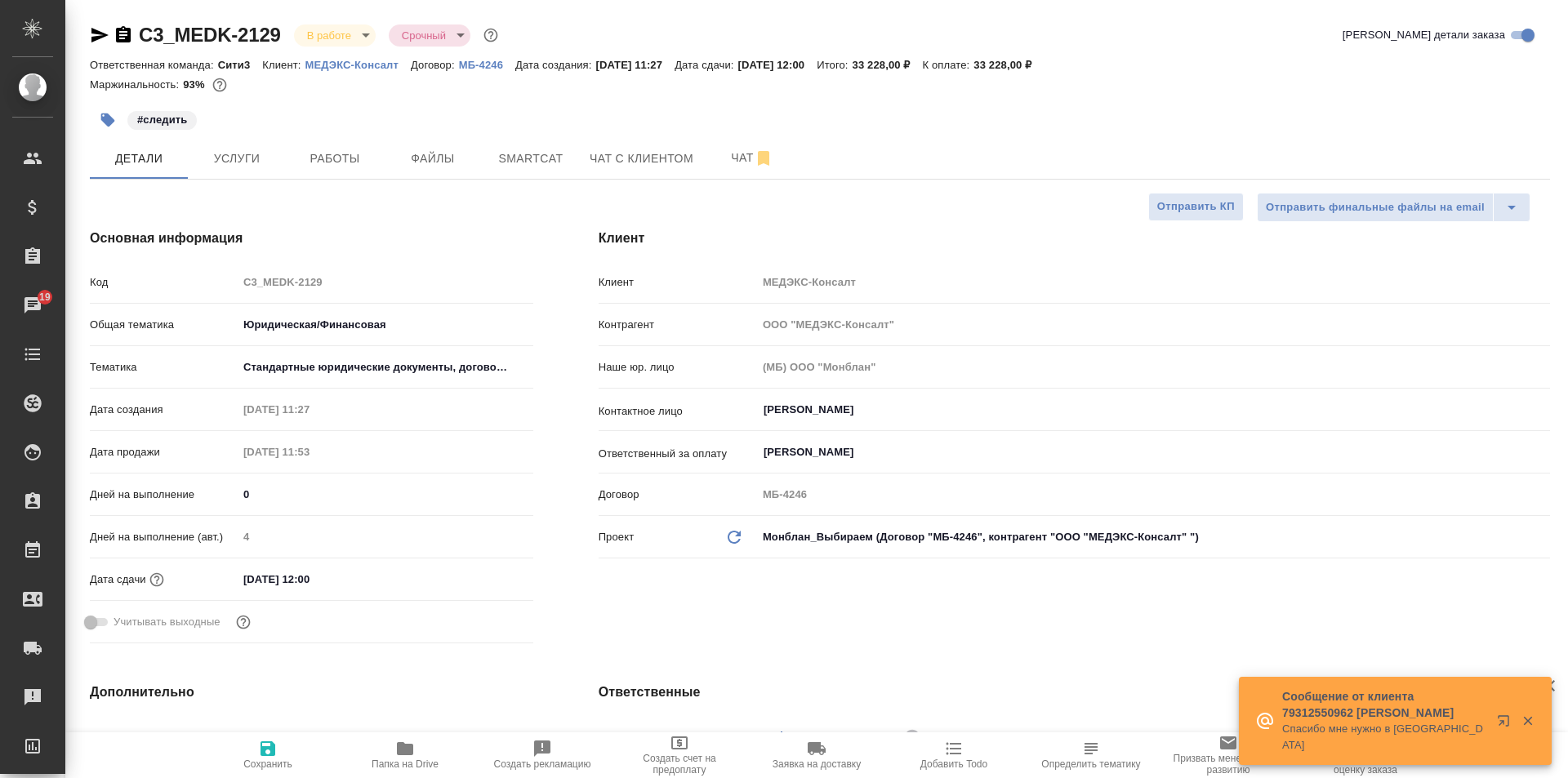
type textarea "x"
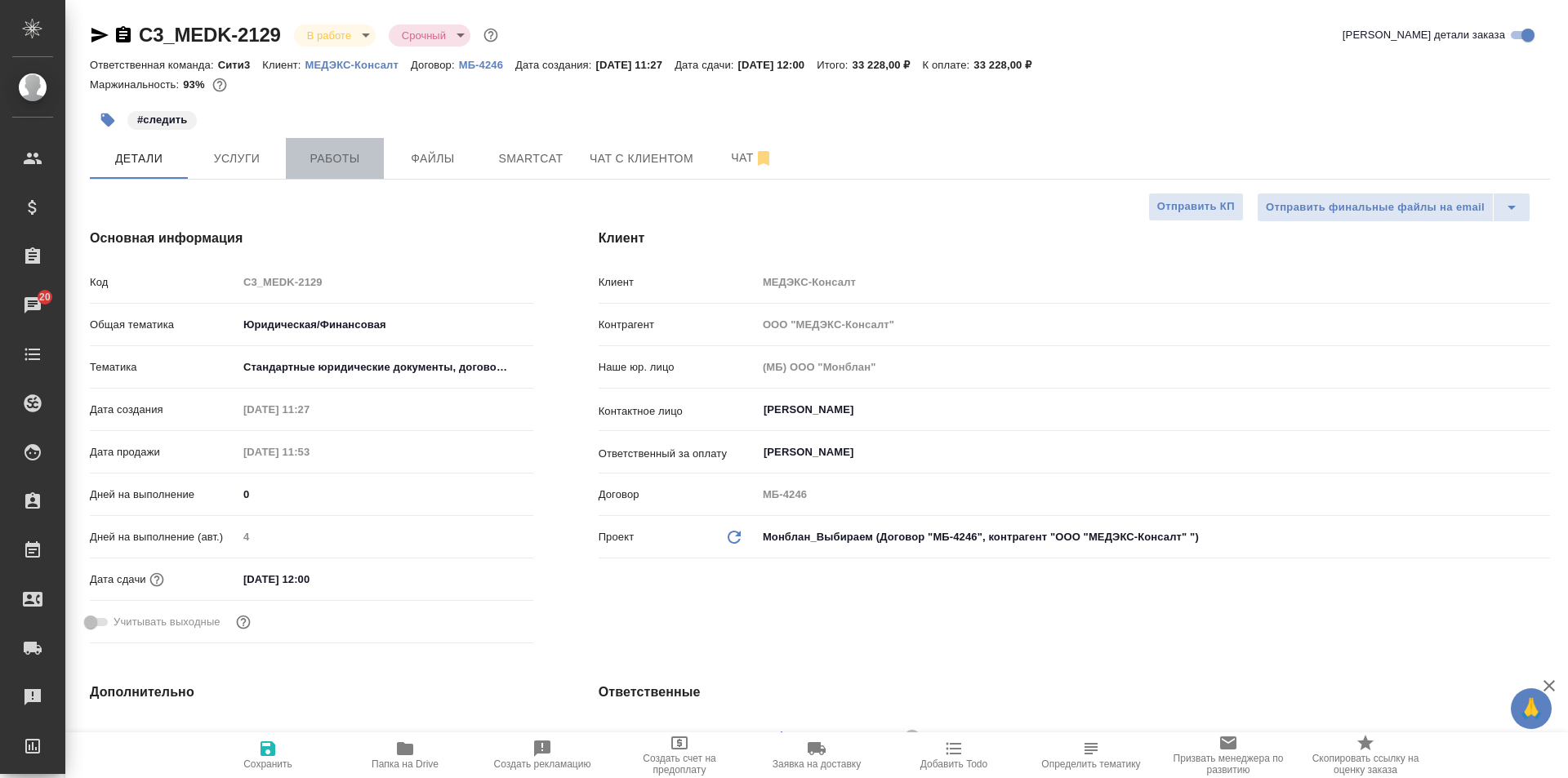
click at [383, 151] on button "Работы" at bounding box center [334, 159] width 98 height 41
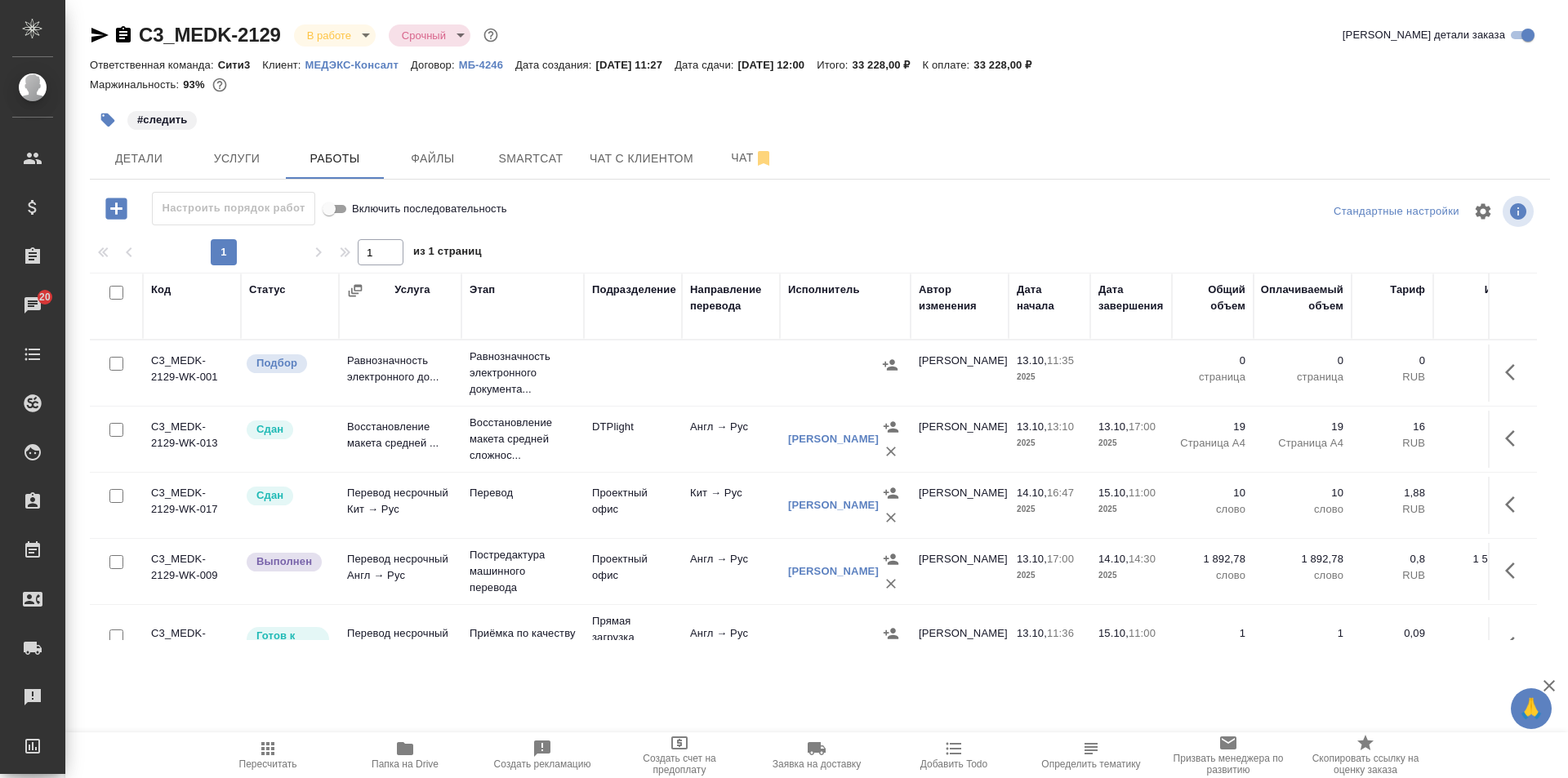
scroll to position [126, 0]
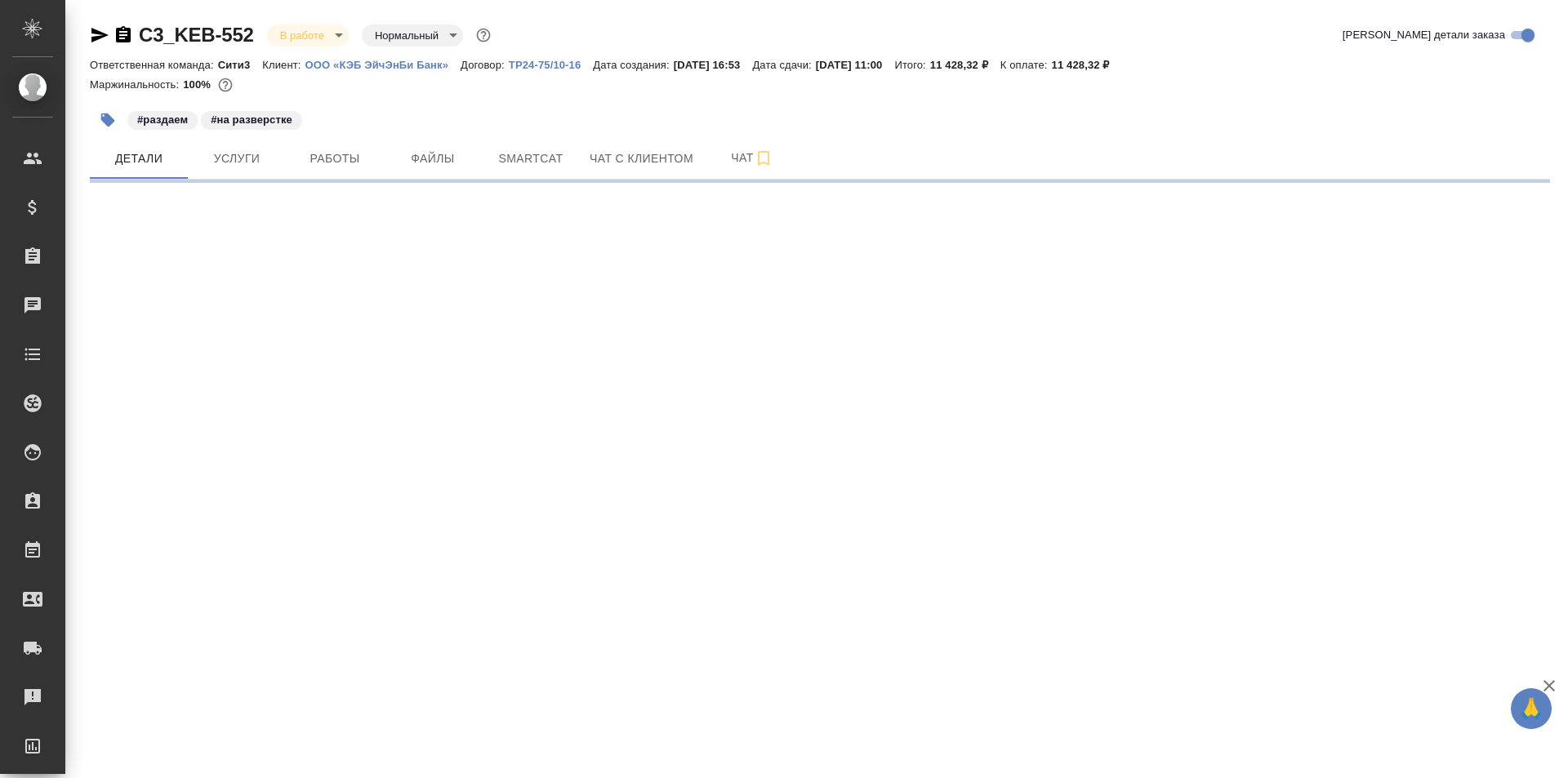
select select "RU"
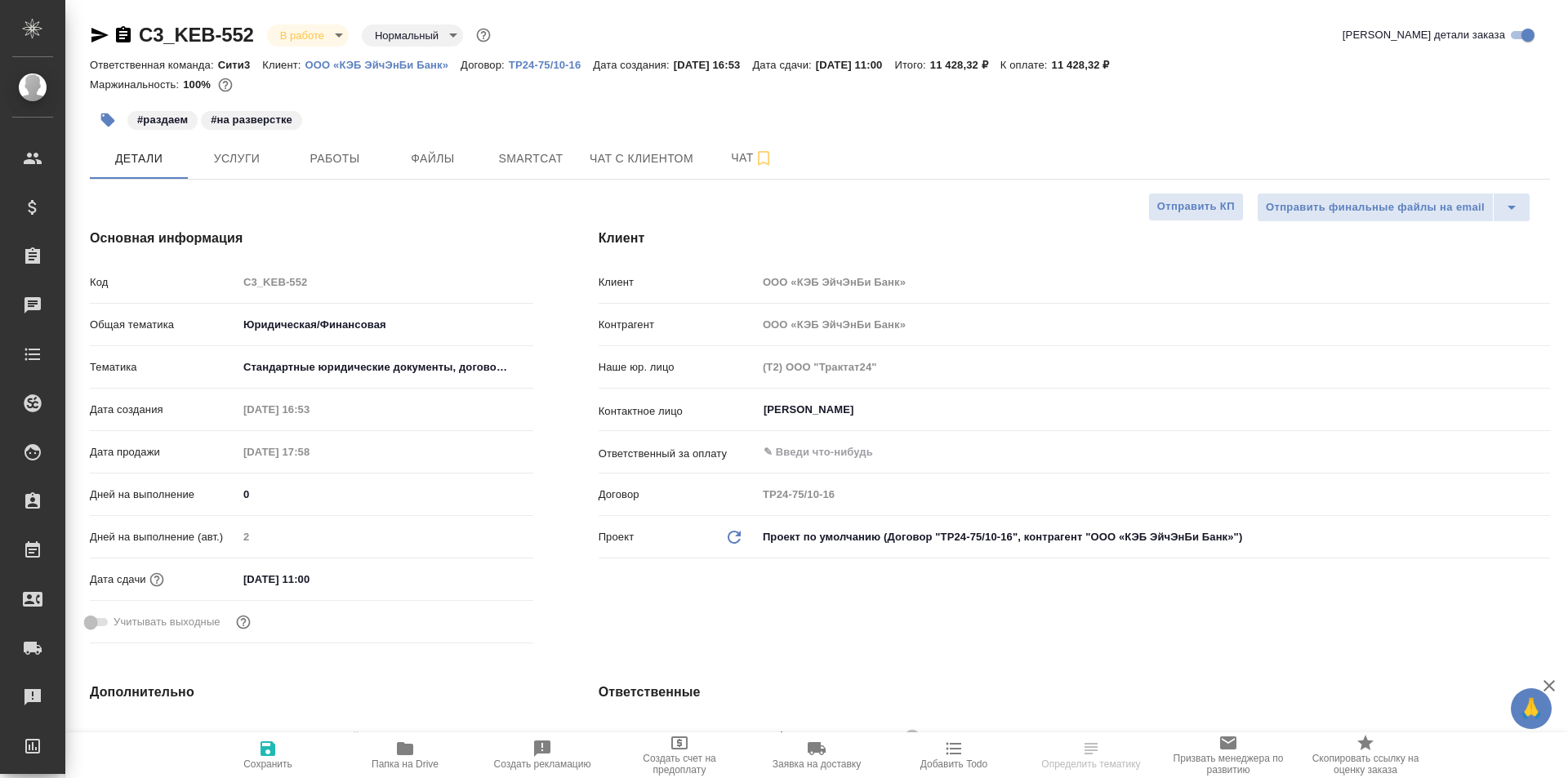
type textarea "x"
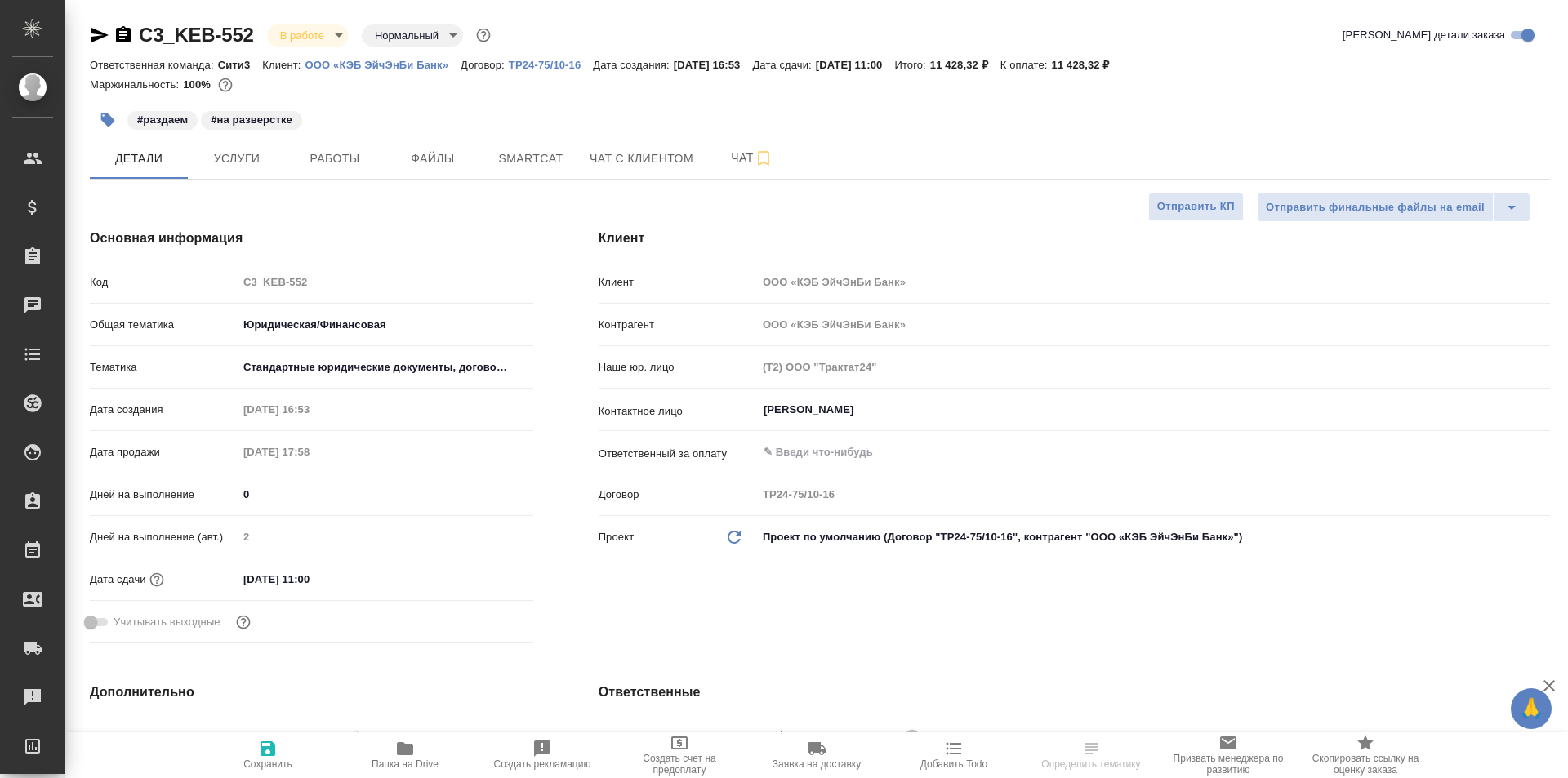
type textarea "x"
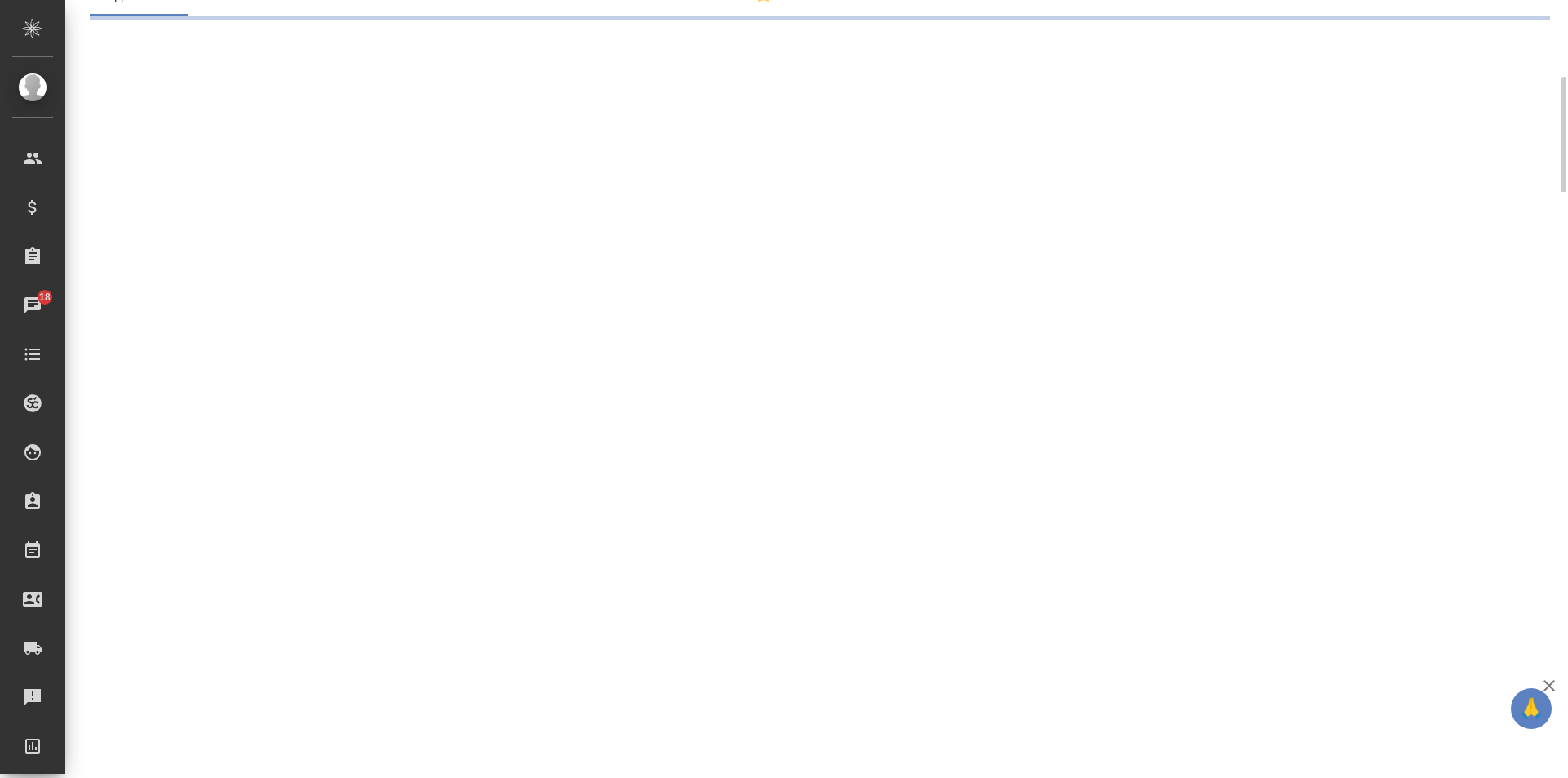
select select "RU"
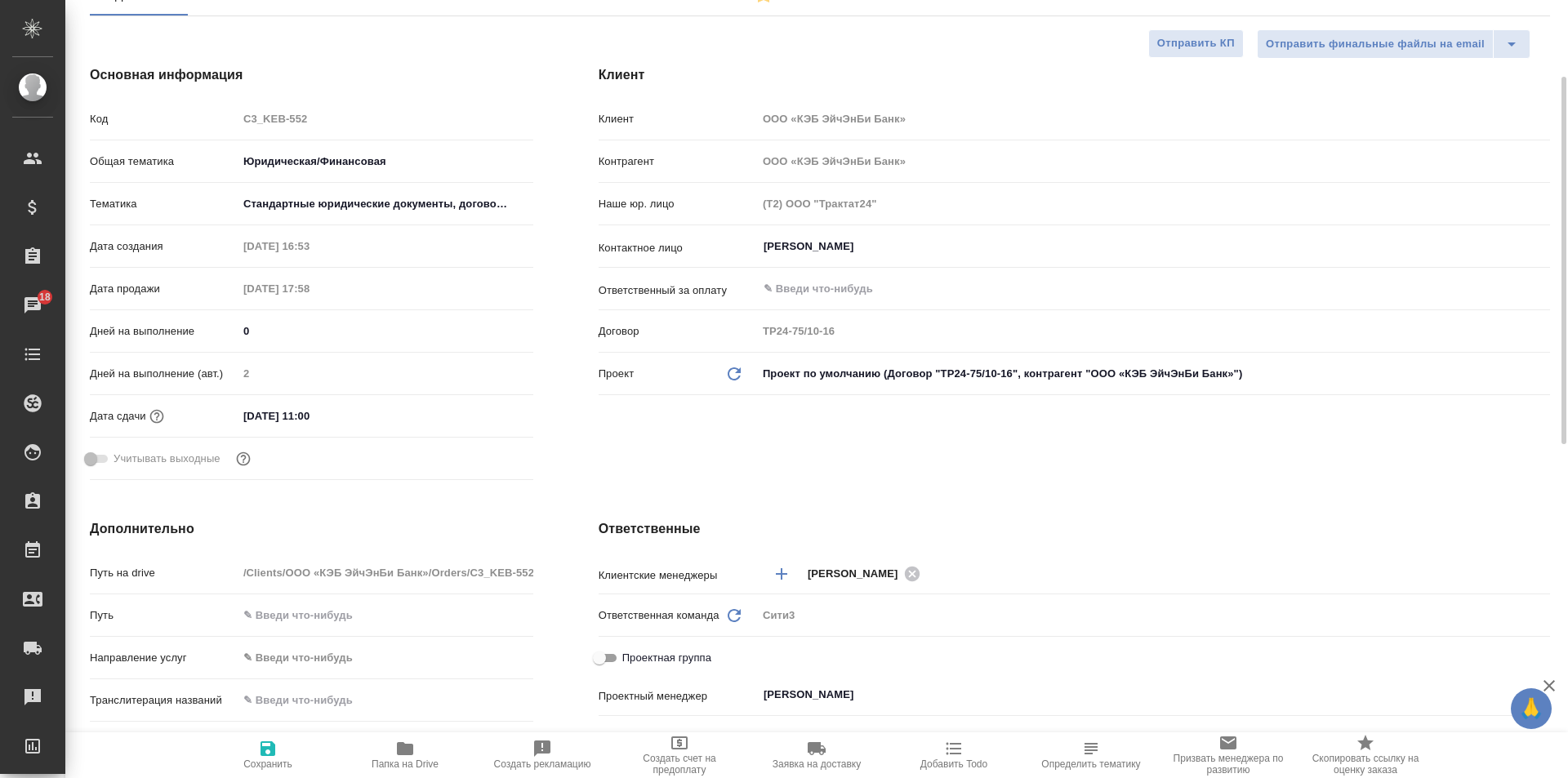
type textarea "x"
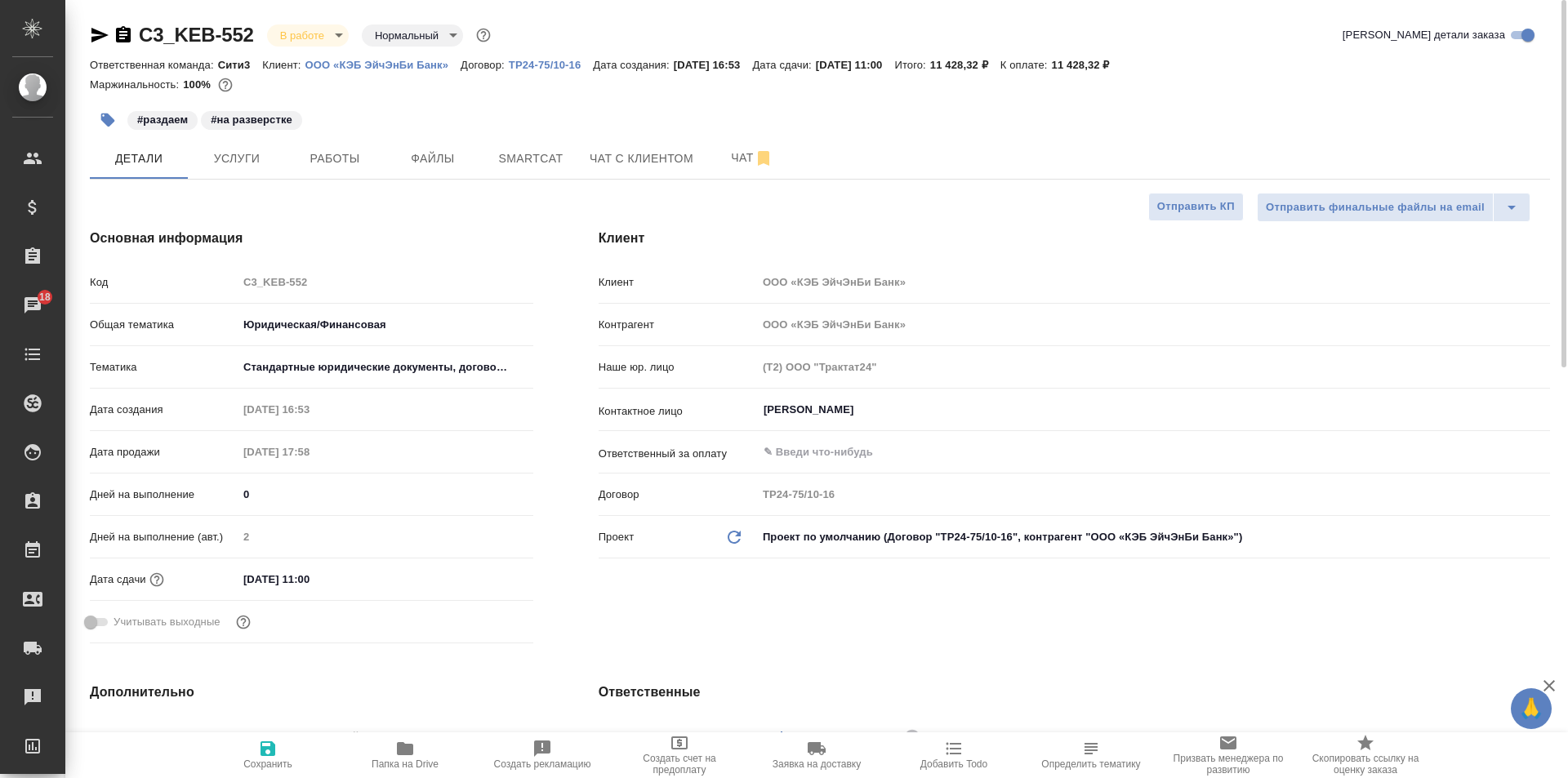
type textarea "x"
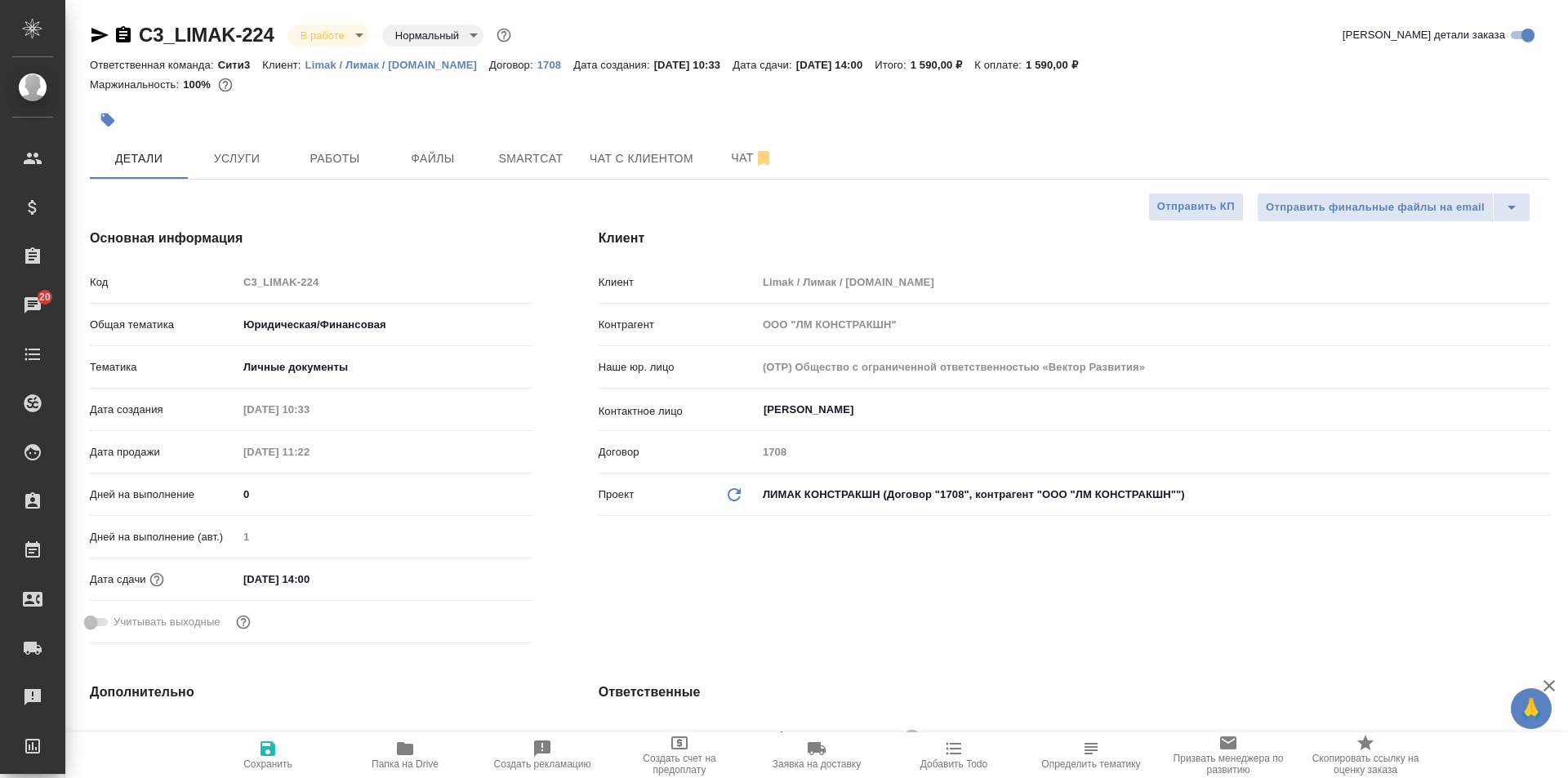
select select "RU"
click at [819, 752] on icon "button" at bounding box center [816, 748] width 18 height 13
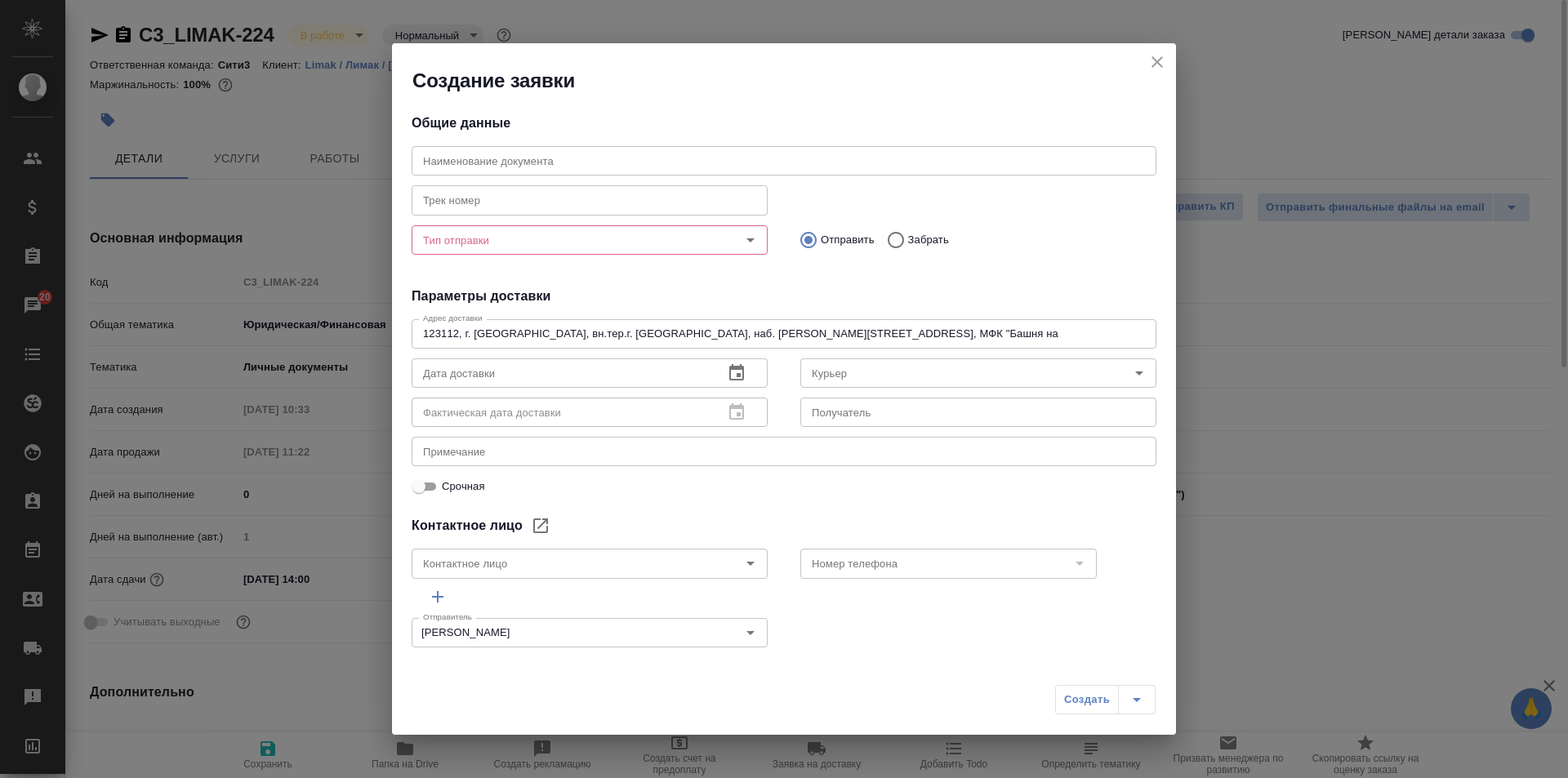
type input "[PERSON_NAME]"
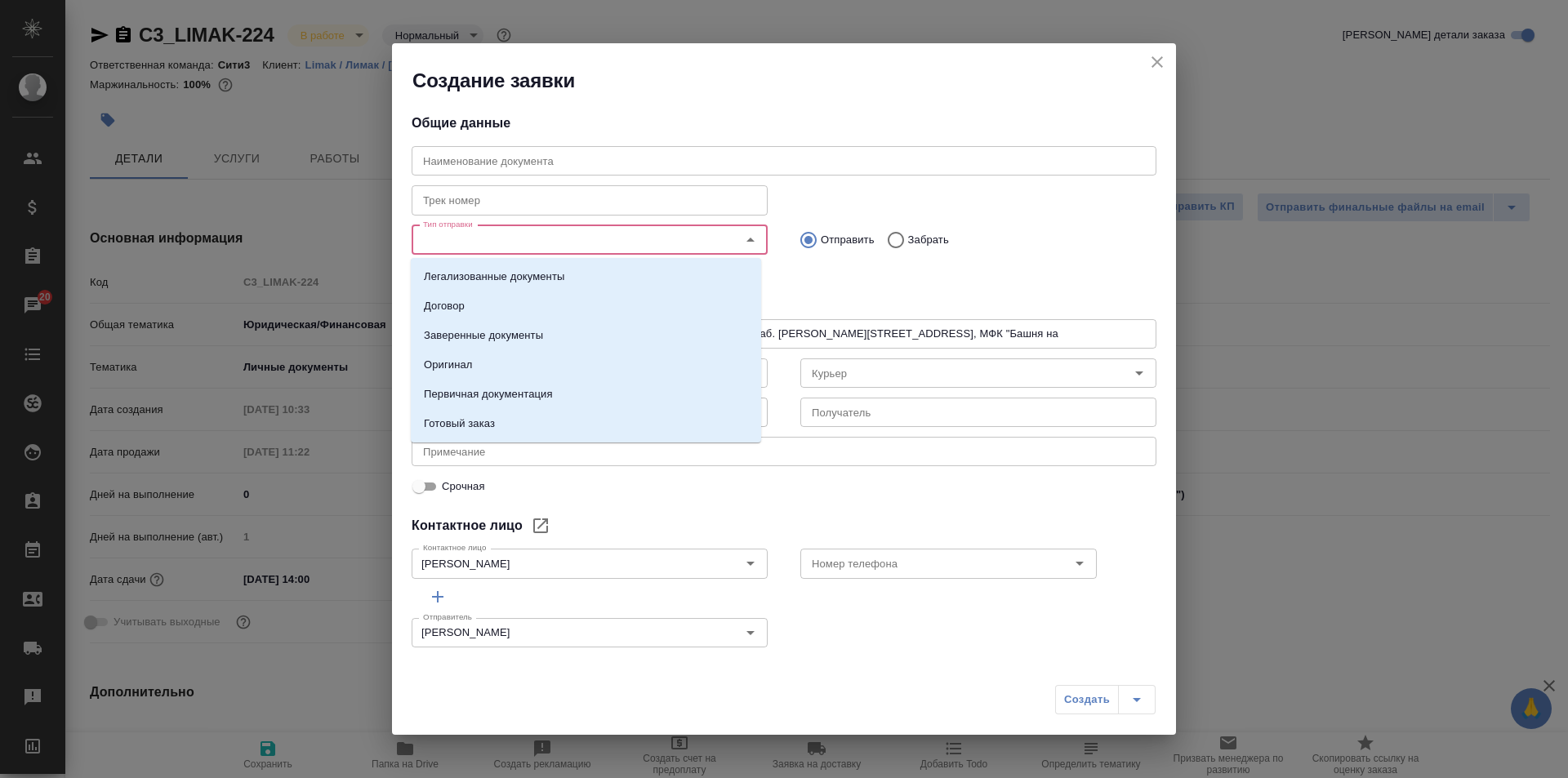
click at [626, 245] on input "Тип отправки" at bounding box center [562, 240] width 292 height 19
click at [590, 411] on li "Готовый заказ" at bounding box center [586, 423] width 351 height 29
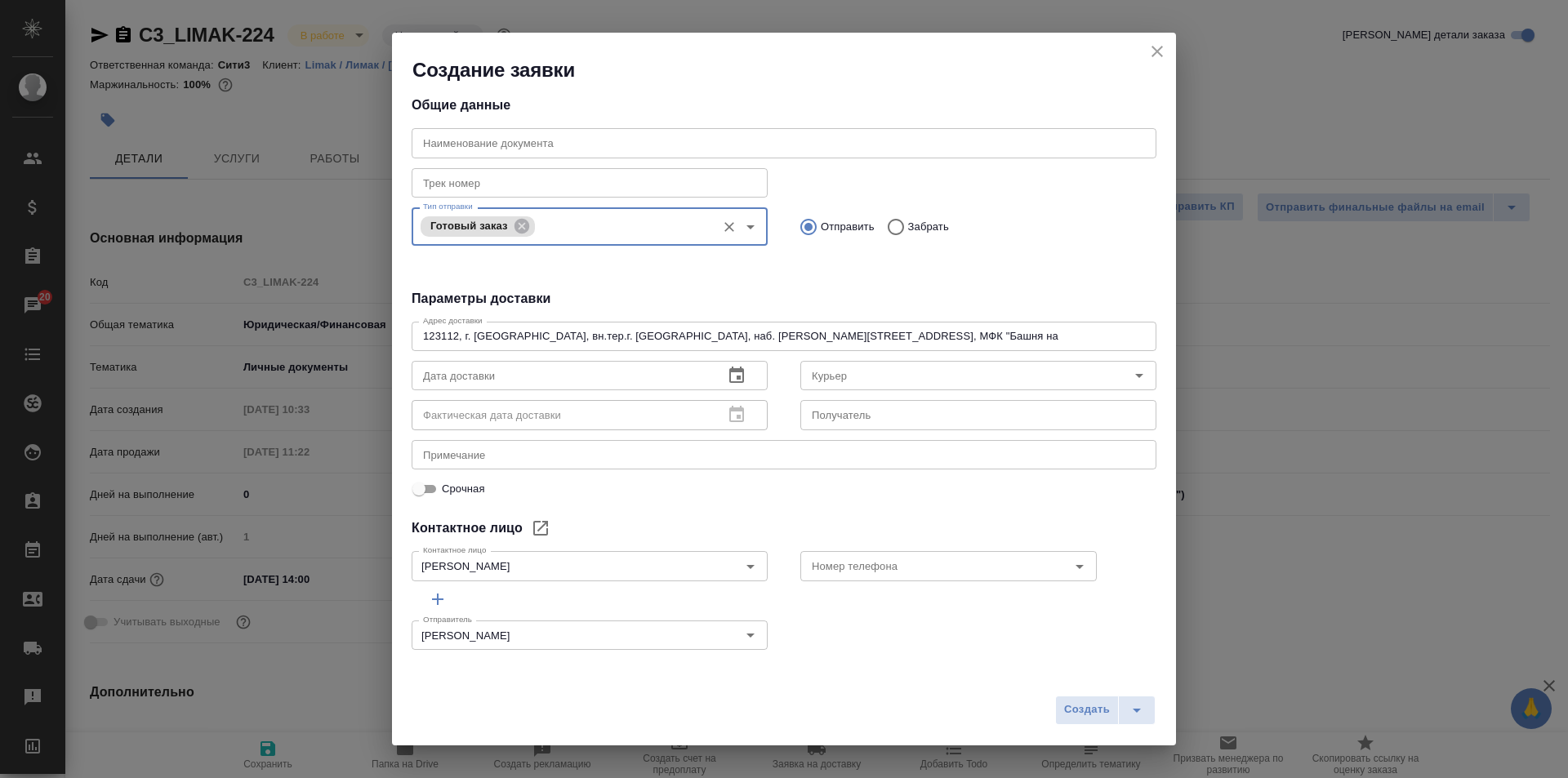
scroll to position [9, 0]
click at [956, 560] on input "Номер телефона" at bounding box center [921, 564] width 232 height 19
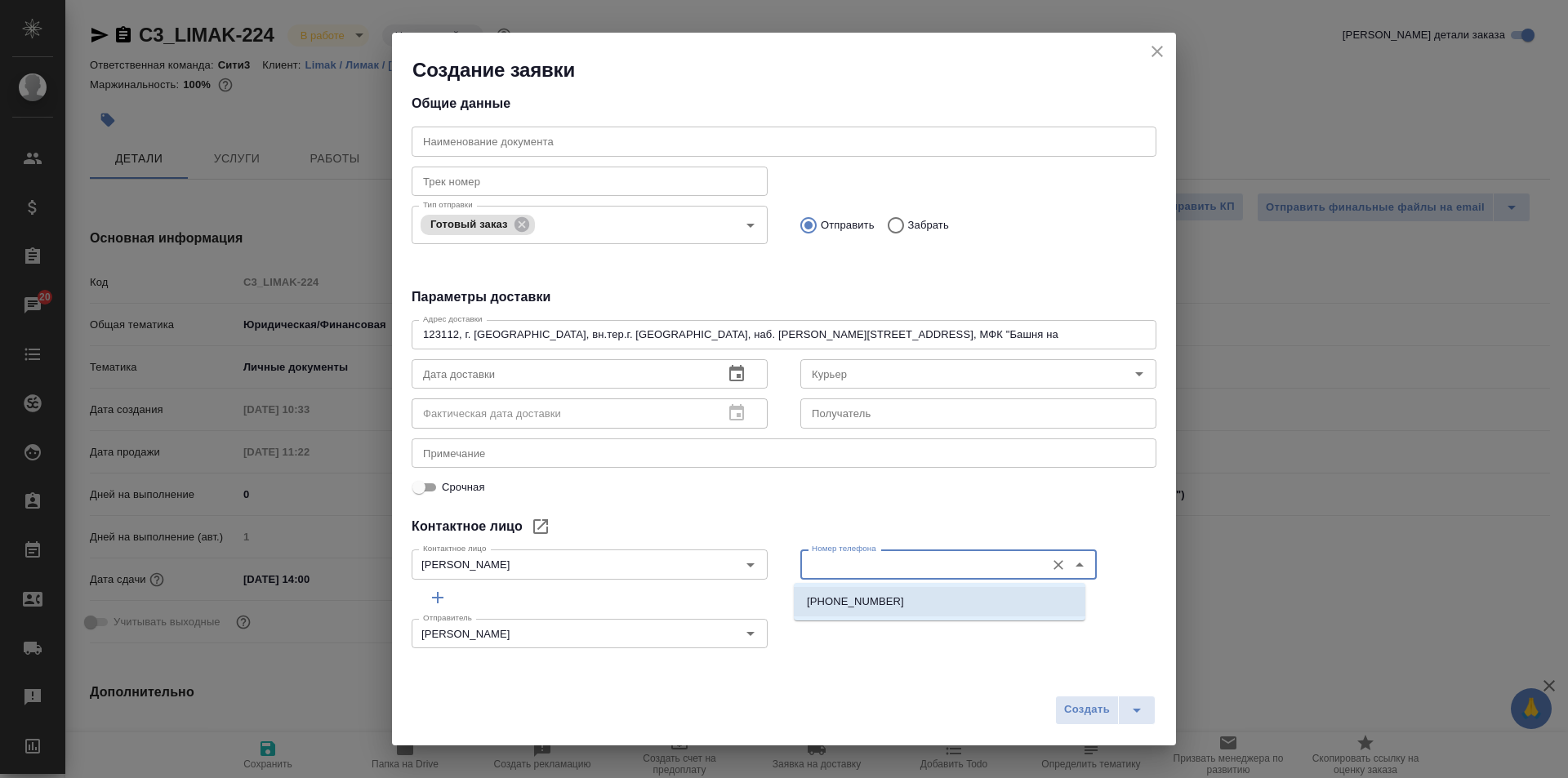
click at [968, 607] on li "+7 910 085 6504" at bounding box center [940, 601] width 292 height 29
type input "+7 910 085 6504"
click at [880, 368] on input "Курьер" at bounding box center [951, 374] width 292 height 19
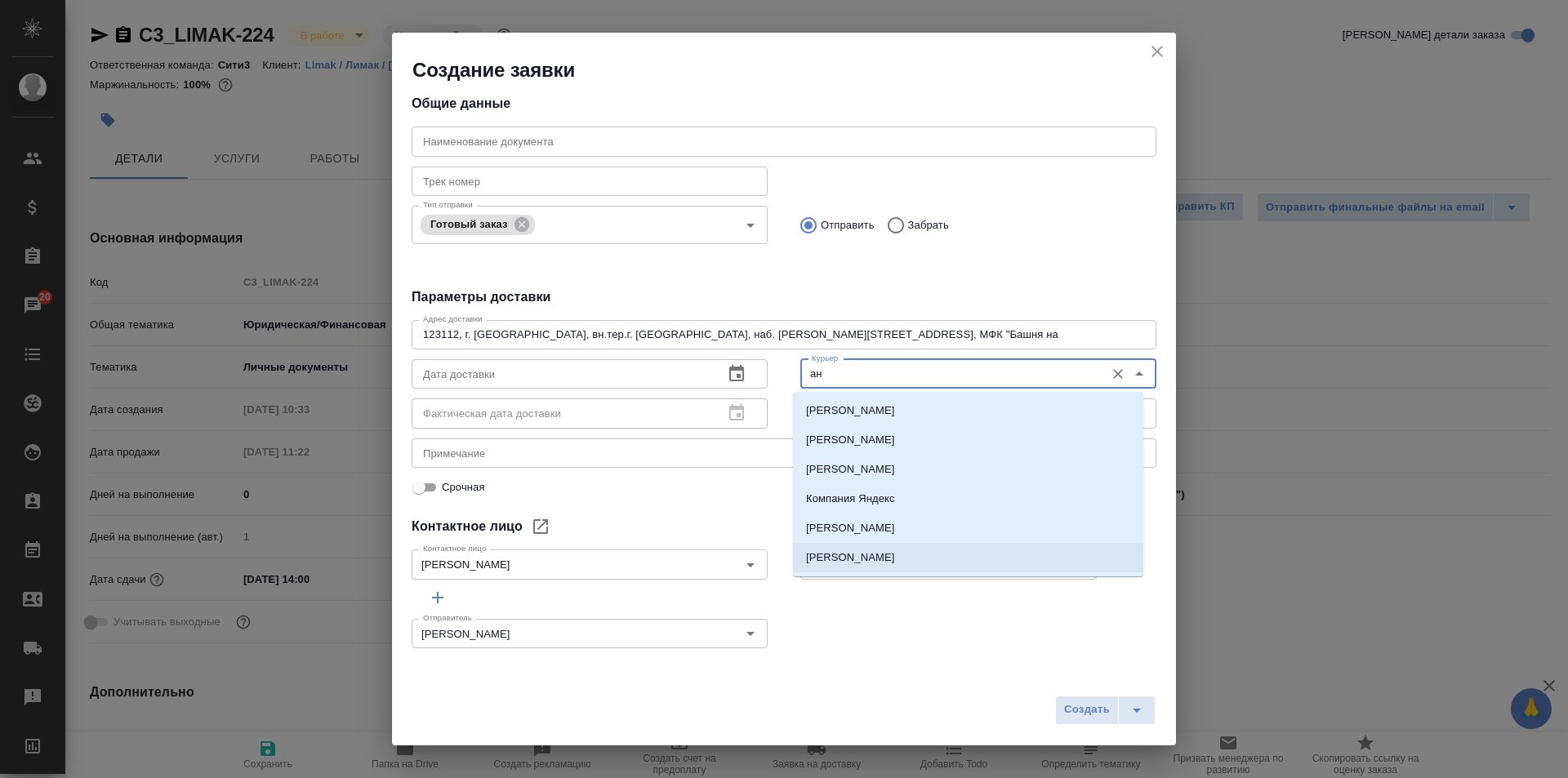
click at [934, 552] on li "Бородулин Антон" at bounding box center [969, 557] width 351 height 29
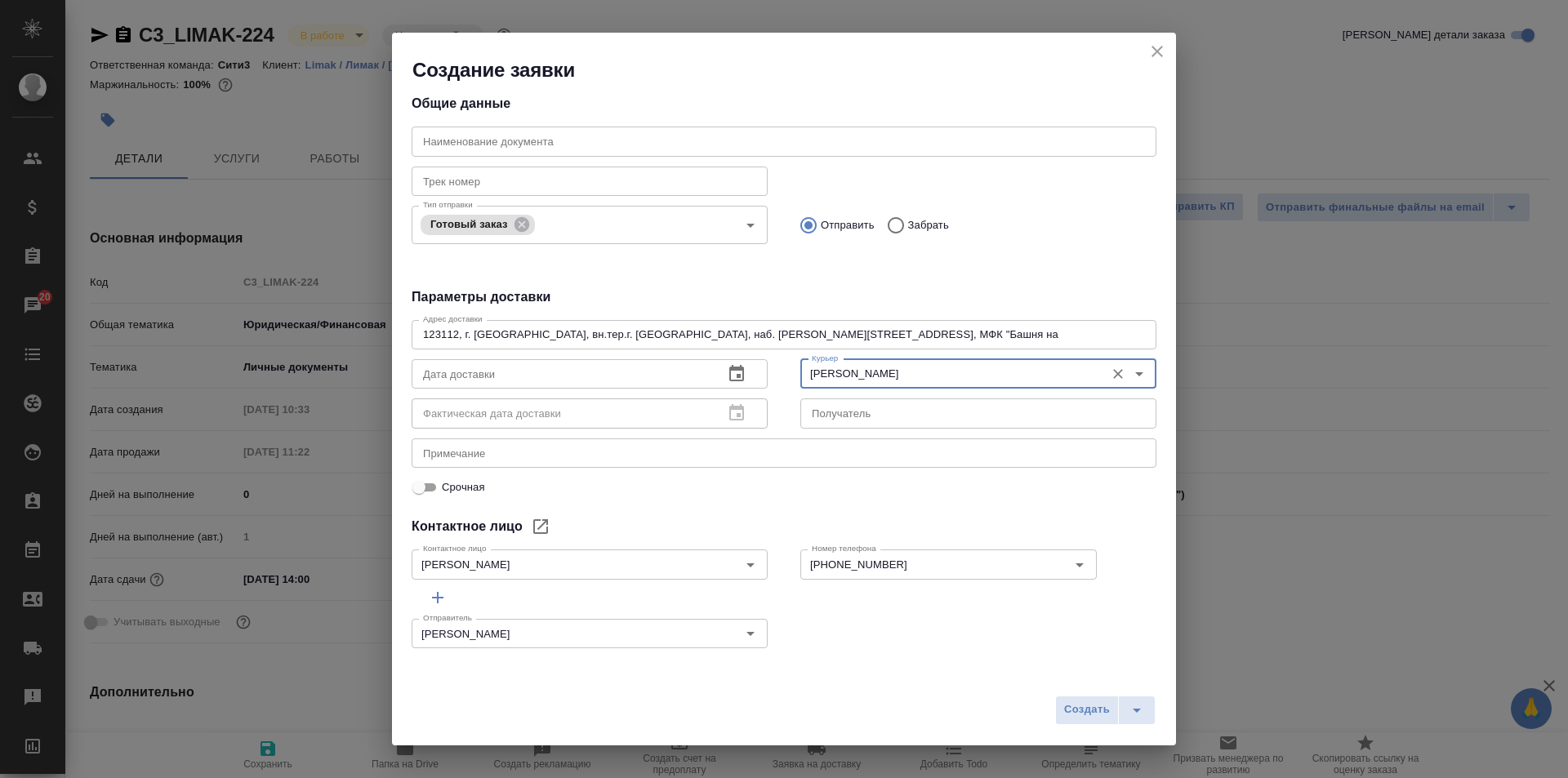
type input "Бородулин Антон"
click at [741, 373] on button "button" at bounding box center [737, 374] width 39 height 39
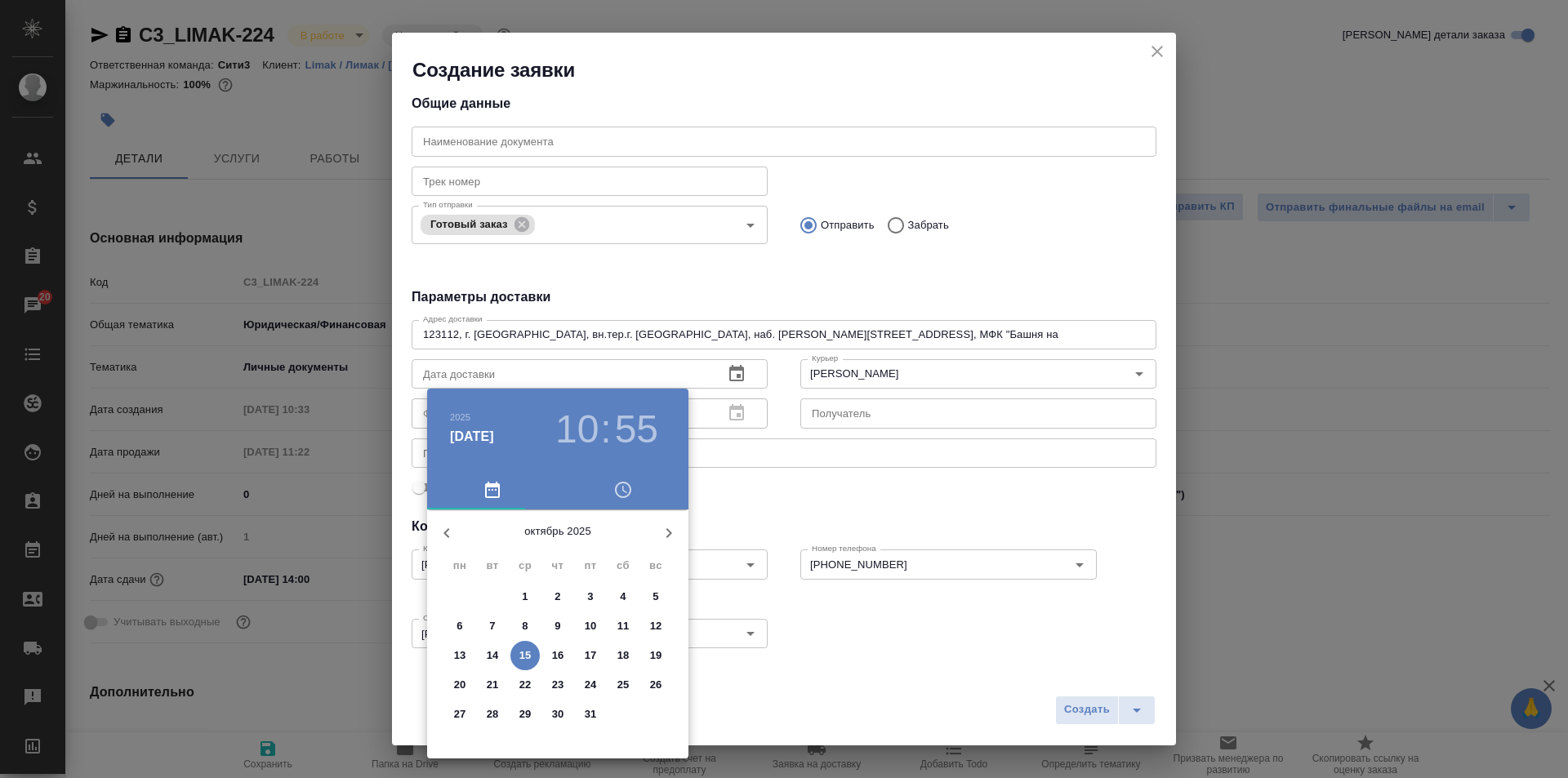
click at [519, 658] on p "15" at bounding box center [525, 656] width 12 height 17
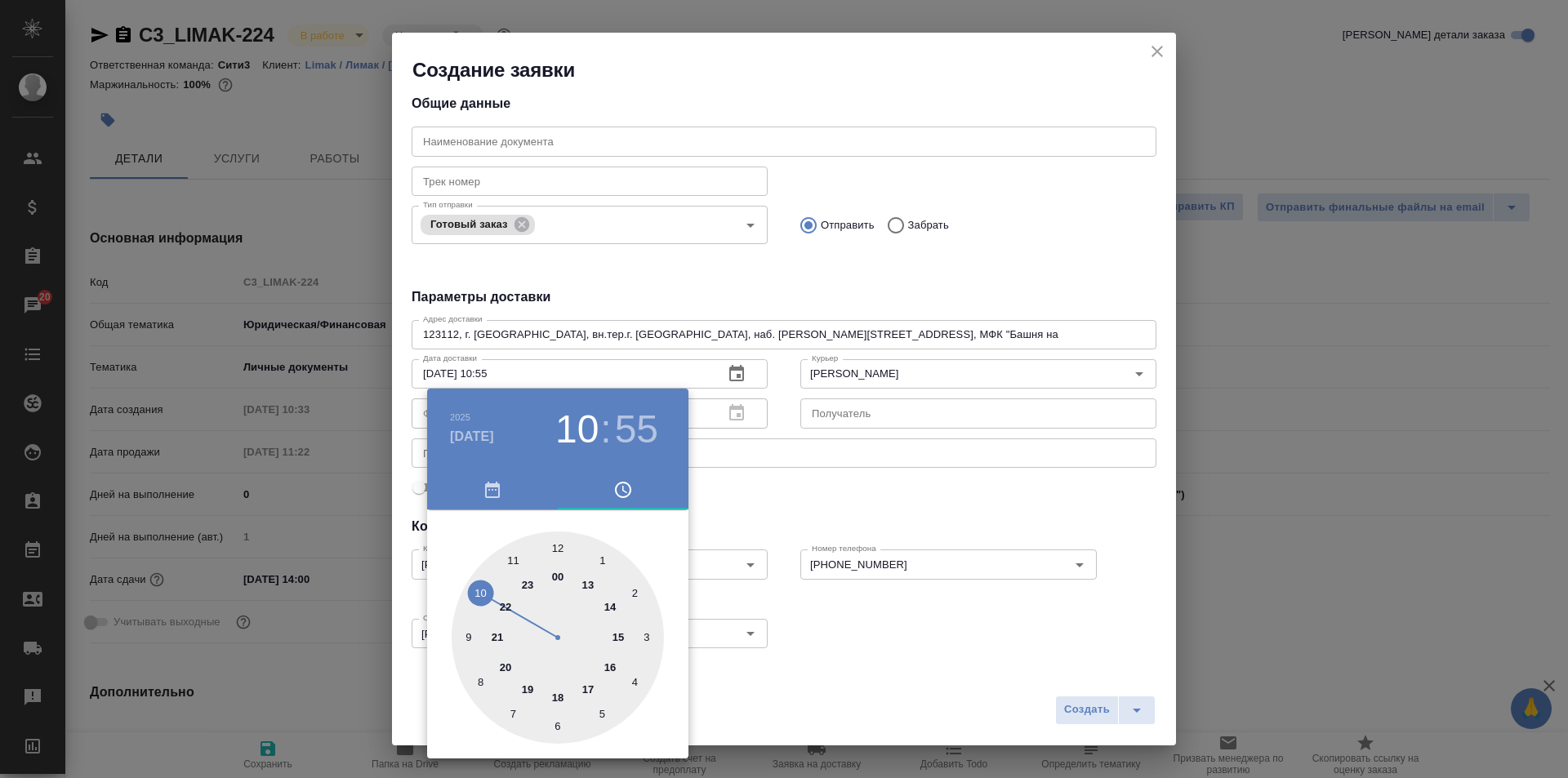
click at [594, 589] on div at bounding box center [557, 637] width 212 height 212
click at [559, 544] on div at bounding box center [557, 637] width 212 height 212
click at [719, 519] on div at bounding box center [784, 389] width 1568 height 778
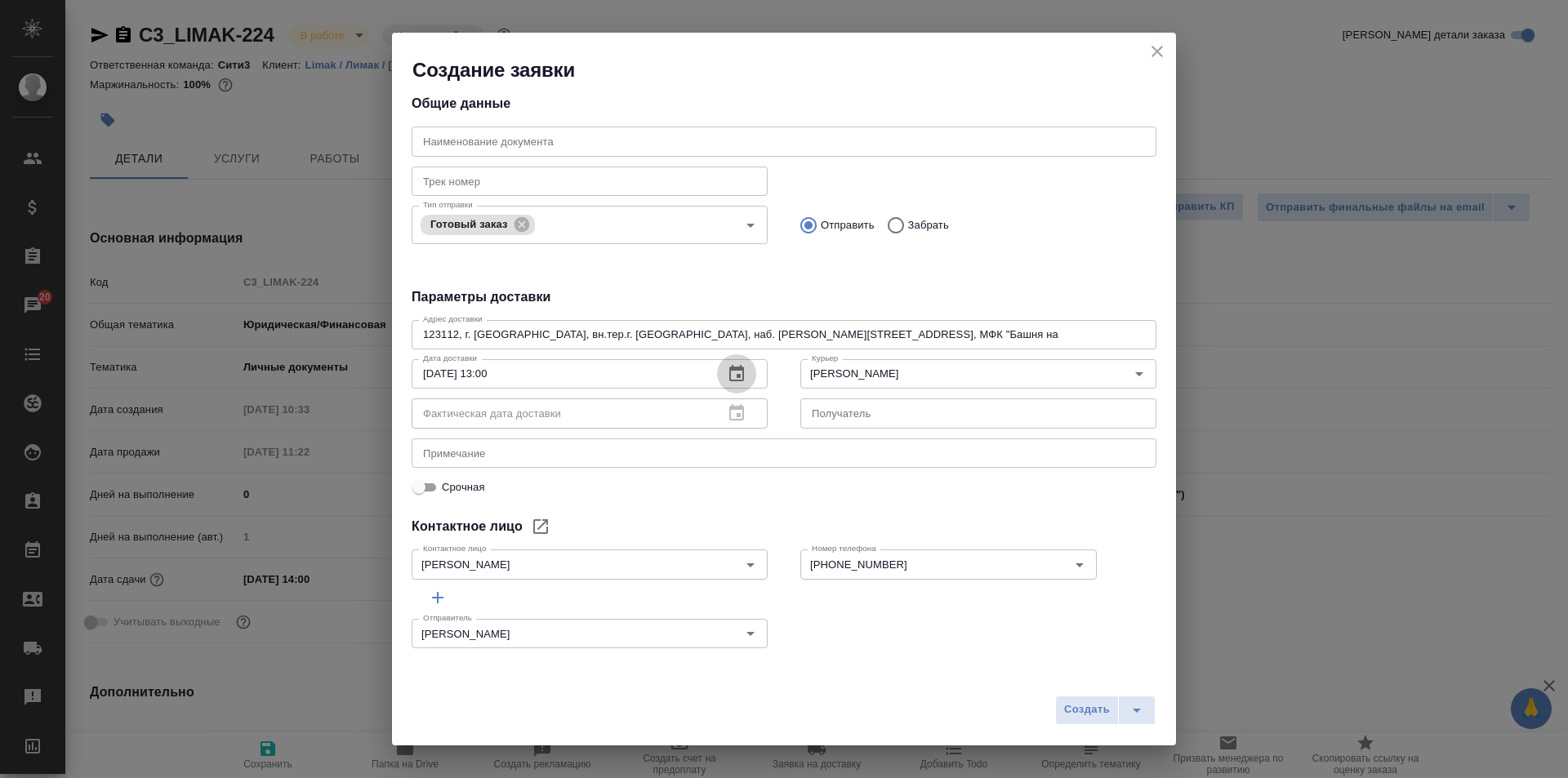
click at [745, 372] on button "button" at bounding box center [737, 374] width 39 height 39
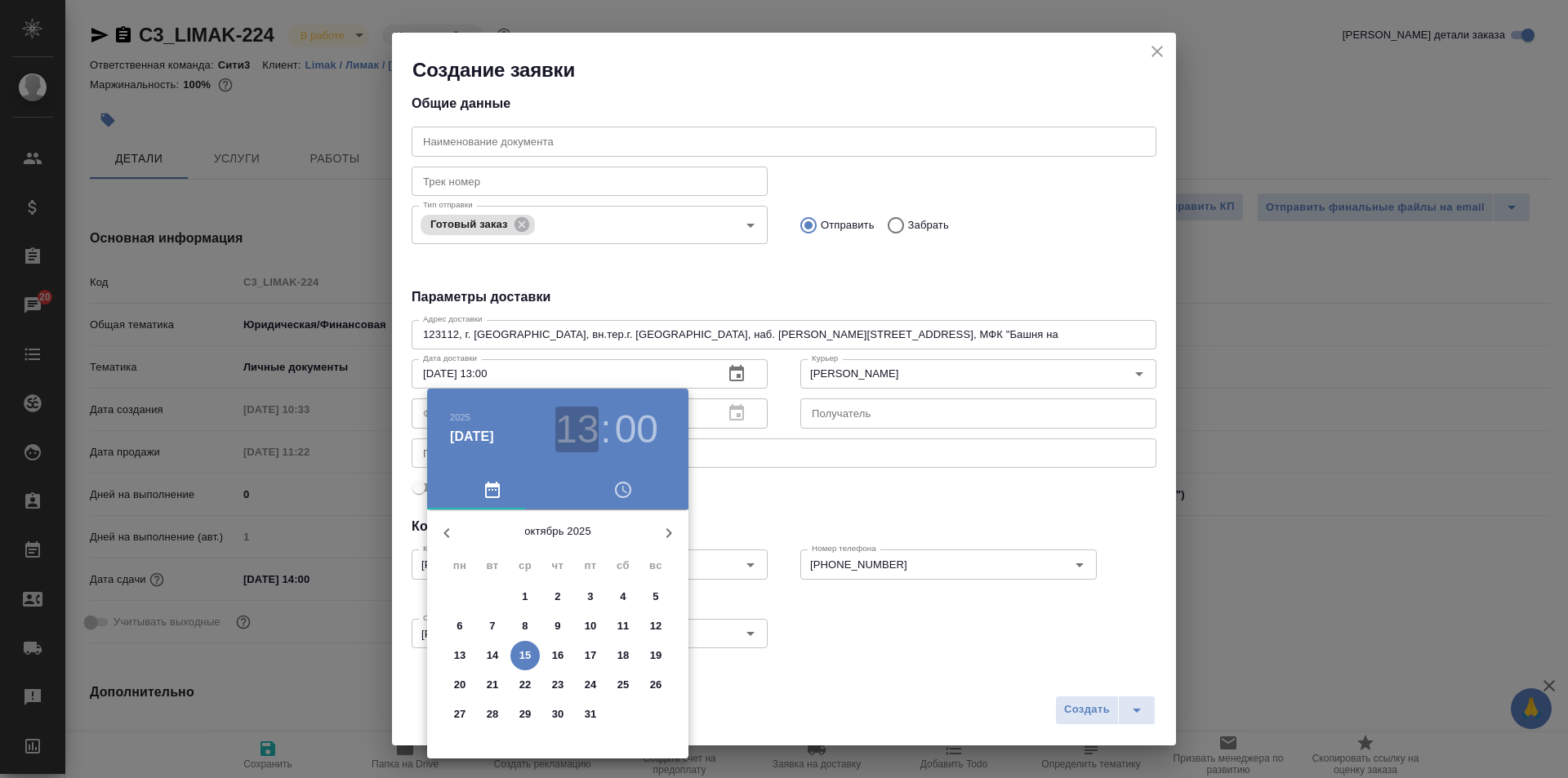
click at [579, 441] on h3 "13" at bounding box center [576, 429] width 43 height 46
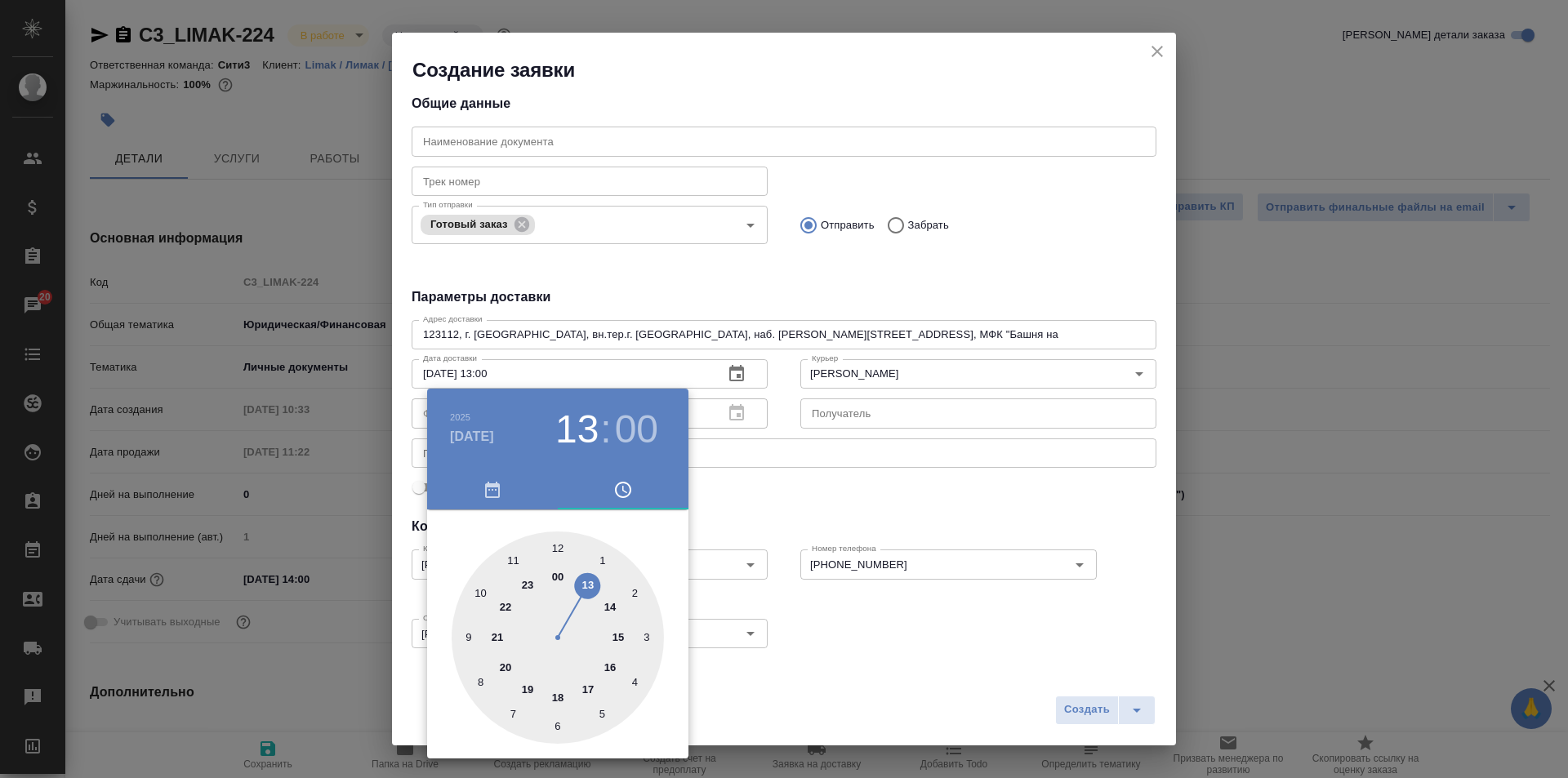
click at [610, 609] on div at bounding box center [557, 637] width 212 height 212
click at [557, 727] on div at bounding box center [557, 637] width 212 height 212
type input "[DATE] 14:30"
click at [814, 537] on div at bounding box center [784, 389] width 1568 height 778
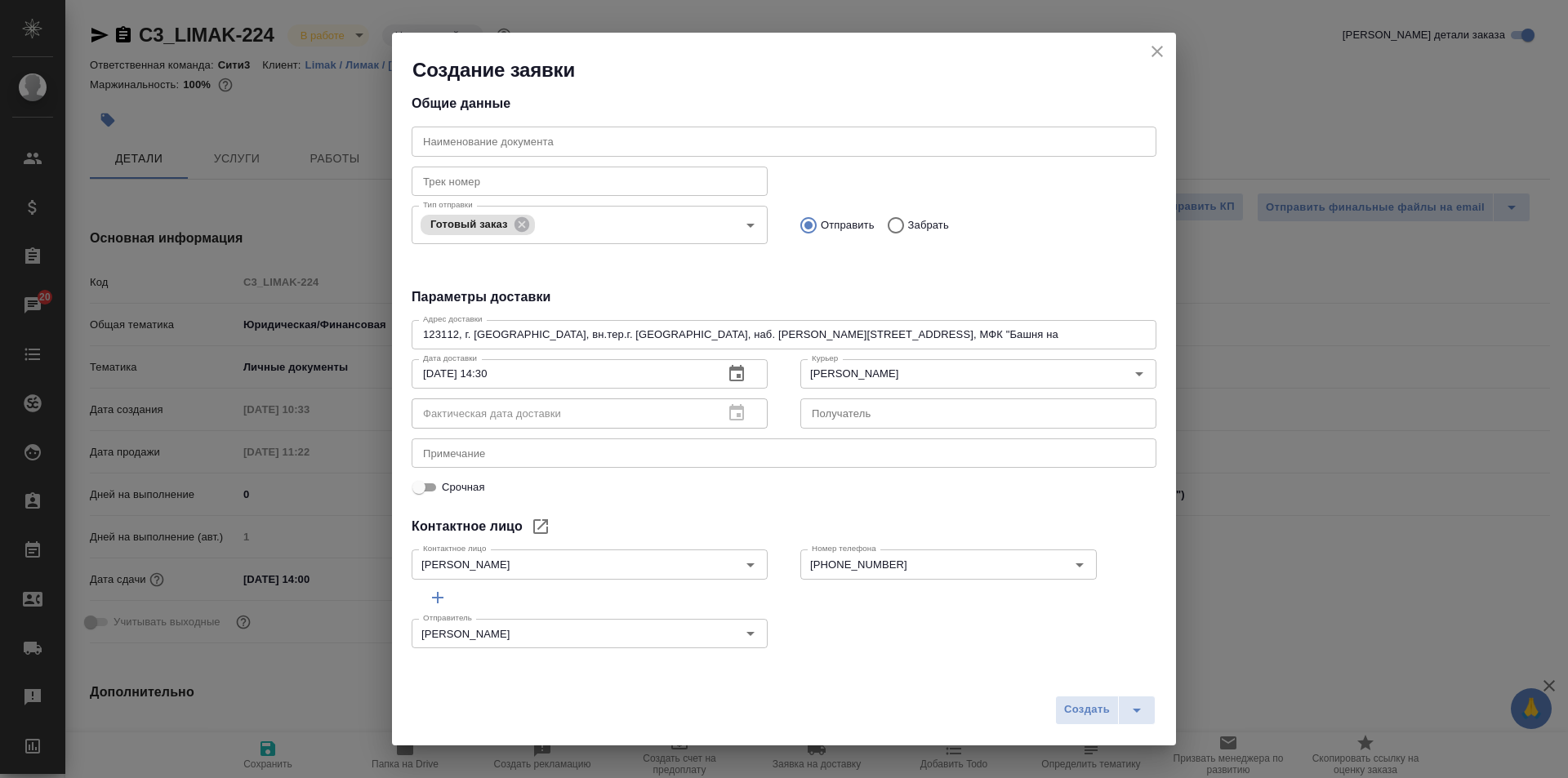
scroll to position [0, 0]
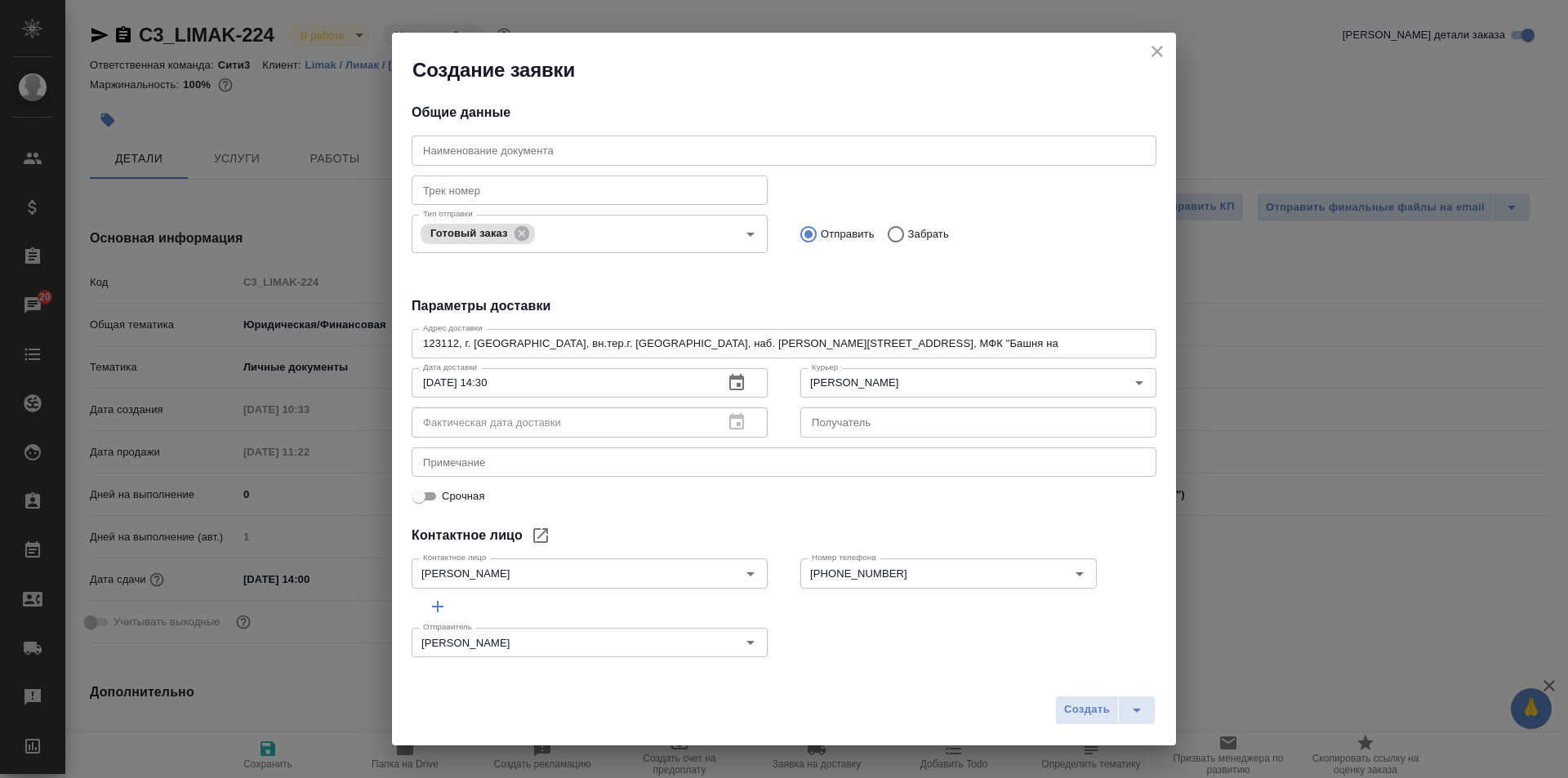
click at [898, 425] on input "text" at bounding box center [978, 421] width 356 height 29
type input "[PERSON_NAME]"
click at [881, 515] on div "Общие данные Наименование документа Наименование документа Трек номер Трек номе…" at bounding box center [784, 375] width 784 height 584
drag, startPoint x: 940, startPoint y: 421, endPoint x: 784, endPoint y: 418, distance: 156.0
click at [784, 418] on div "Курьер Бородулин Антон Курьер Получатель Свинцова Мария Получатель" at bounding box center [978, 401] width 389 height 112
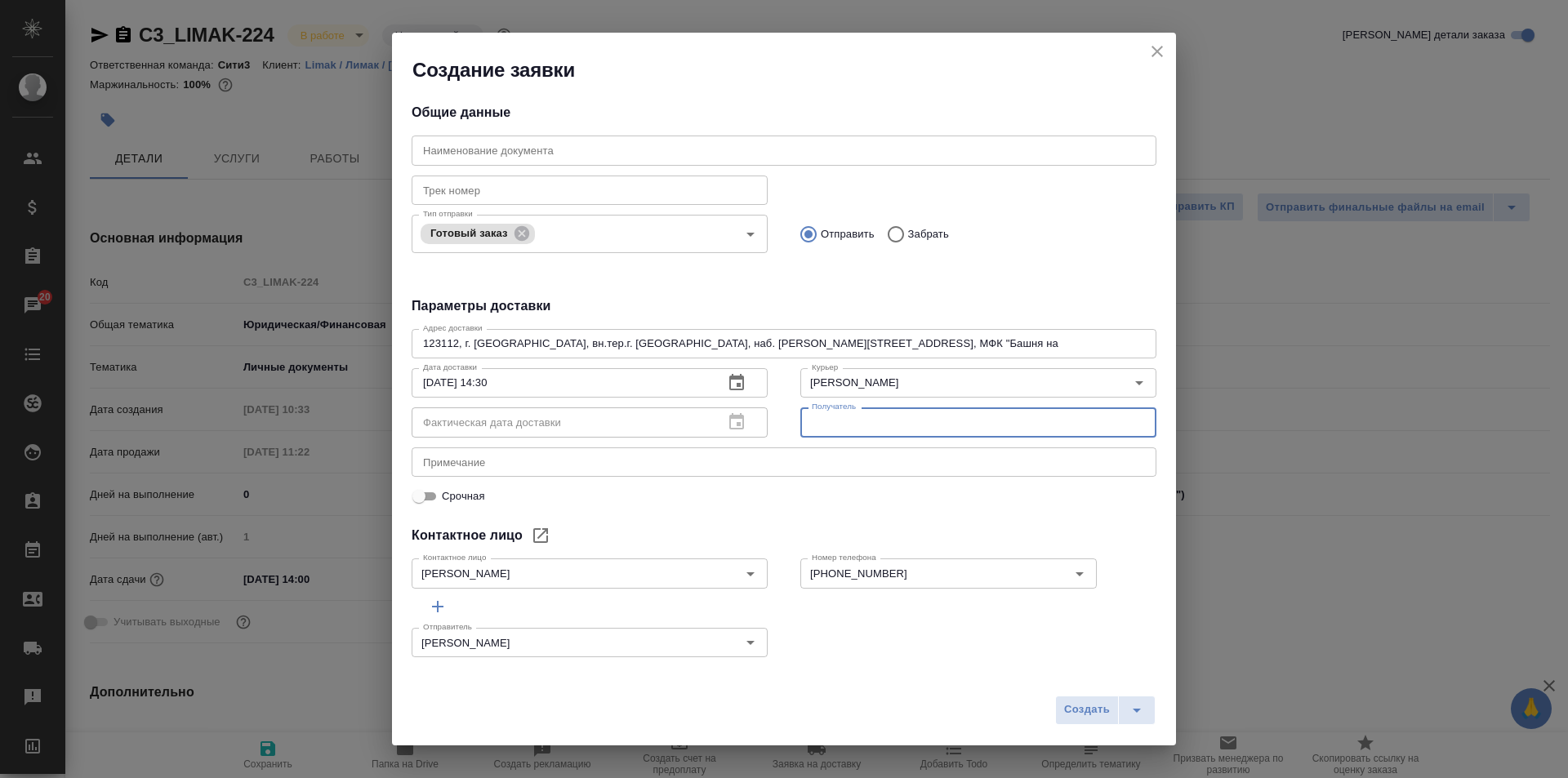
click at [883, 529] on div "Контактное лицо" at bounding box center [784, 536] width 745 height 19
click at [1081, 705] on span "Создать" at bounding box center [1087, 709] width 46 height 19
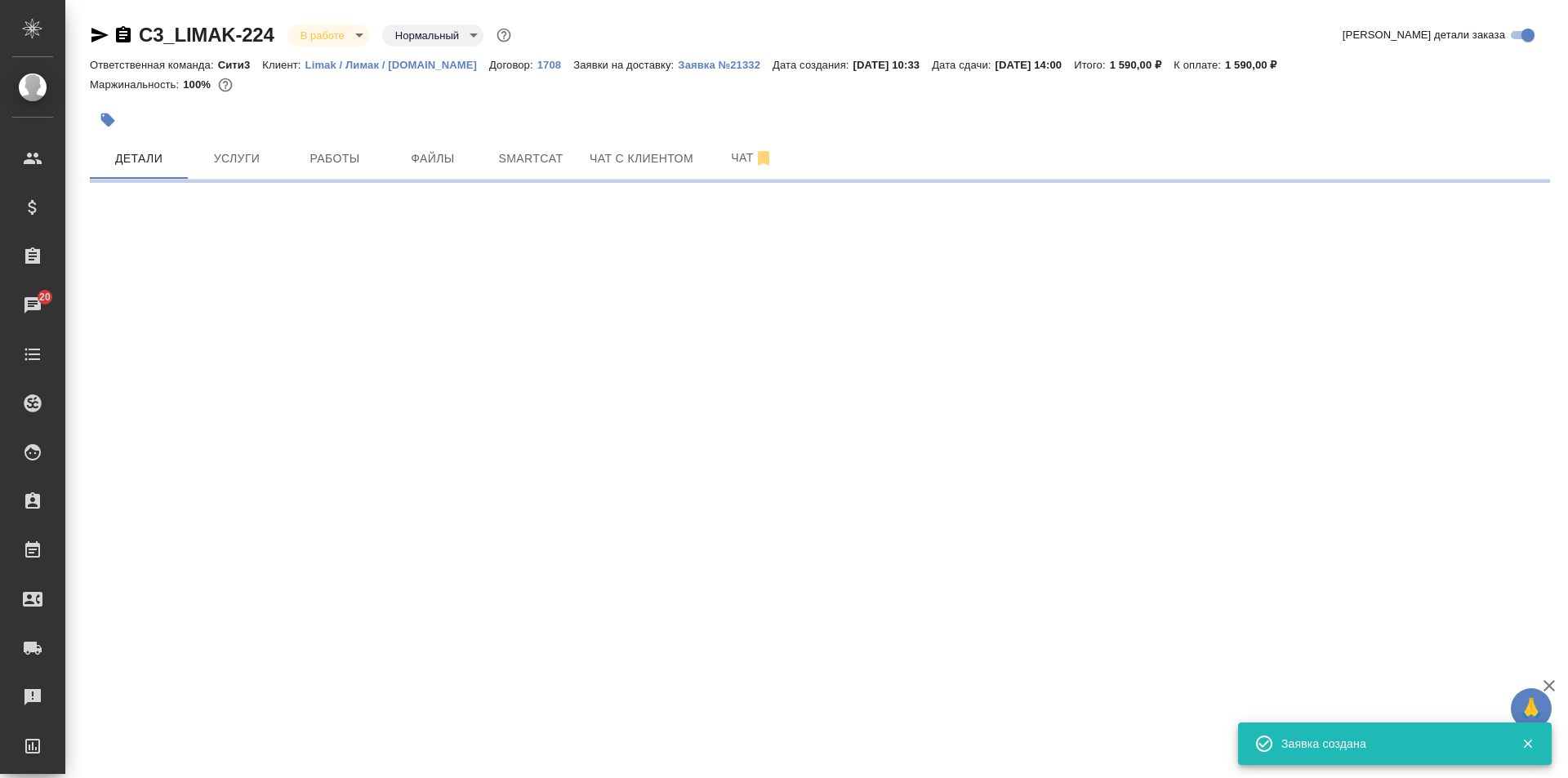
select select "RU"
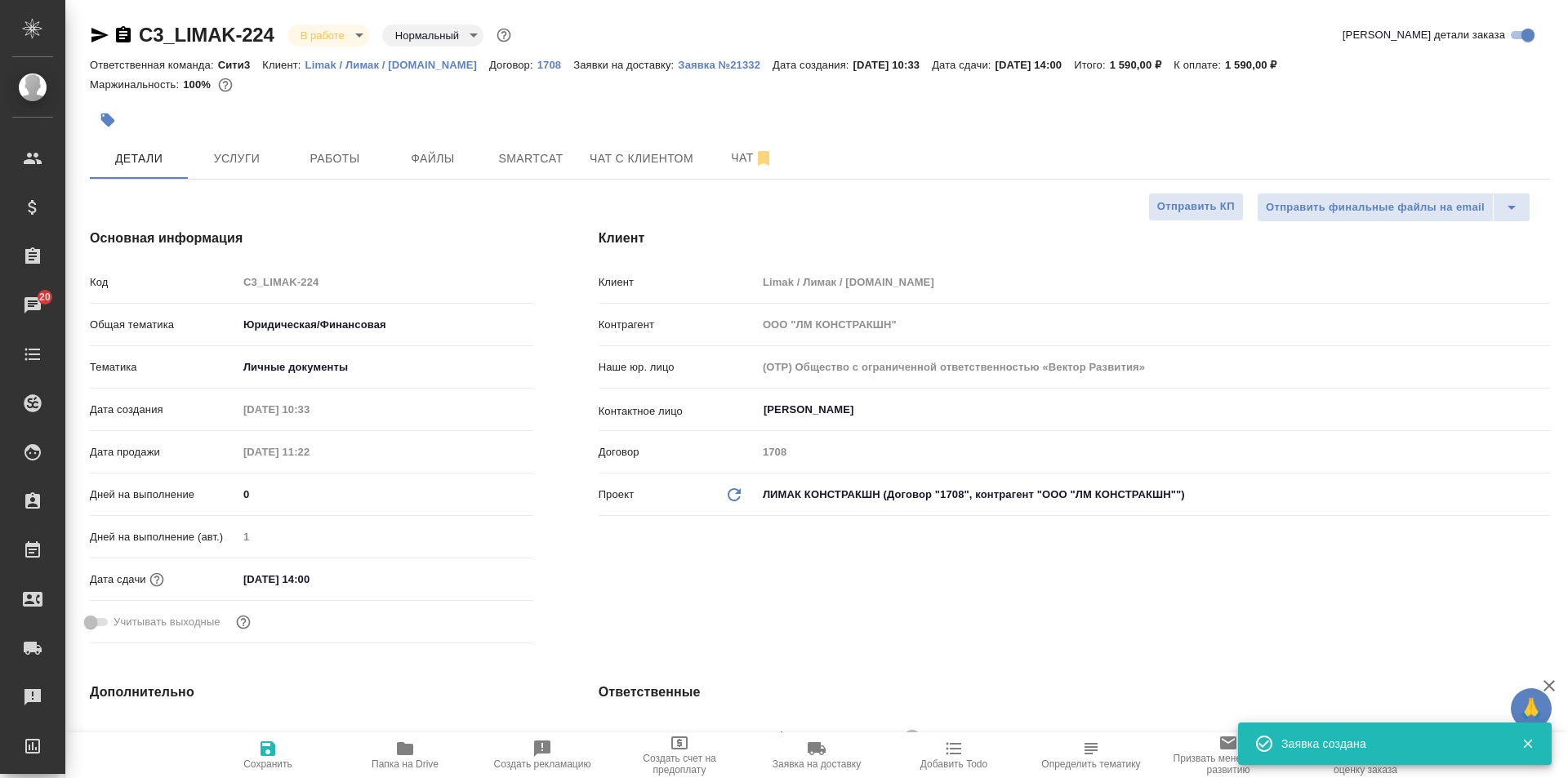
type textarea "x"
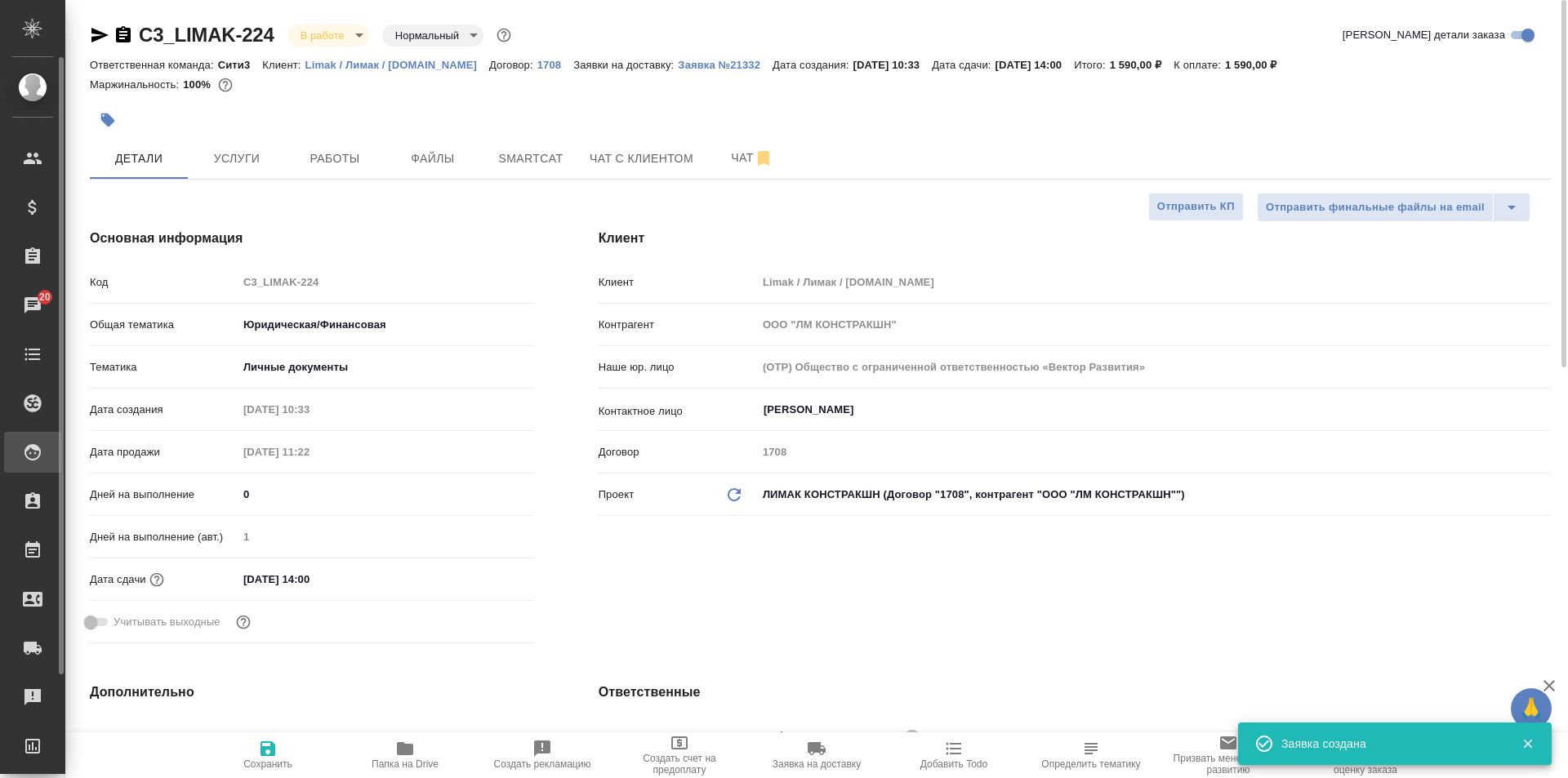
type textarea "x"
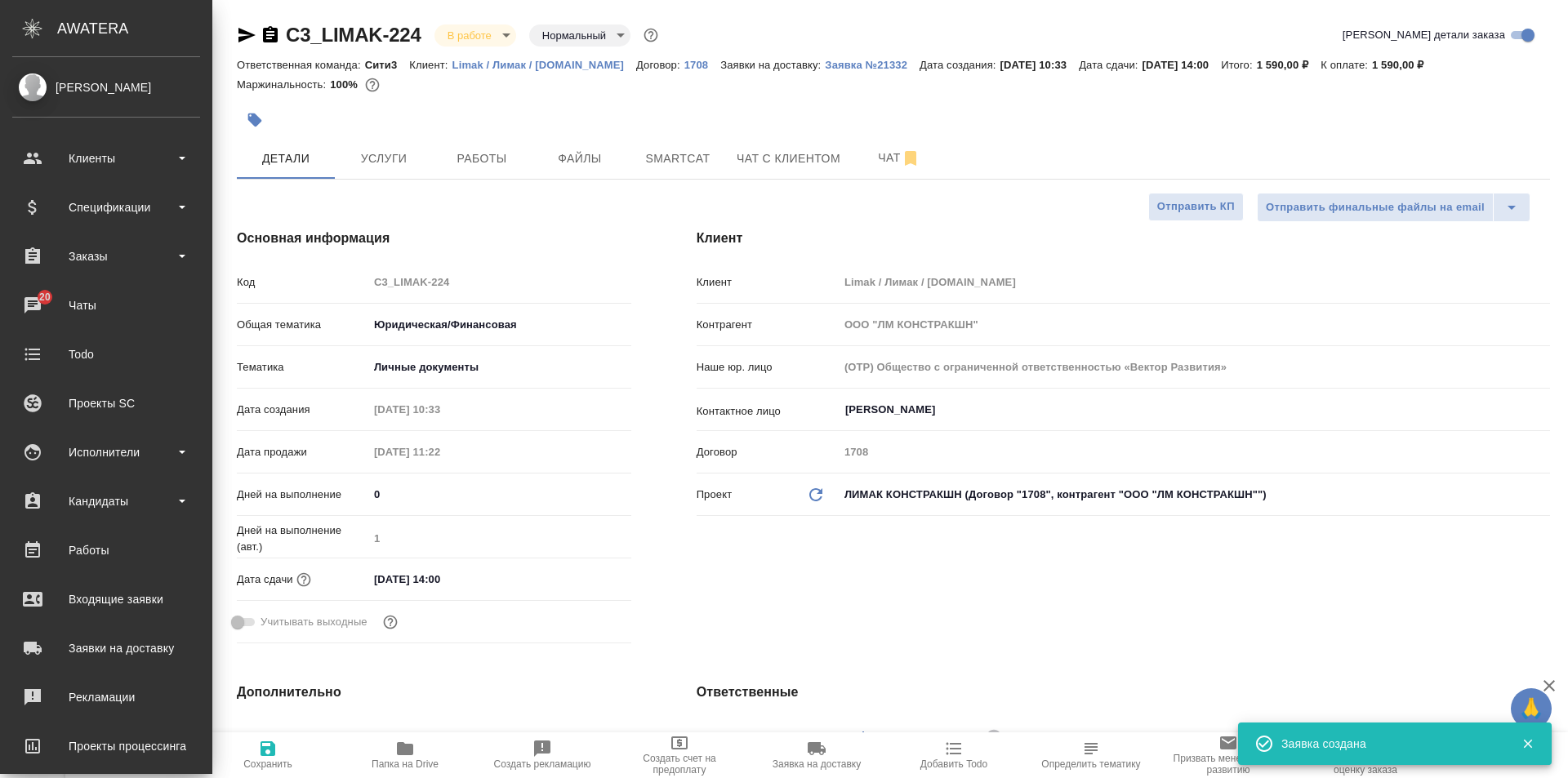
type textarea "x"
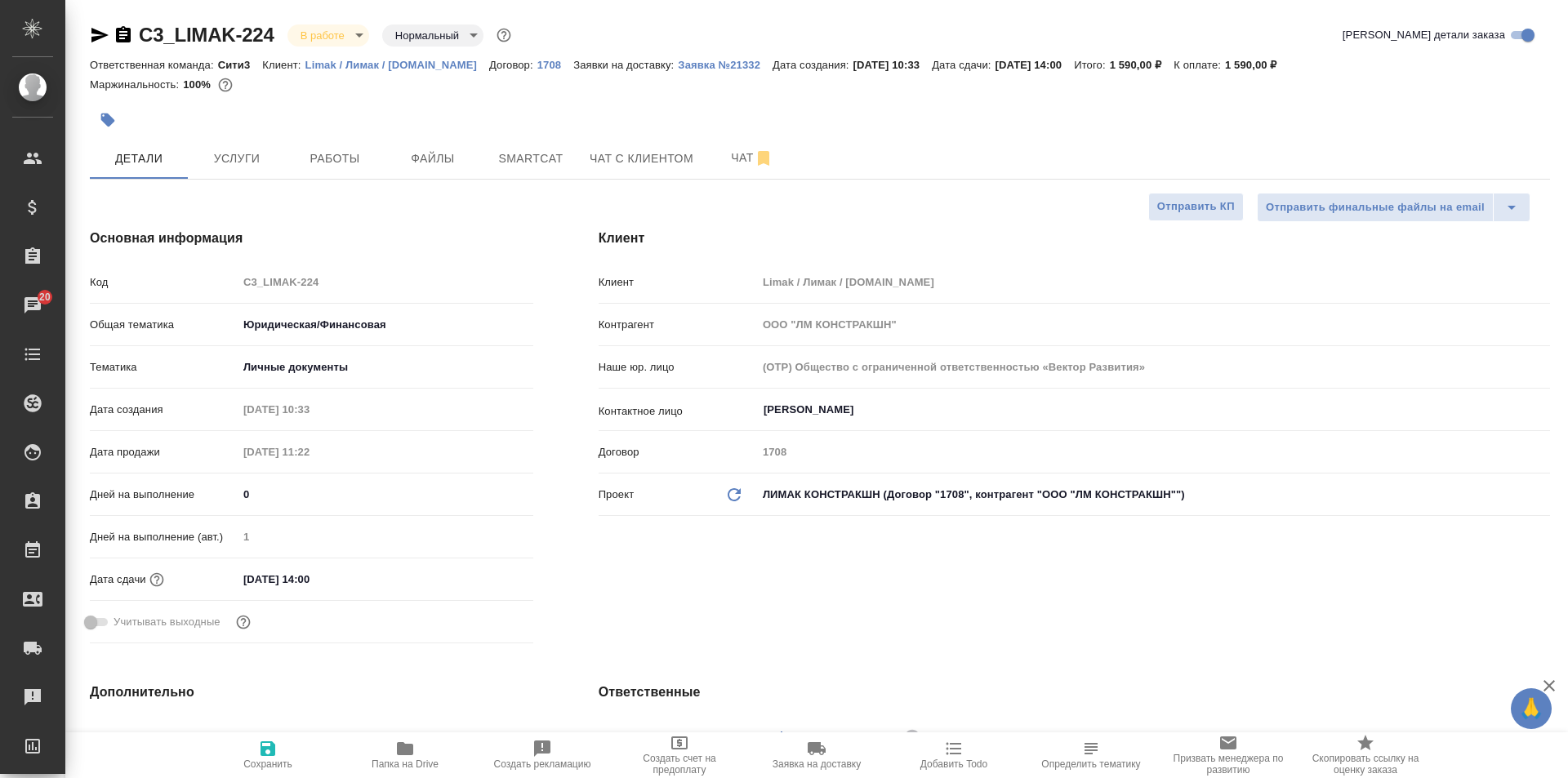
type textarea "x"
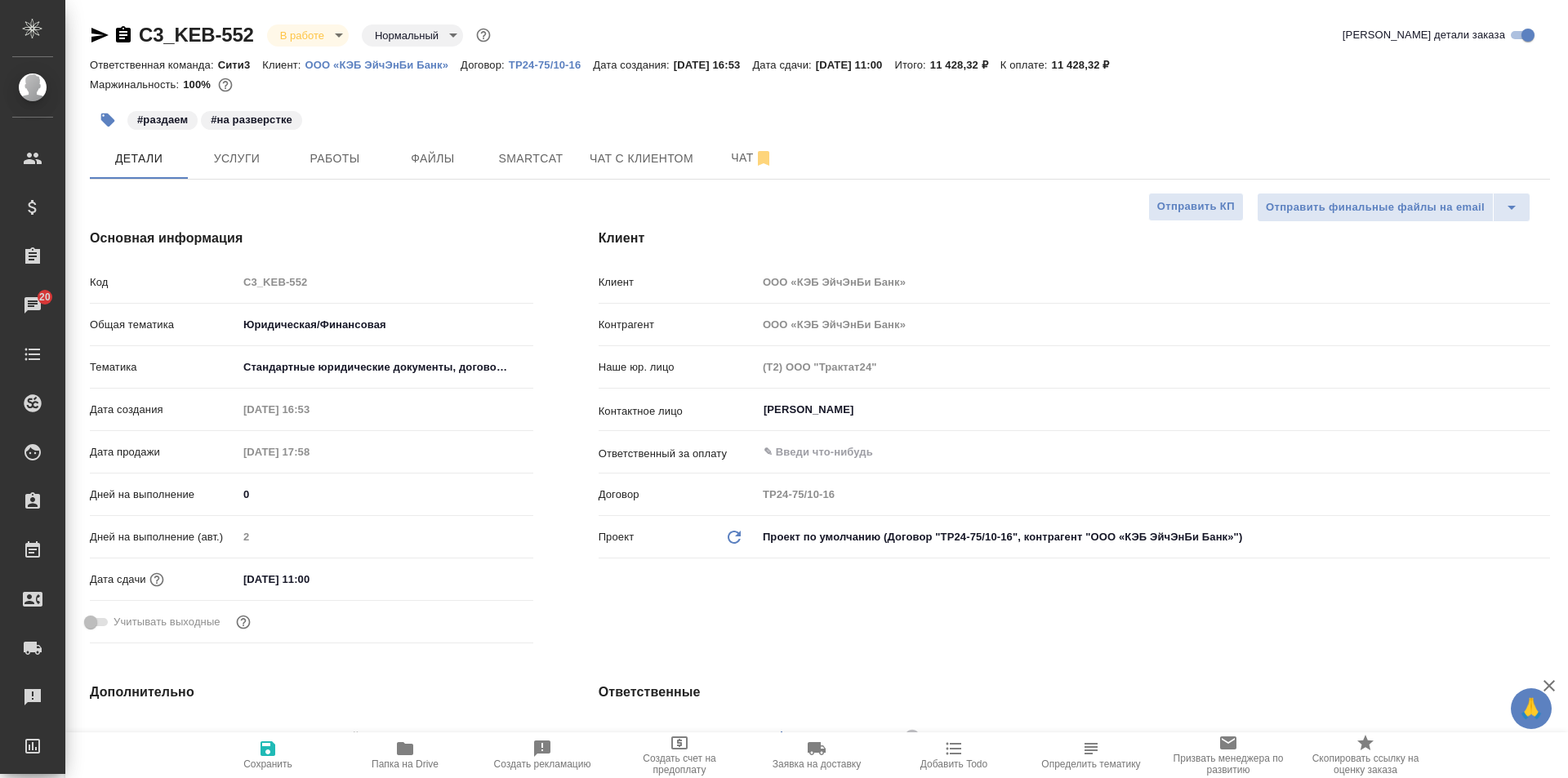
select select "RU"
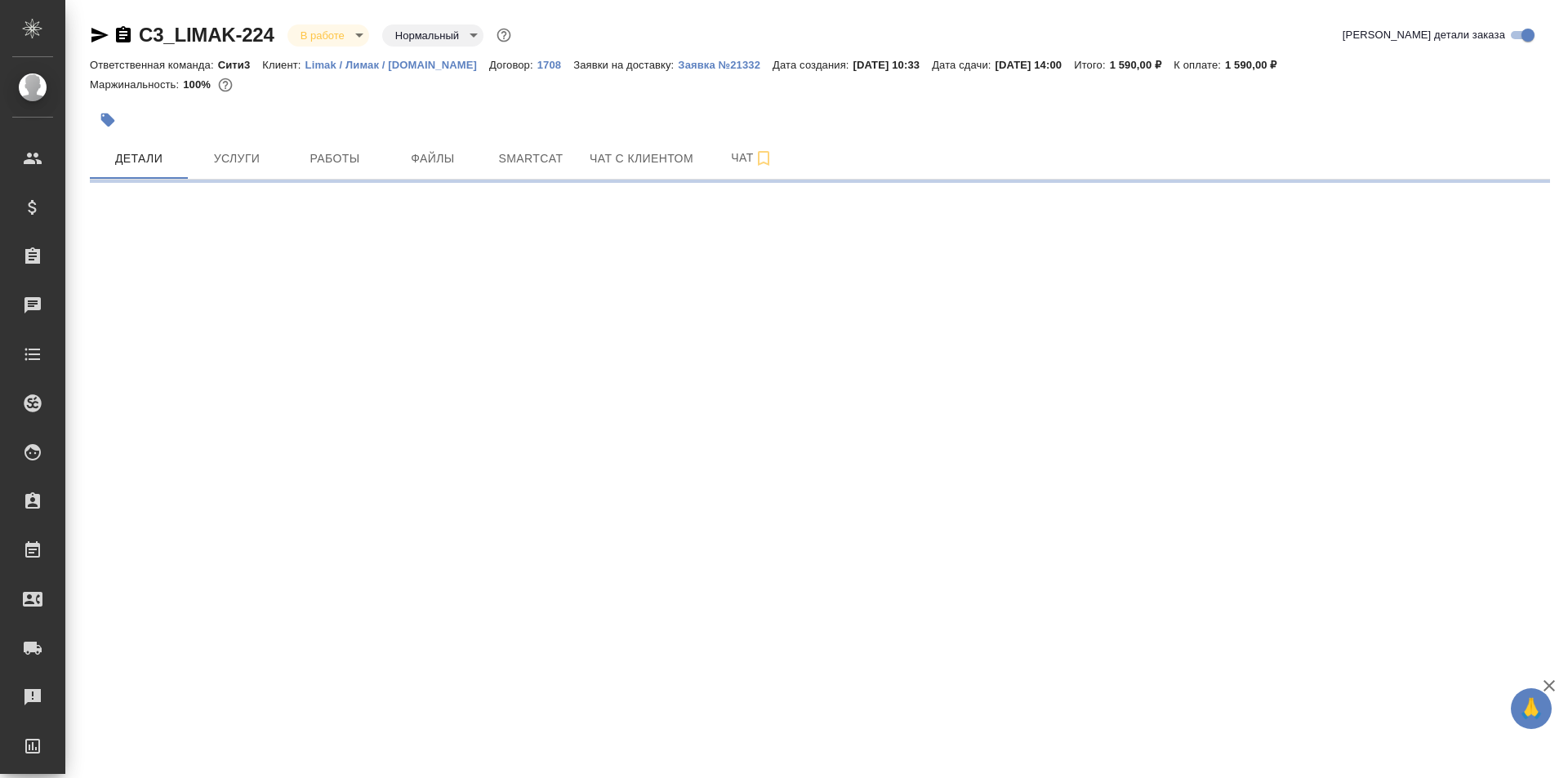
select select "RU"
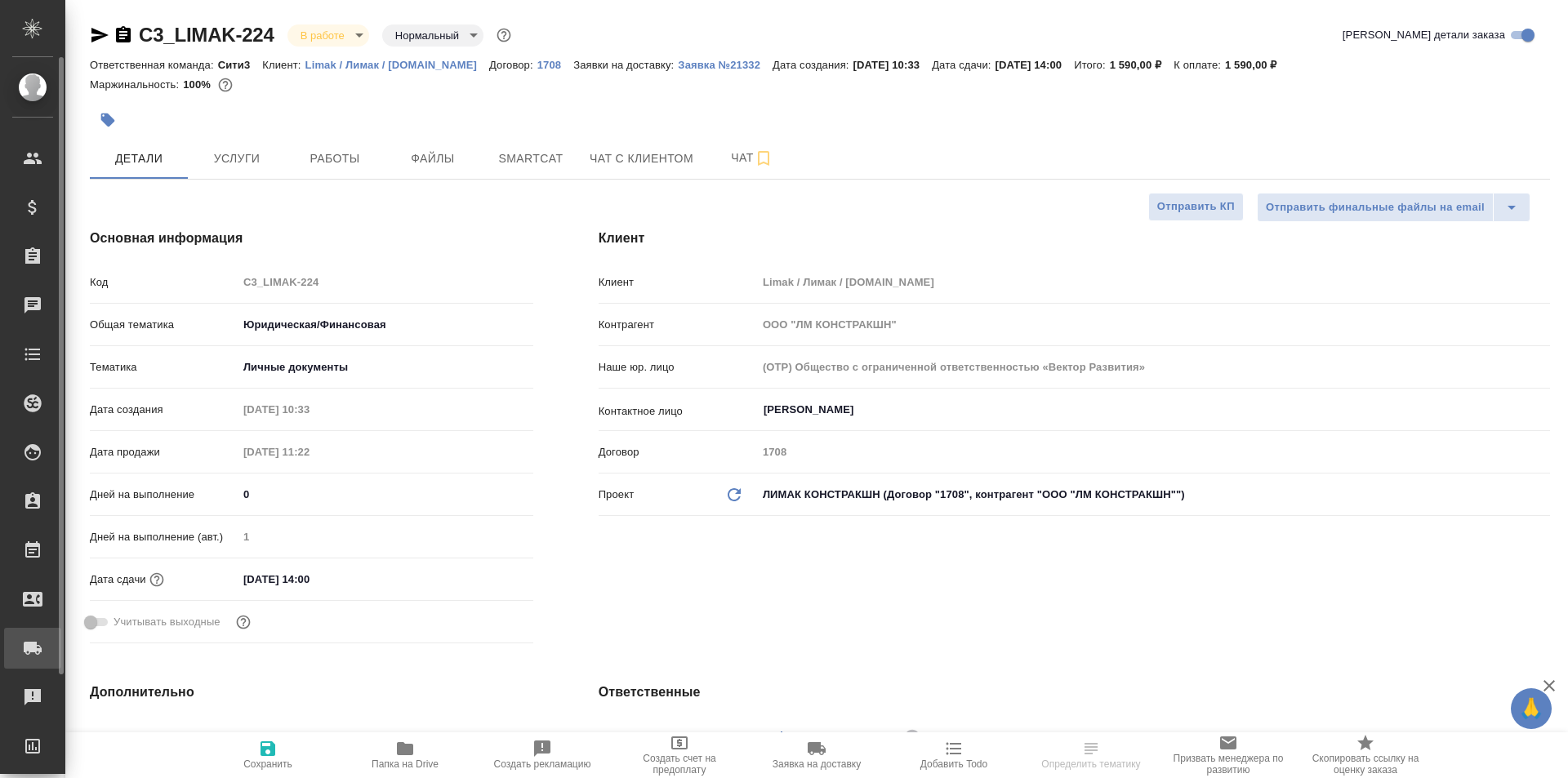
type textarea "x"
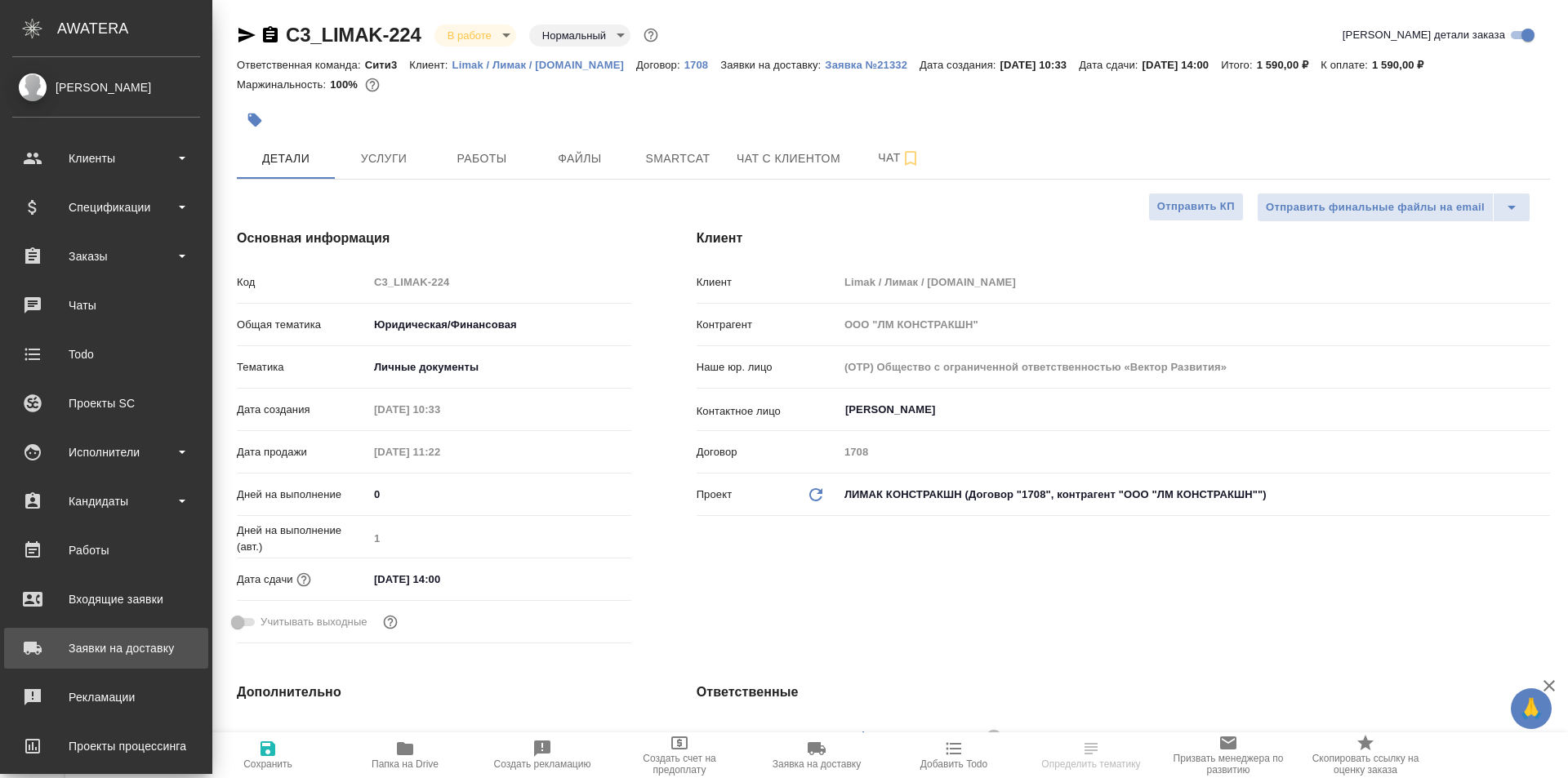
type textarea "x"
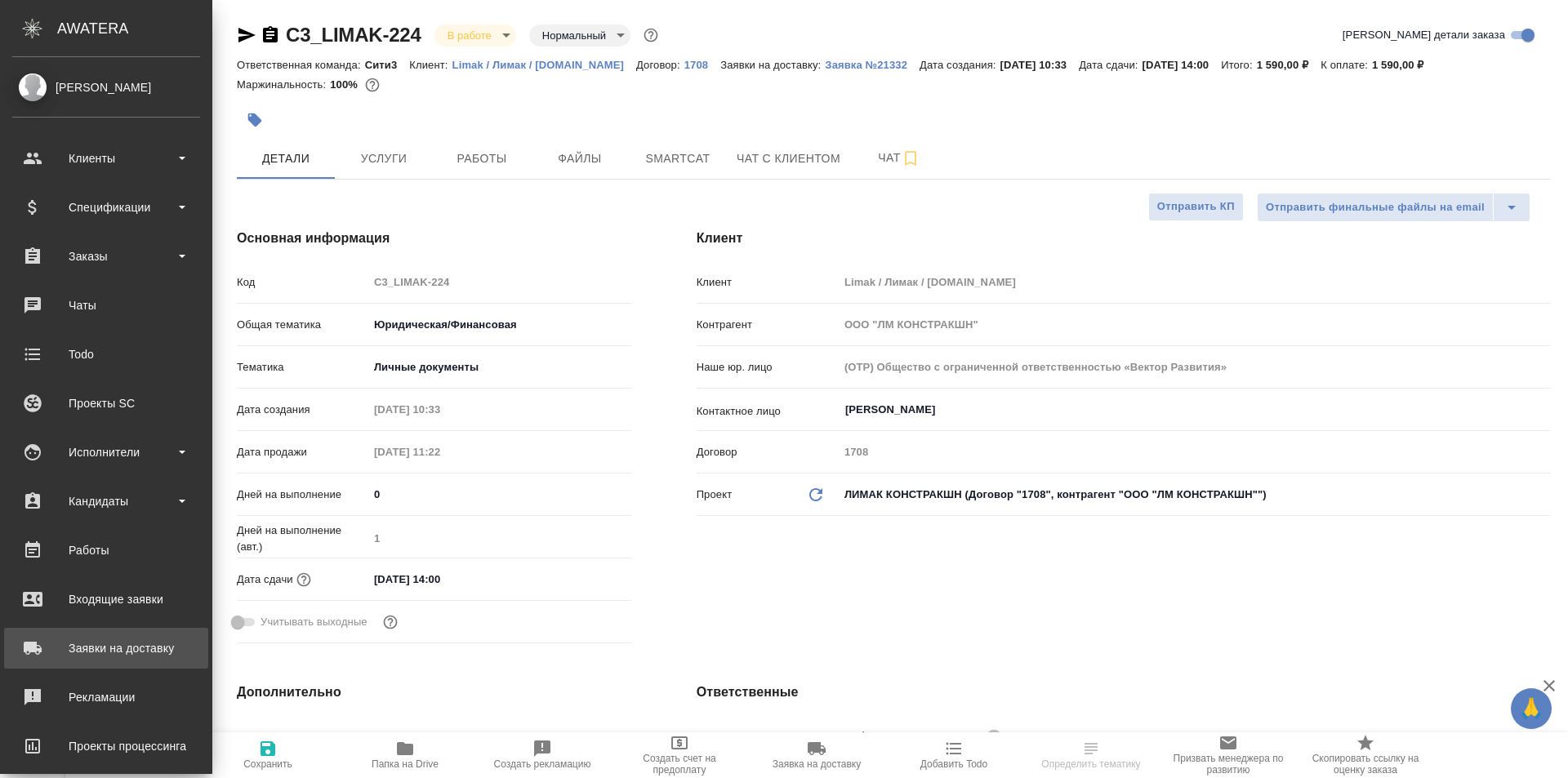
type textarea "x"
click at [50, 645] on div "Заявки на доставку" at bounding box center [106, 648] width 188 height 25
type textarea "x"
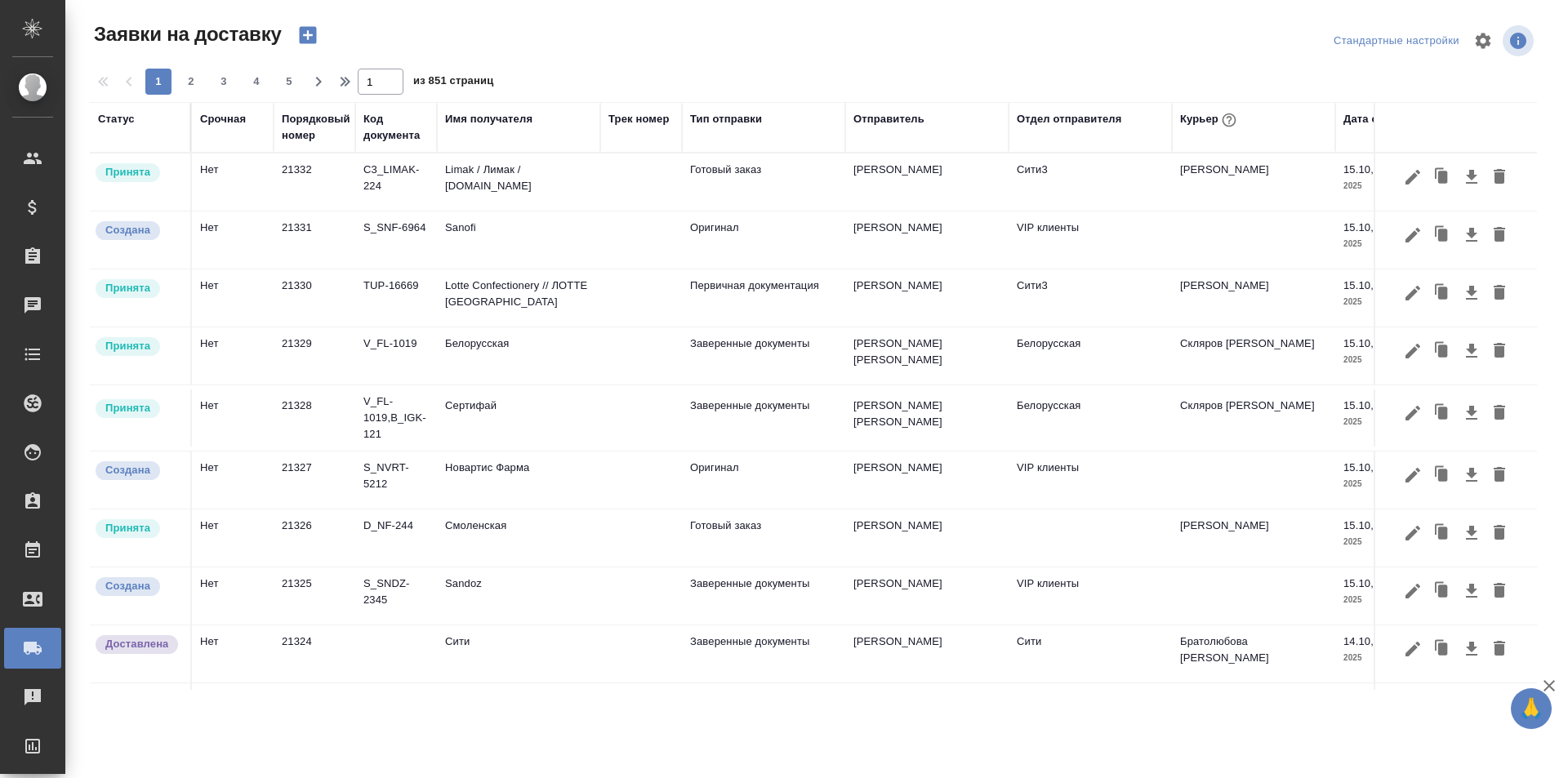
click at [797, 189] on td "Готовый заказ" at bounding box center [763, 182] width 163 height 57
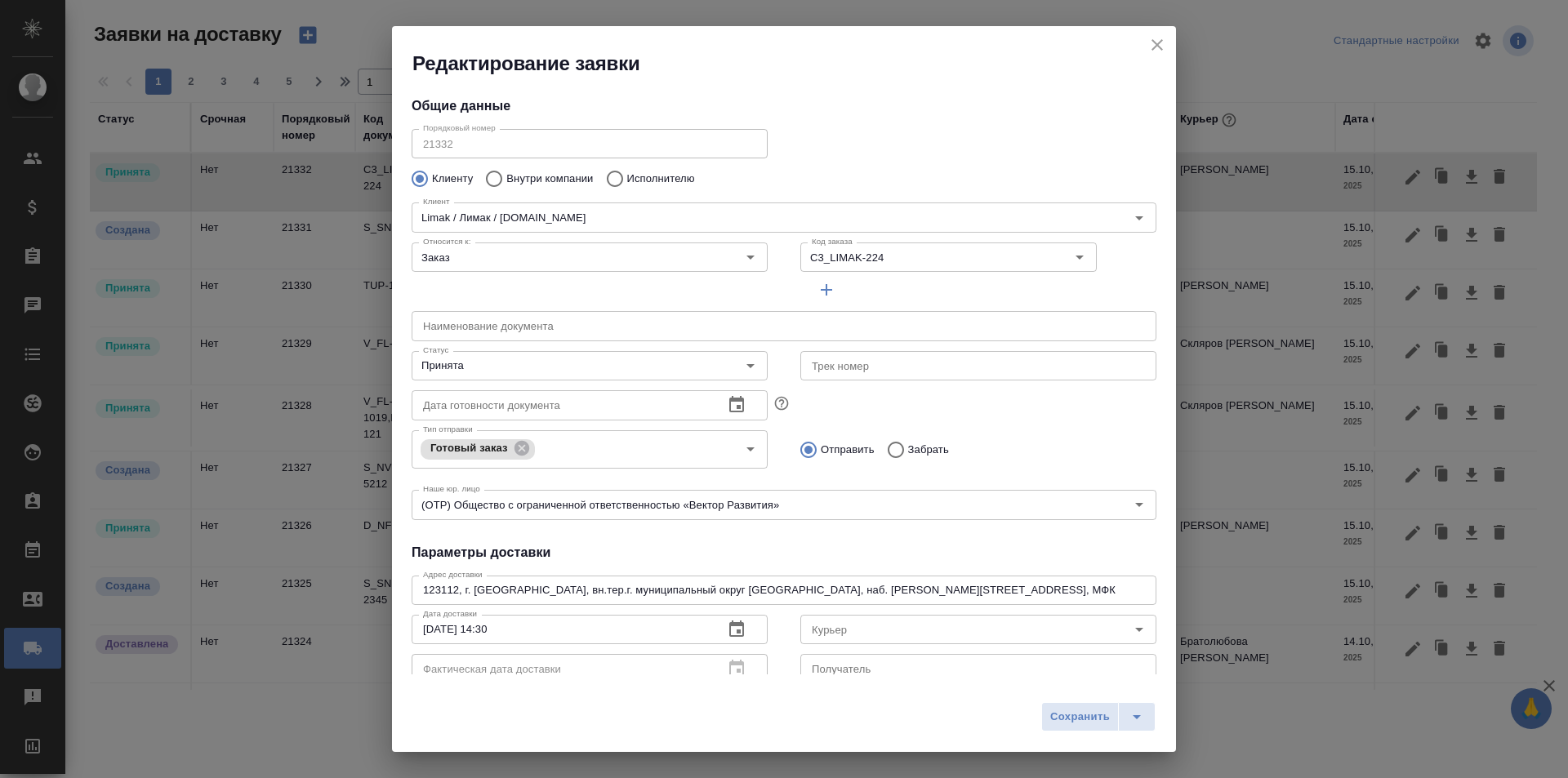
type input "[PERSON_NAME]"
type input "[PHONE_NUMBER]"
type input "[PERSON_NAME]"
click at [1168, 46] on button "close" at bounding box center [1157, 45] width 25 height 25
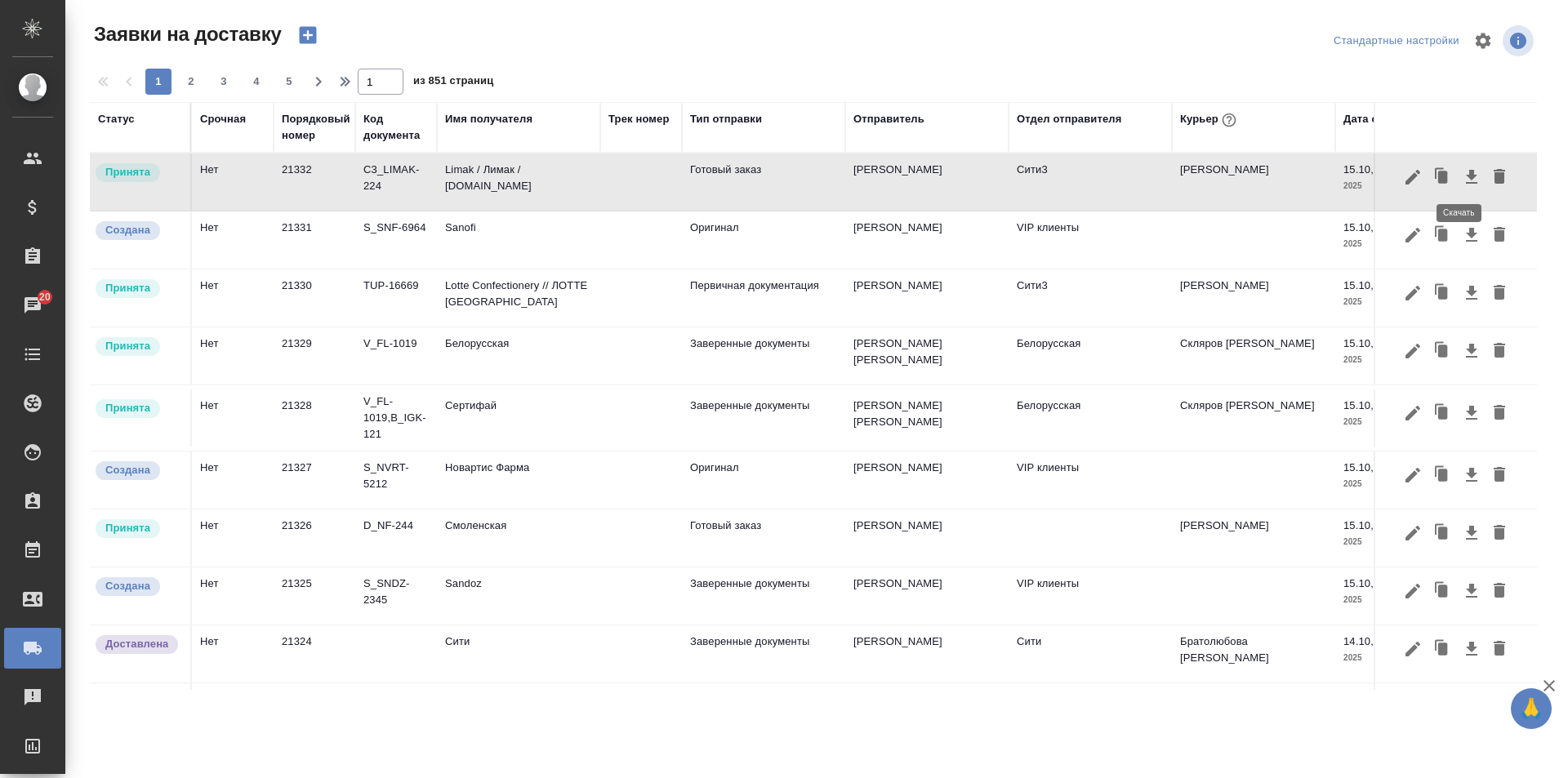
click at [1462, 180] on icon "button" at bounding box center [1472, 177] width 19 height 19
